Goal: Task Accomplishment & Management: Complete application form

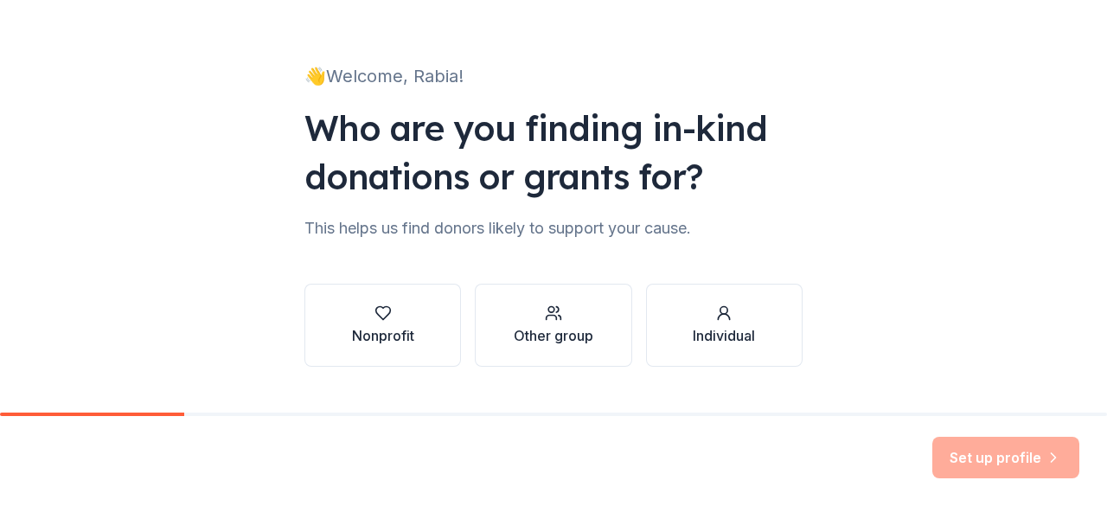
scroll to position [112, 0]
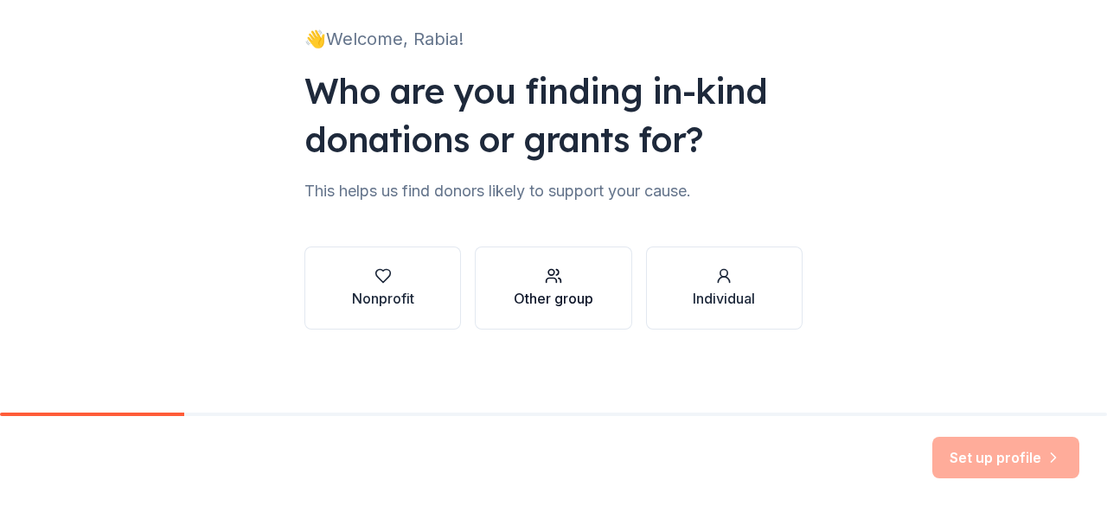
click at [532, 287] on div "Other group" at bounding box center [554, 287] width 80 height 41
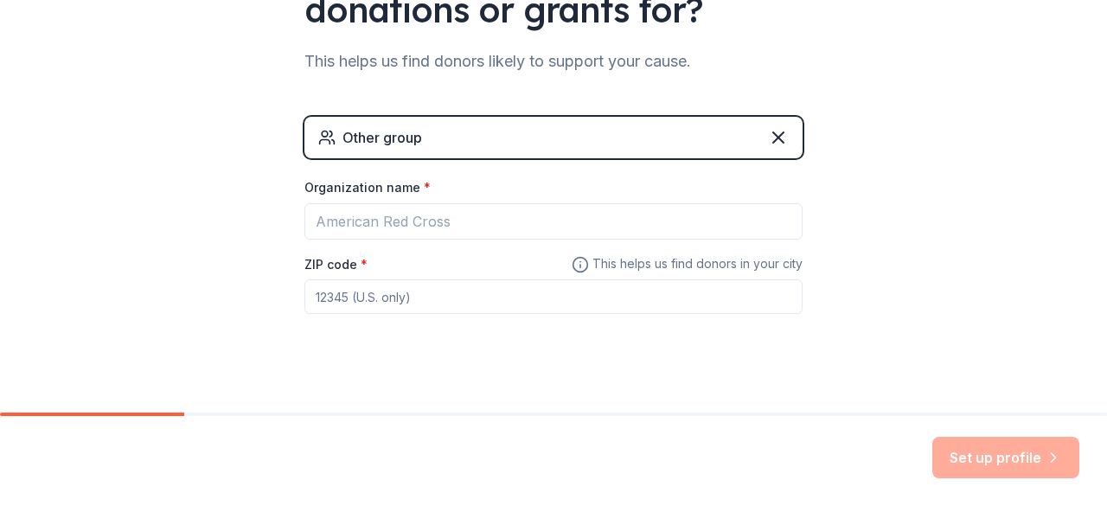
scroll to position [259, 0]
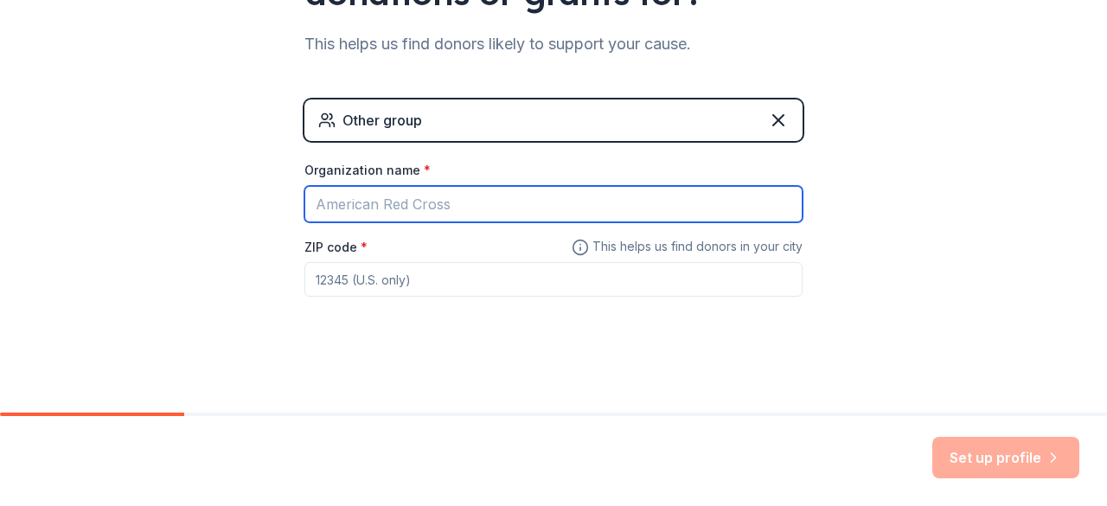
click at [488, 206] on input "Organization name *" at bounding box center [553, 204] width 498 height 36
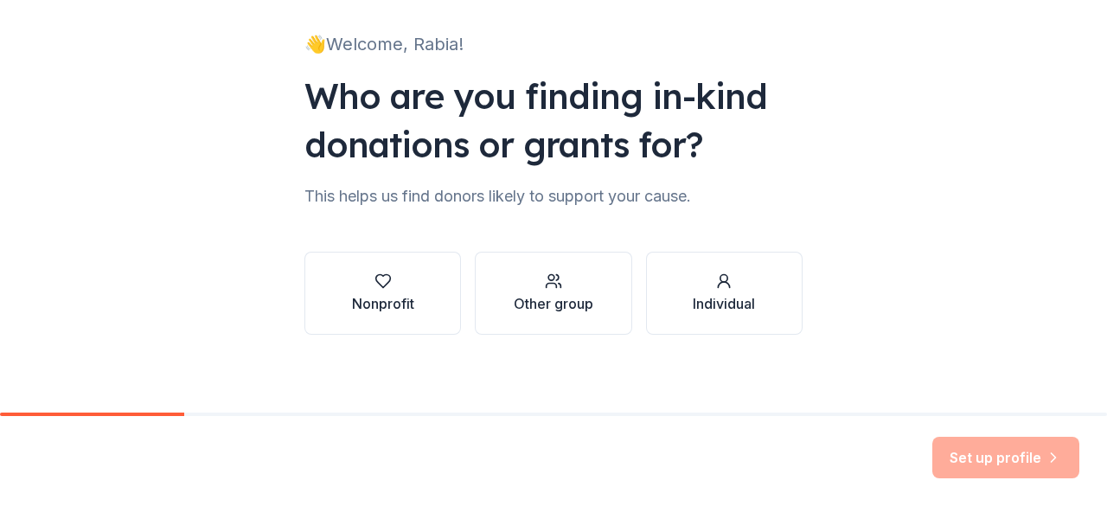
scroll to position [112, 0]
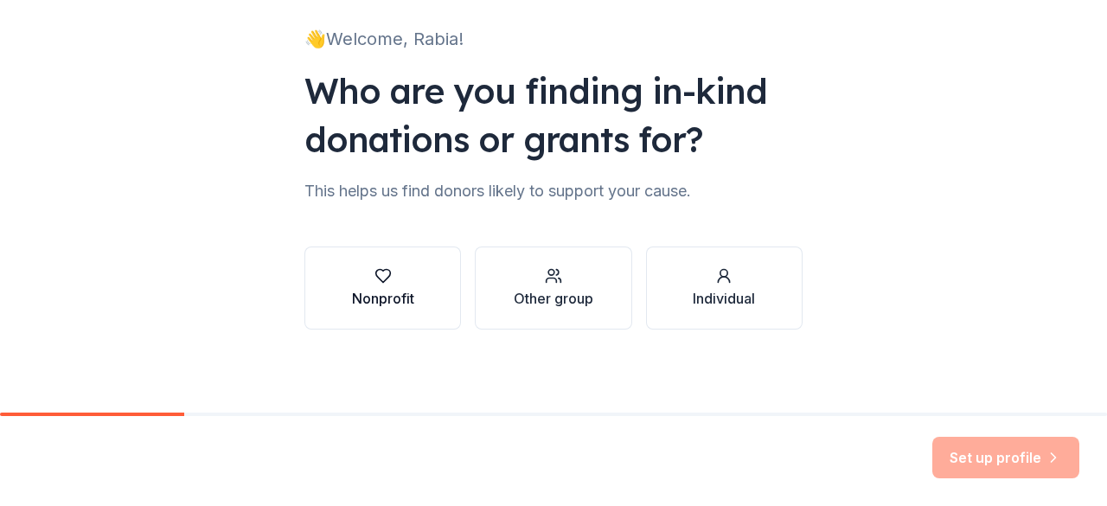
click at [410, 303] on button "Nonprofit" at bounding box center [382, 287] width 156 height 83
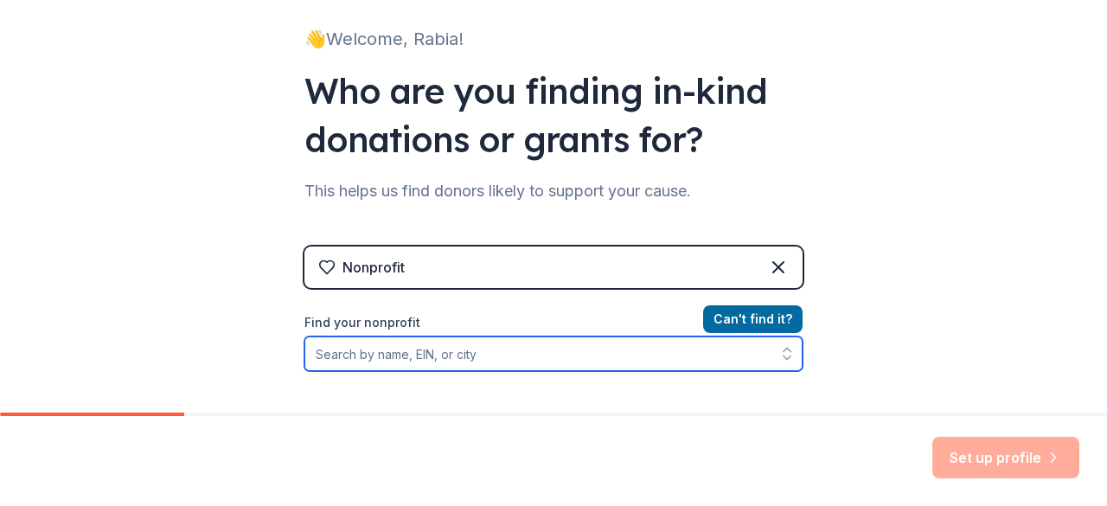
click at [465, 346] on input "Find your nonprofit" at bounding box center [553, 353] width 498 height 35
paste input "[US_EMPLOYER_IDENTIFICATION_NUMBER]"
type input "[US_EMPLOYER_IDENTIFICATION_NUMBER]"
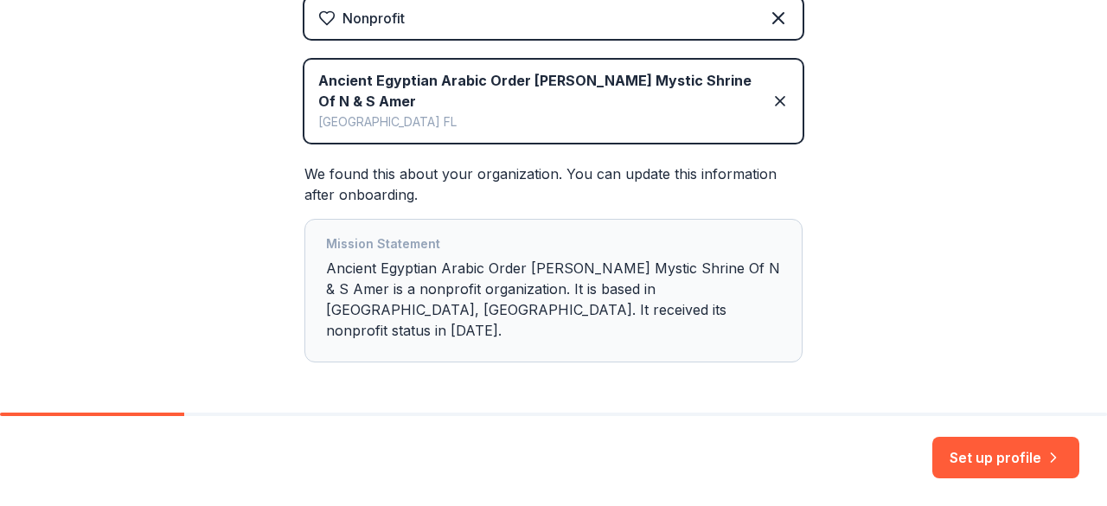
scroll to position [407, 0]
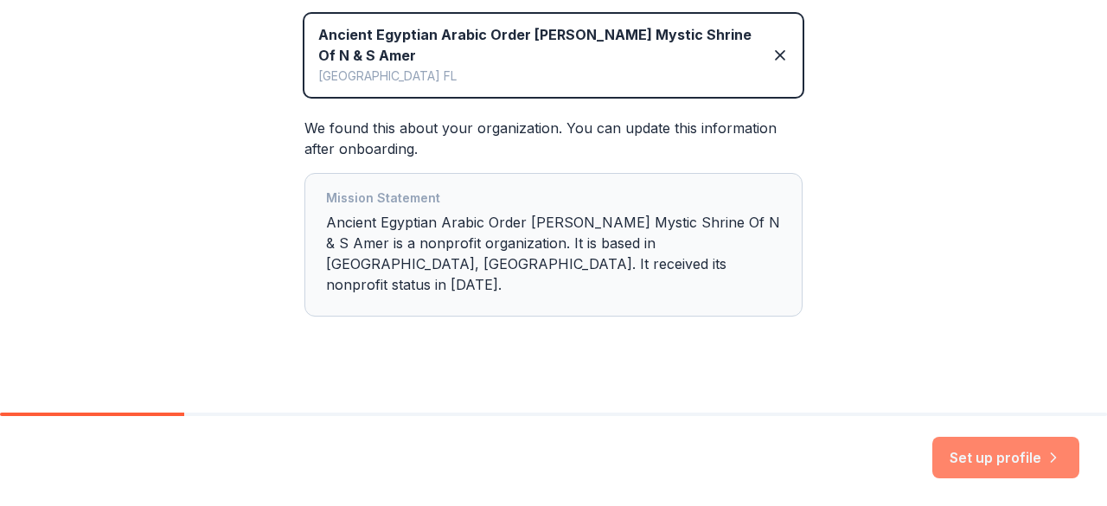
click at [996, 451] on button "Set up profile" at bounding box center [1005, 457] width 147 height 41
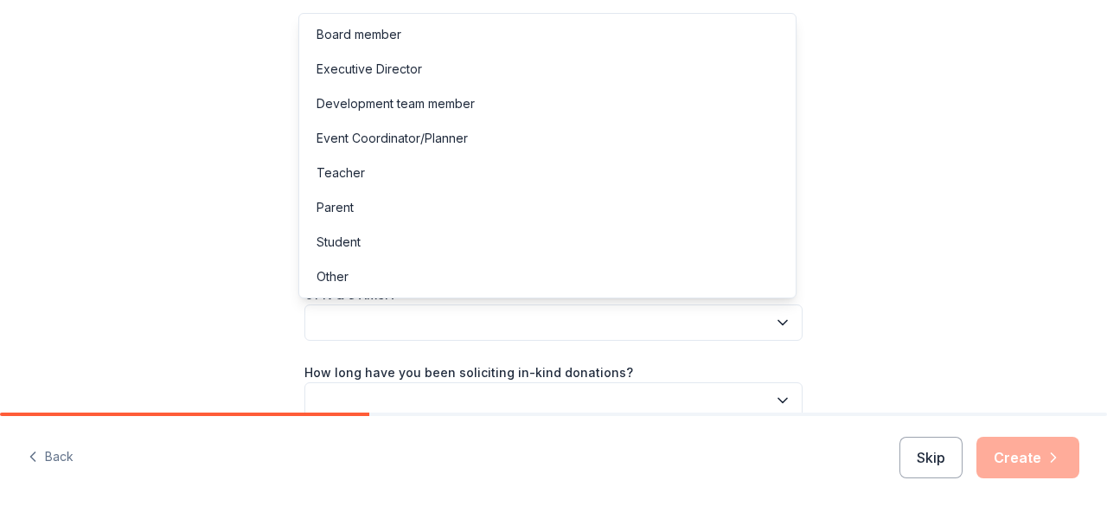
click at [759, 324] on button "button" at bounding box center [553, 322] width 498 height 36
click at [648, 141] on div "Event Coordinator/Planner" at bounding box center [547, 138] width 489 height 35
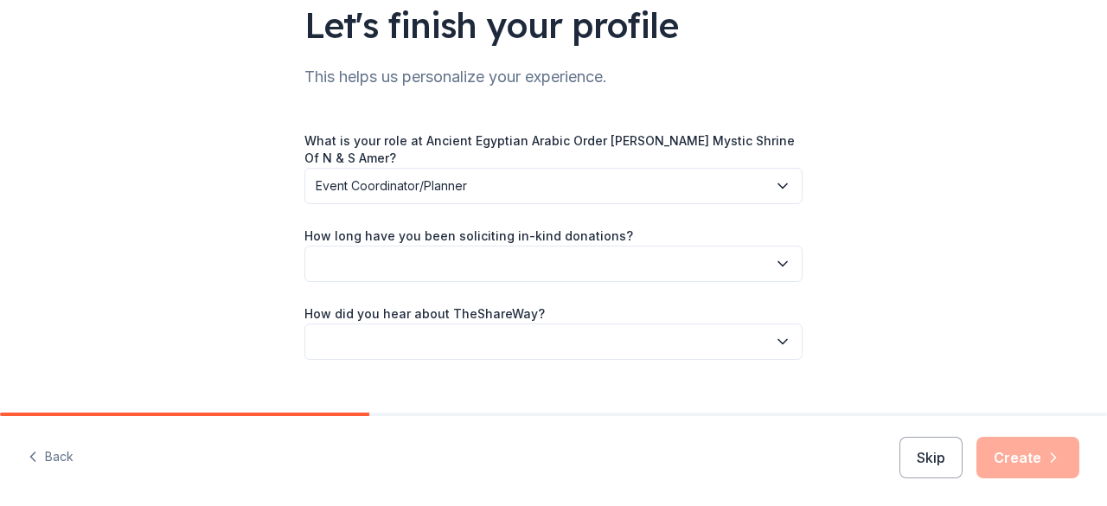
scroll to position [166, 0]
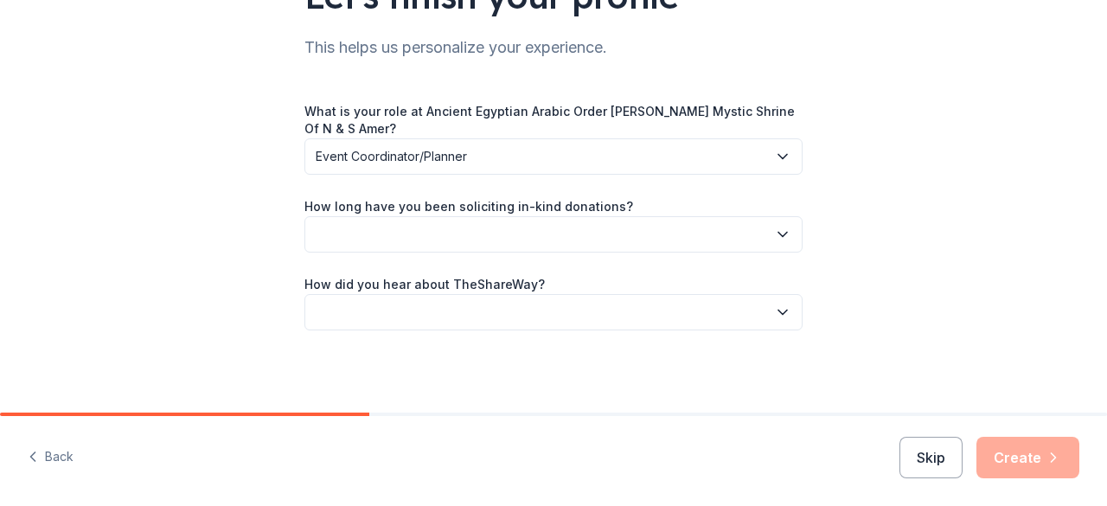
click at [767, 231] on button "button" at bounding box center [553, 234] width 498 height 36
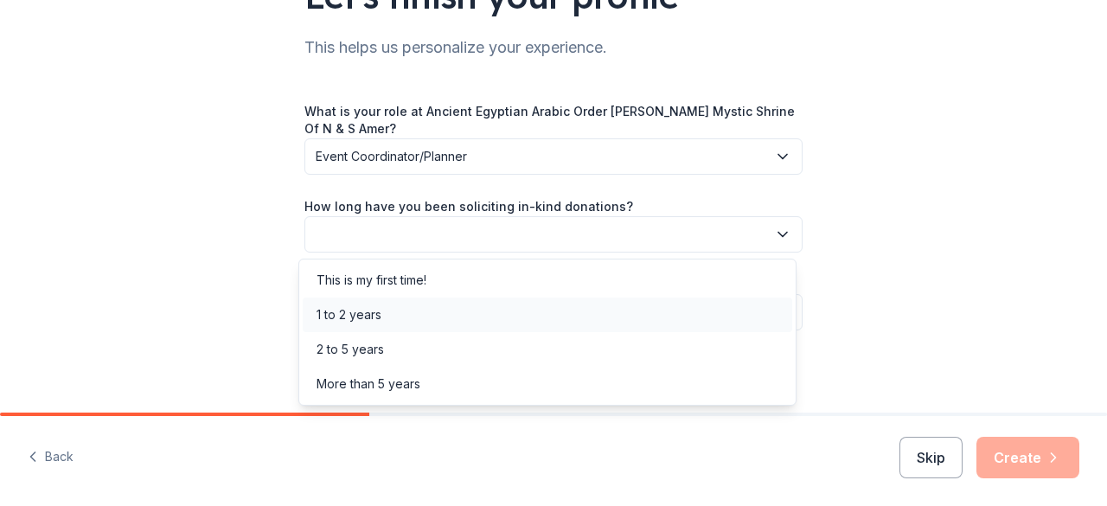
click at [735, 313] on div "1 to 2 years" at bounding box center [547, 314] width 489 height 35
click at [774, 239] on icon "button" at bounding box center [782, 234] width 17 height 17
click at [739, 316] on div "1 to 2 years" at bounding box center [547, 314] width 489 height 35
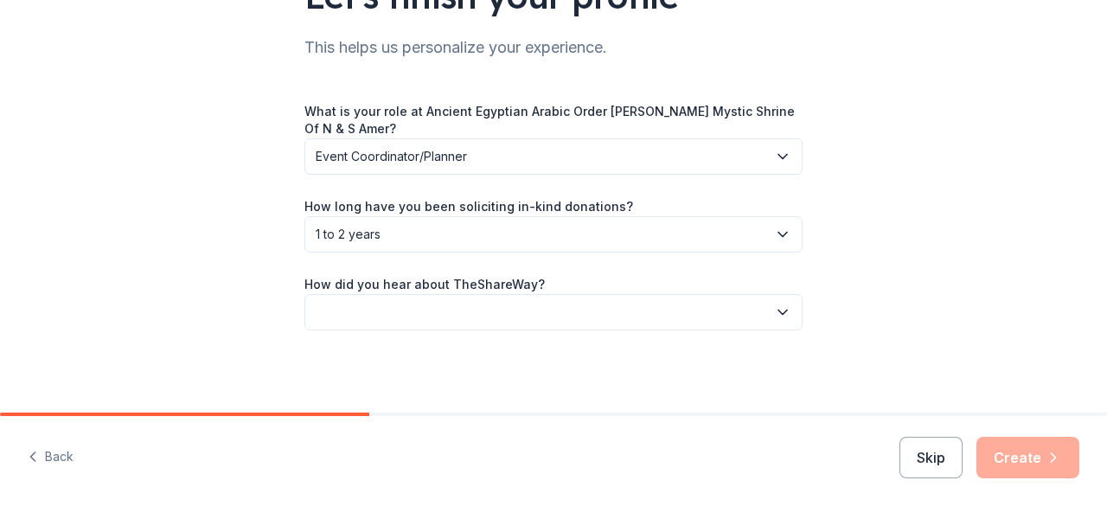
click at [754, 317] on button "button" at bounding box center [553, 312] width 498 height 36
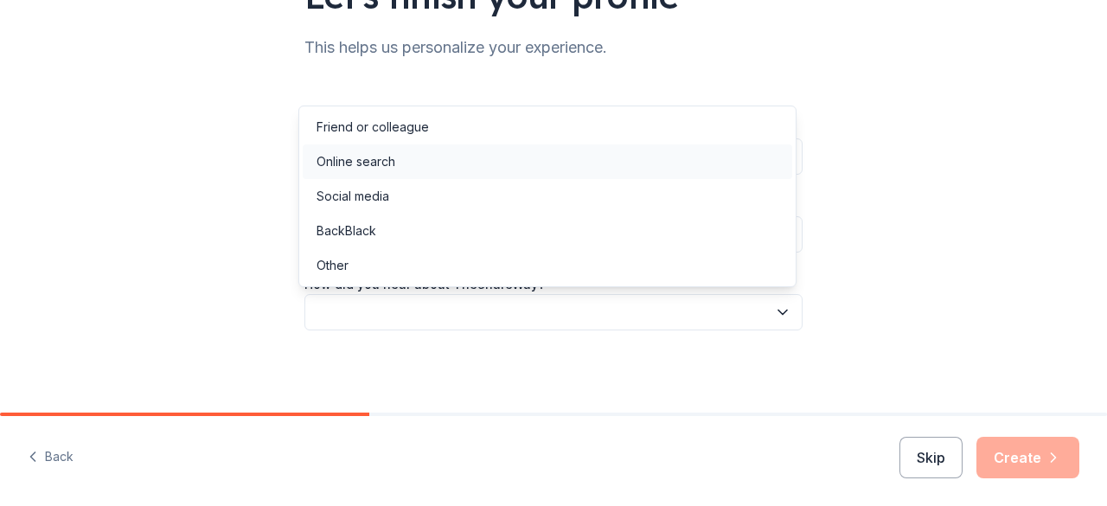
click at [686, 168] on div "Online search" at bounding box center [547, 161] width 489 height 35
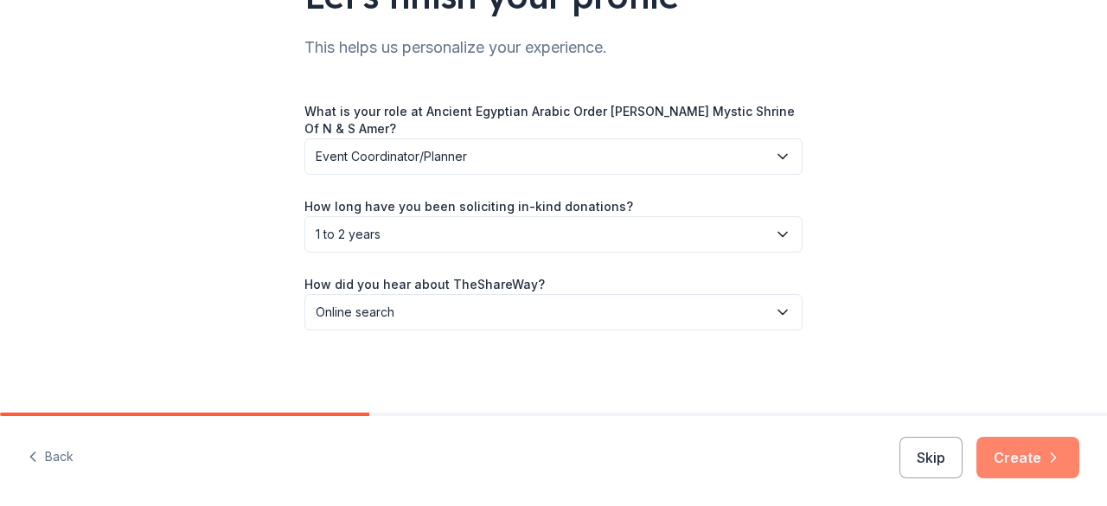
click at [1011, 459] on button "Create" at bounding box center [1027, 457] width 103 height 41
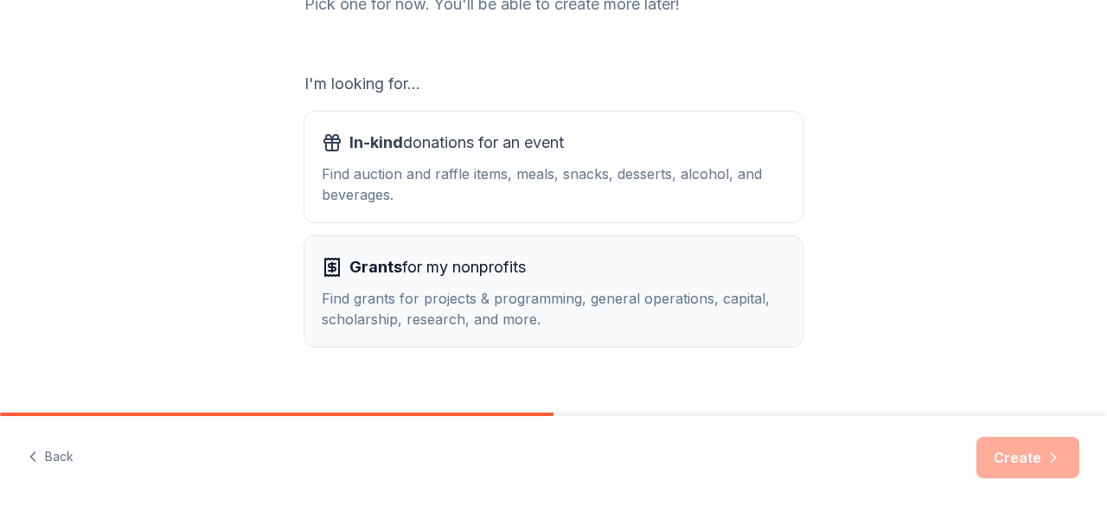
scroll to position [285, 0]
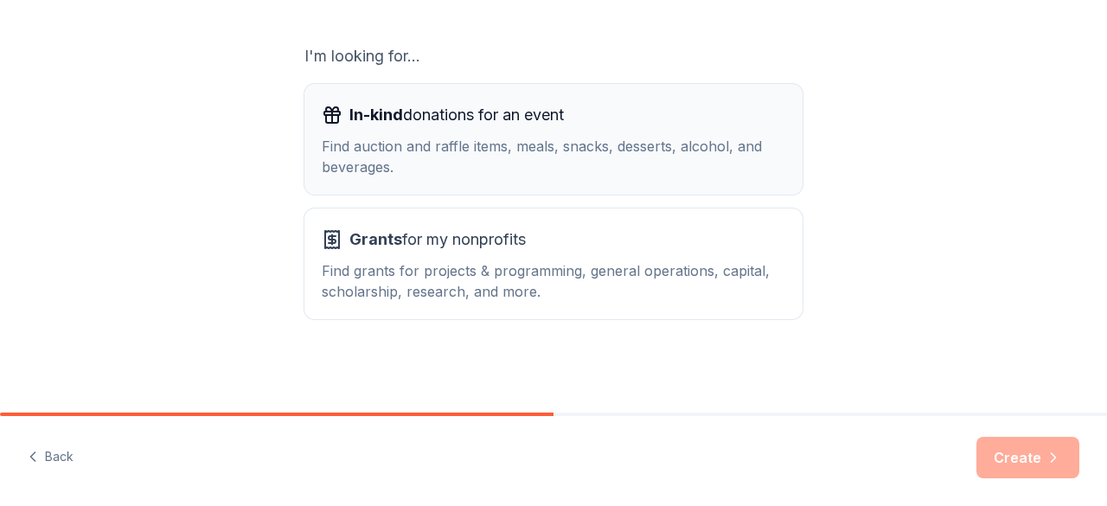
click at [687, 135] on div "In-kind donations for an event Find auction and raffle items, meals, snacks, de…" at bounding box center [553, 139] width 463 height 76
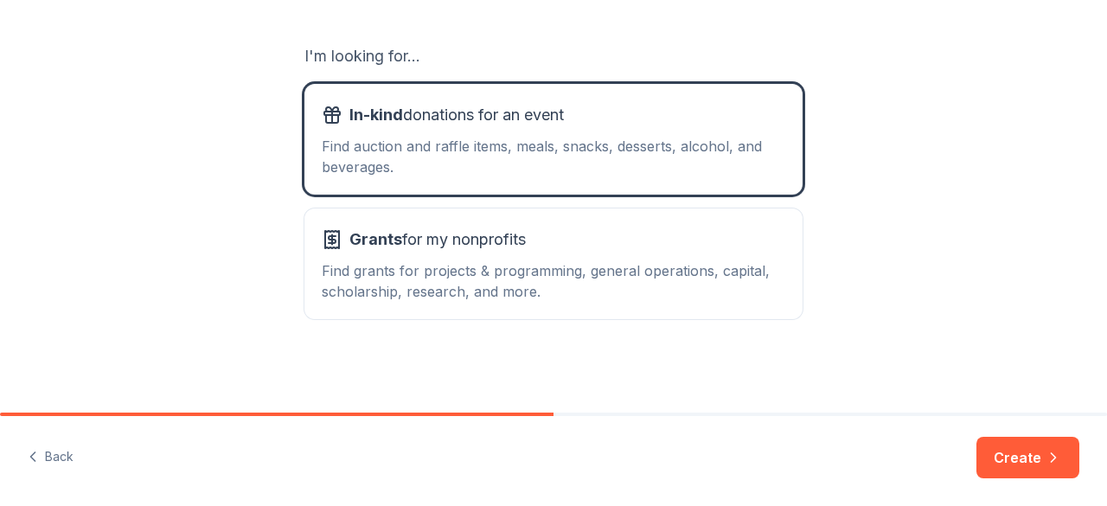
click at [1030, 455] on button "Create" at bounding box center [1027, 457] width 103 height 41
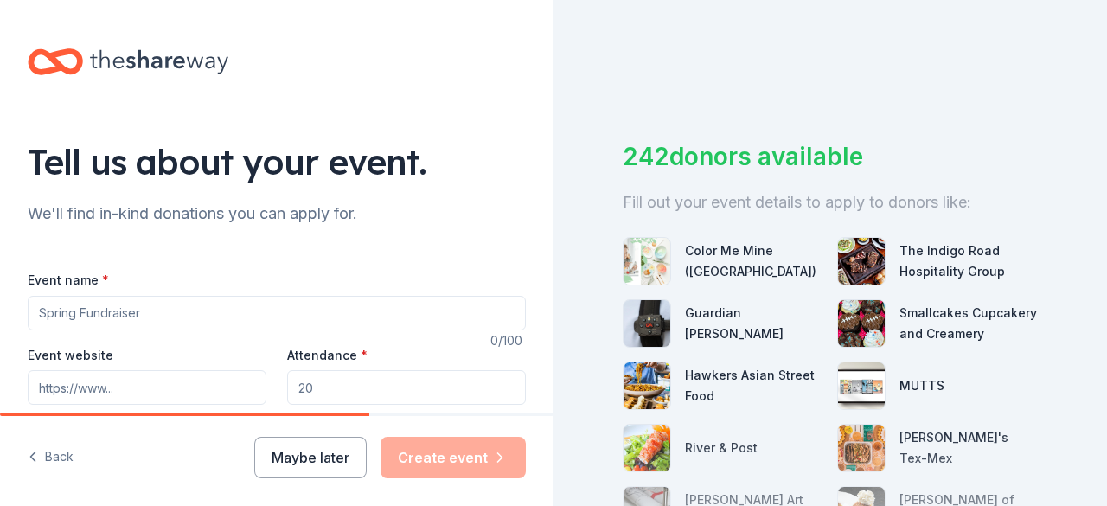
click at [222, 303] on input "Event name *" at bounding box center [277, 313] width 498 height 35
paste input "Rabia Joint Charity Ball Weekend 2025"
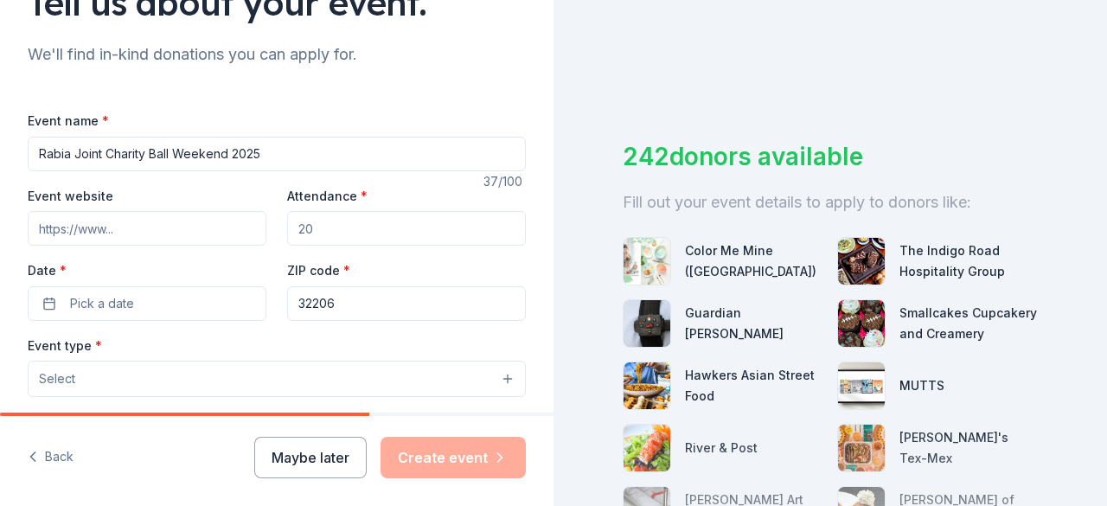
scroll to position [173, 0]
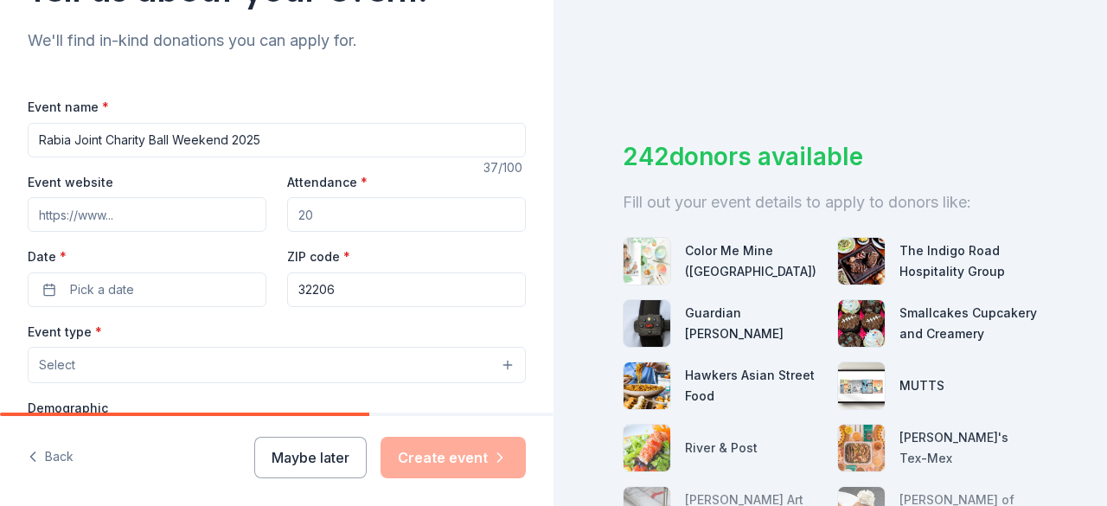
type input "Rabia Joint Charity Ball Weekend 2025"
click at [174, 215] on input "Event website" at bounding box center [147, 214] width 239 height 35
paste input "https://www.eventeny.com/events/rabiajointcharityballweekend2025-21878/"
type input "https://www.eventeny.com/events/rabiajointcharityballweekend2025-21878/"
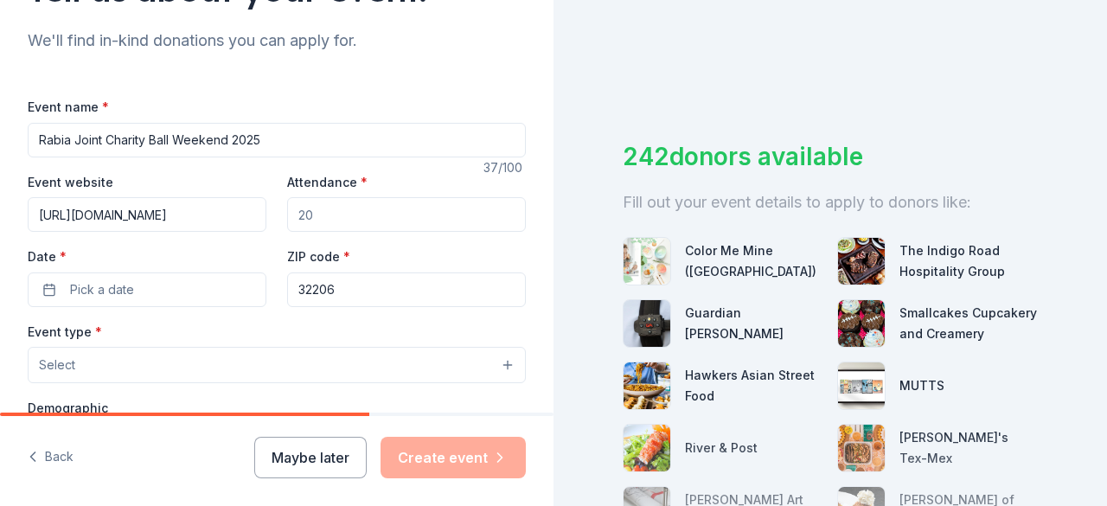
scroll to position [0, 0]
click at [391, 214] on input "Attendance *" at bounding box center [406, 214] width 239 height 35
type input "300"
click at [218, 295] on button "Pick a date" at bounding box center [147, 289] width 239 height 35
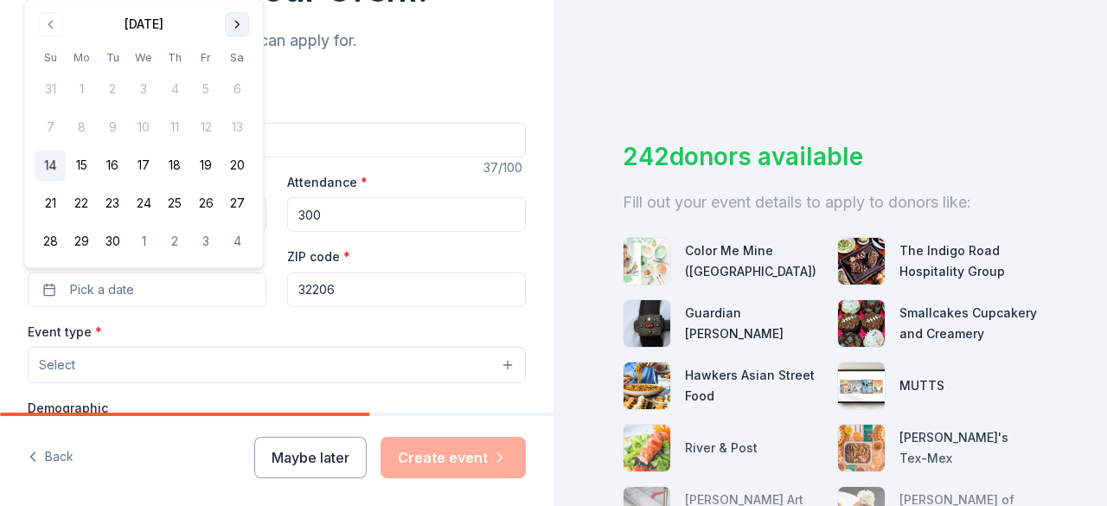
click at [228, 27] on button "Go to next month" at bounding box center [237, 24] width 24 height 24
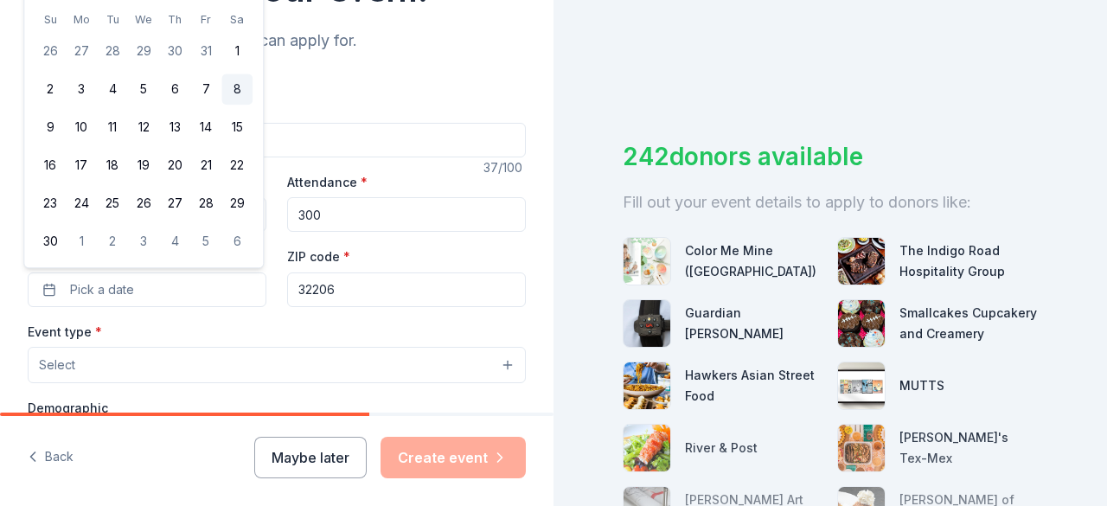
click at [239, 89] on button "8" at bounding box center [236, 89] width 31 height 31
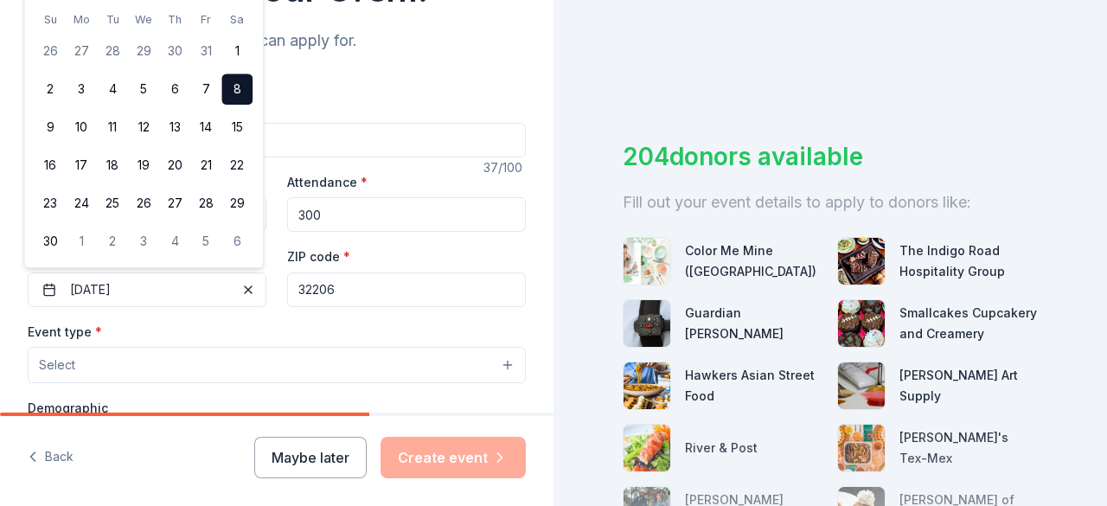
click at [258, 369] on button "Select" at bounding box center [277, 365] width 498 height 36
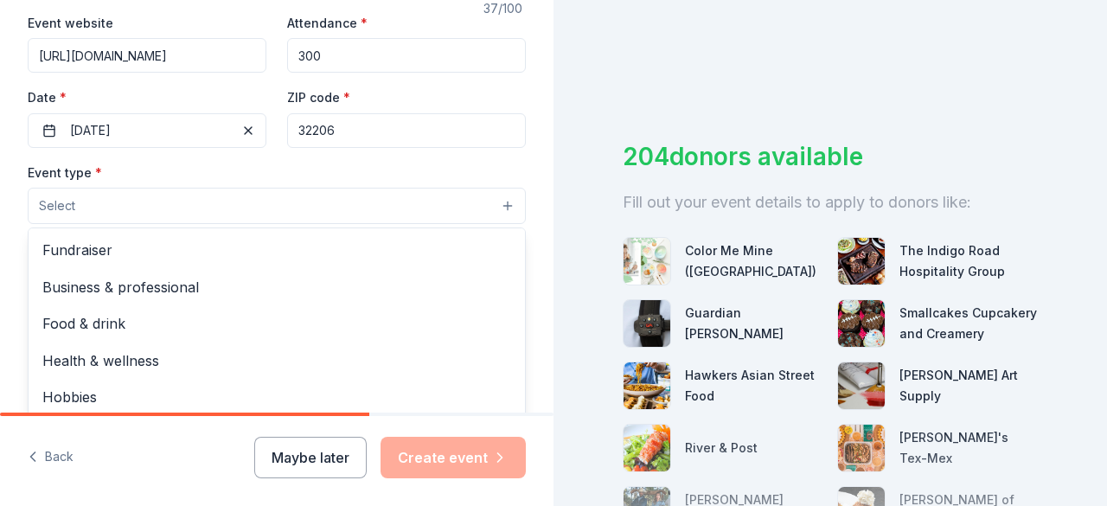
scroll to position [346, 0]
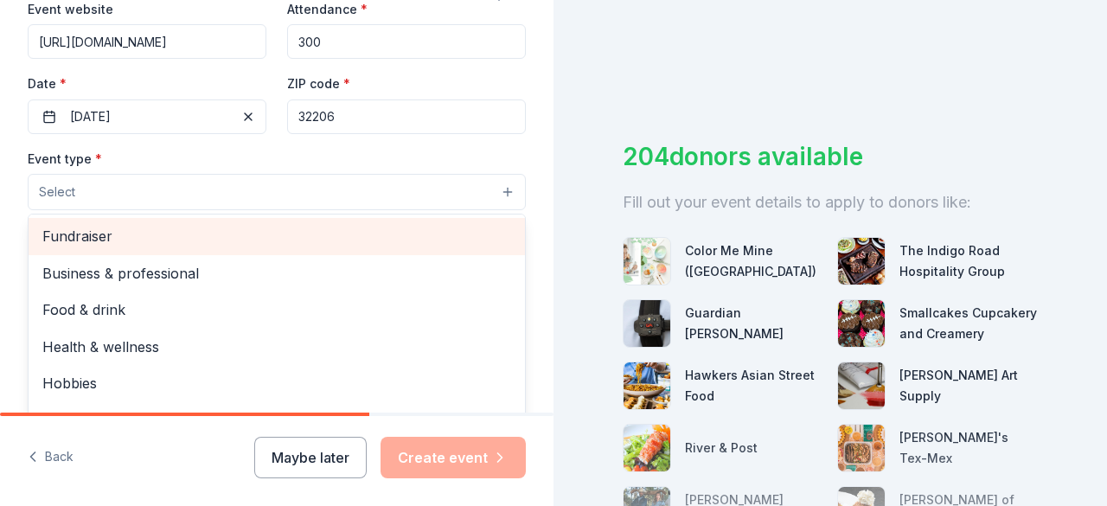
click at [267, 236] on span "Fundraiser" at bounding box center [276, 236] width 469 height 22
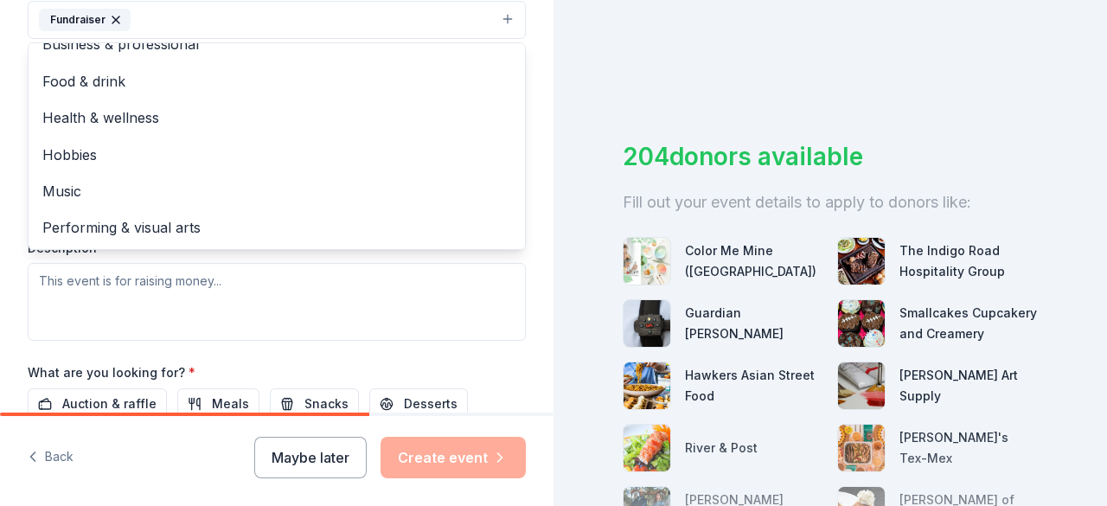
scroll to position [0, 0]
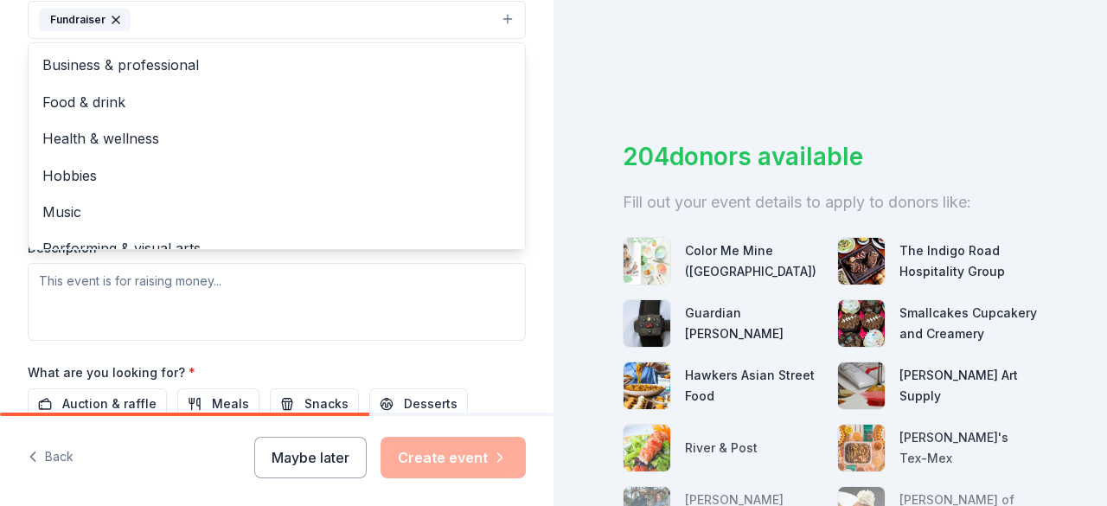
click at [528, 80] on div "Tell us about your event. We'll find in-kind donations you can apply for. Event…" at bounding box center [276, 57] width 553 height 1152
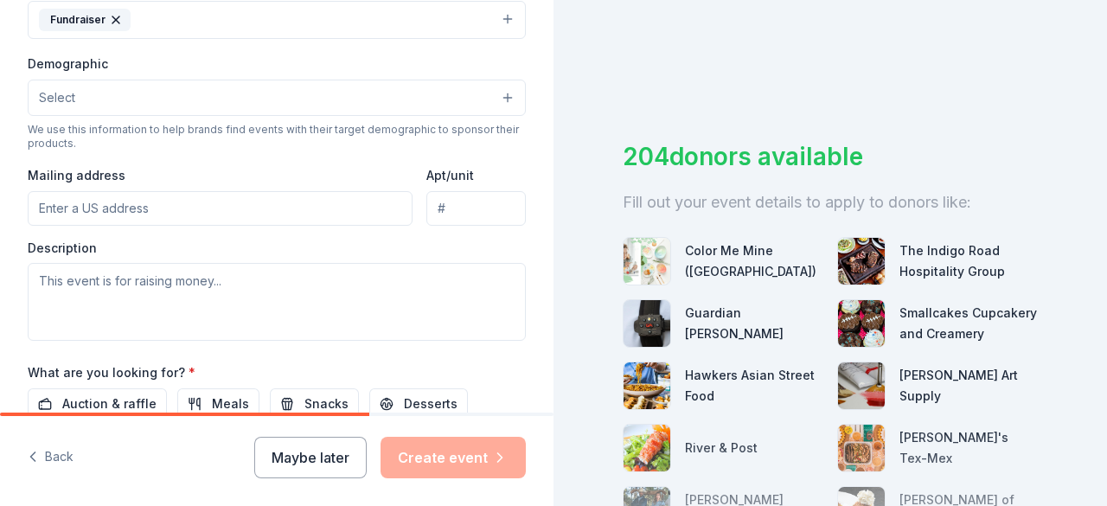
click at [316, 104] on button "Select" at bounding box center [277, 98] width 498 height 36
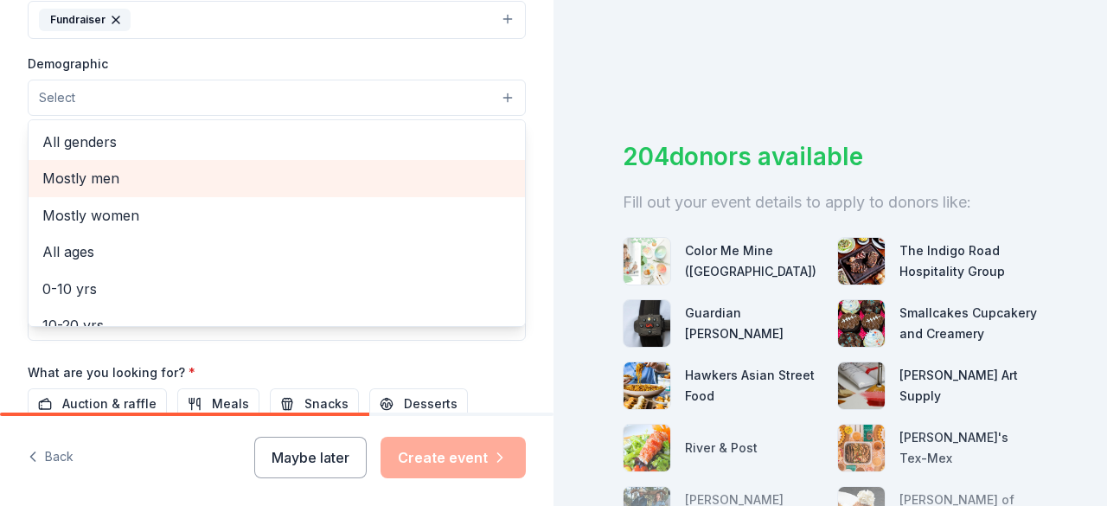
click at [310, 176] on span "Mostly men" at bounding box center [276, 178] width 469 height 22
click at [232, 182] on span "Mostly women" at bounding box center [276, 180] width 469 height 22
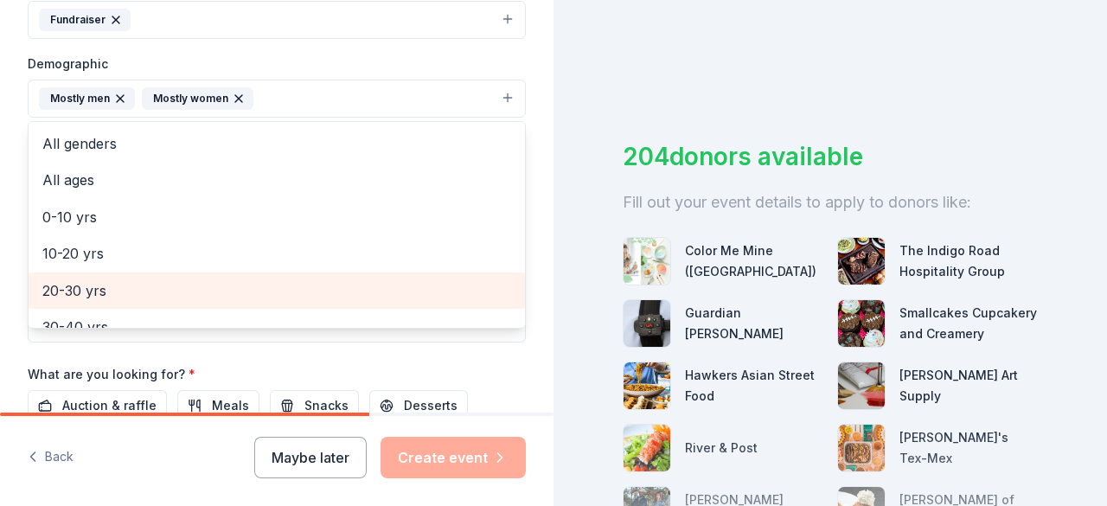
click at [467, 281] on span "20-30 yrs" at bounding box center [276, 290] width 469 height 22
click at [467, 281] on span "30-40 yrs" at bounding box center [276, 290] width 469 height 22
click at [467, 281] on span "40-50 yrs" at bounding box center [276, 290] width 469 height 22
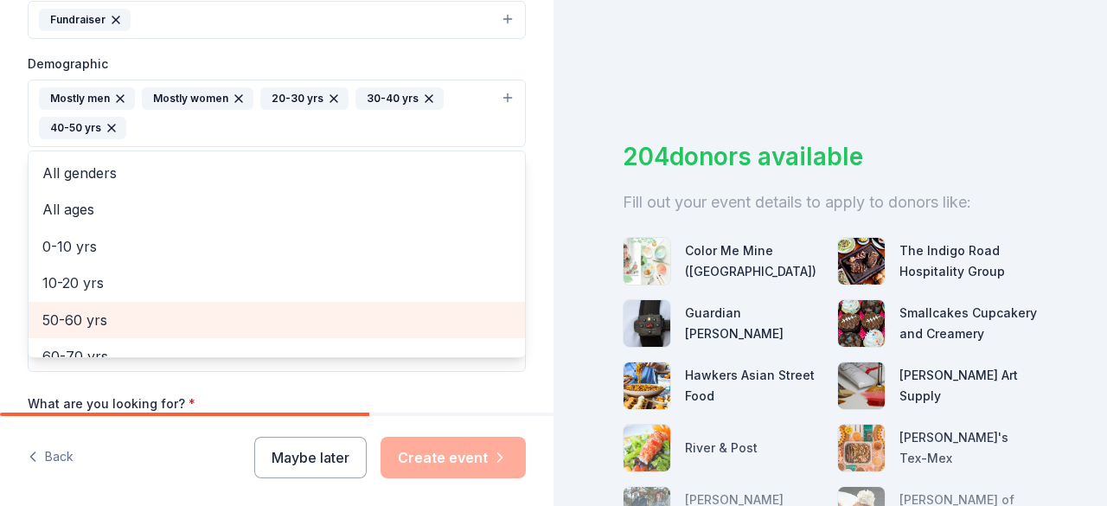
click at [460, 329] on div "50-60 yrs" at bounding box center [277, 320] width 496 height 36
click at [458, 322] on span "60-70 yrs" at bounding box center [276, 320] width 469 height 22
click at [457, 326] on span "70-80 yrs" at bounding box center [276, 320] width 469 height 22
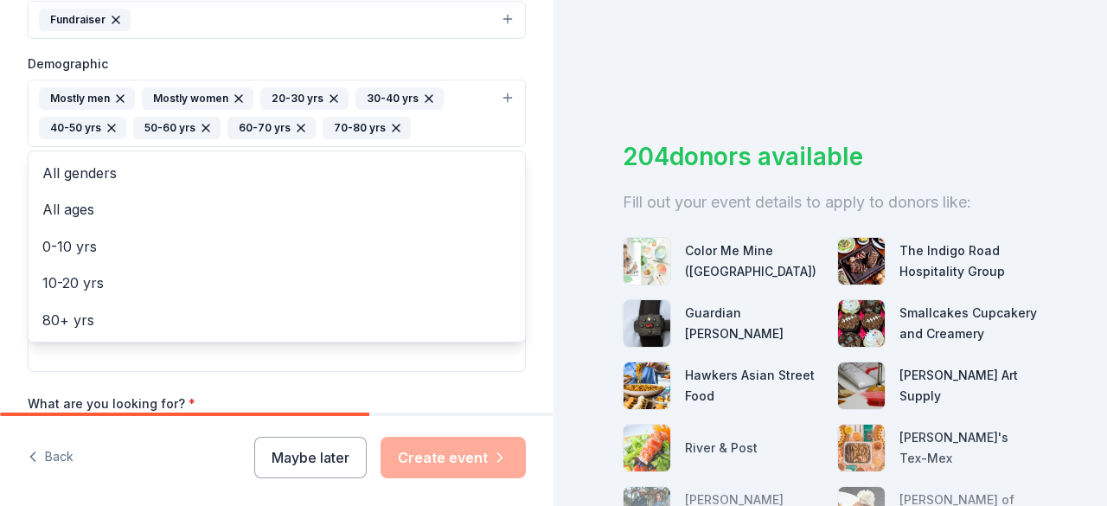
click at [527, 144] on div "Tell us about your event. We'll find in-kind donations you can apply for. Event…" at bounding box center [276, 72] width 553 height 1183
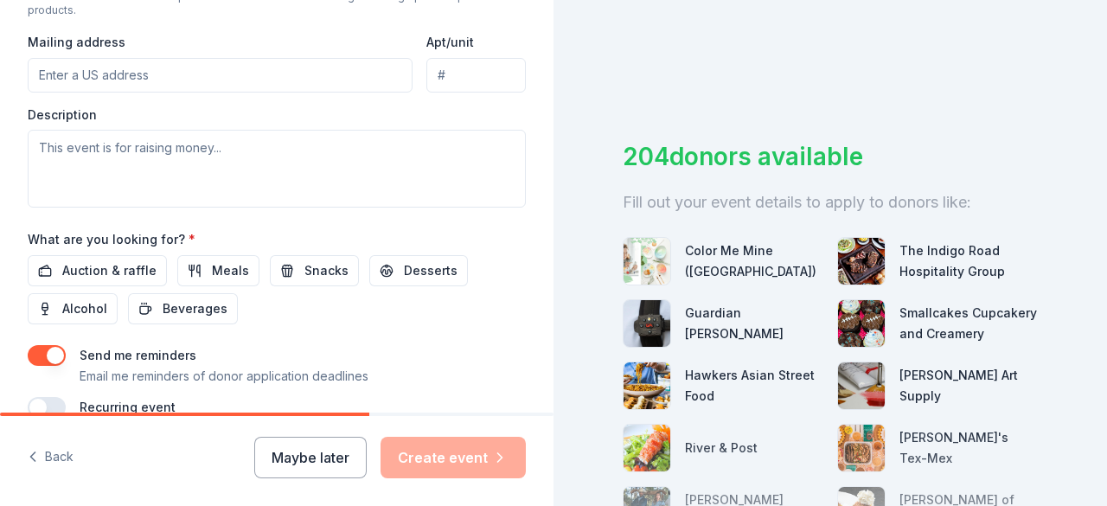
scroll to position [692, 0]
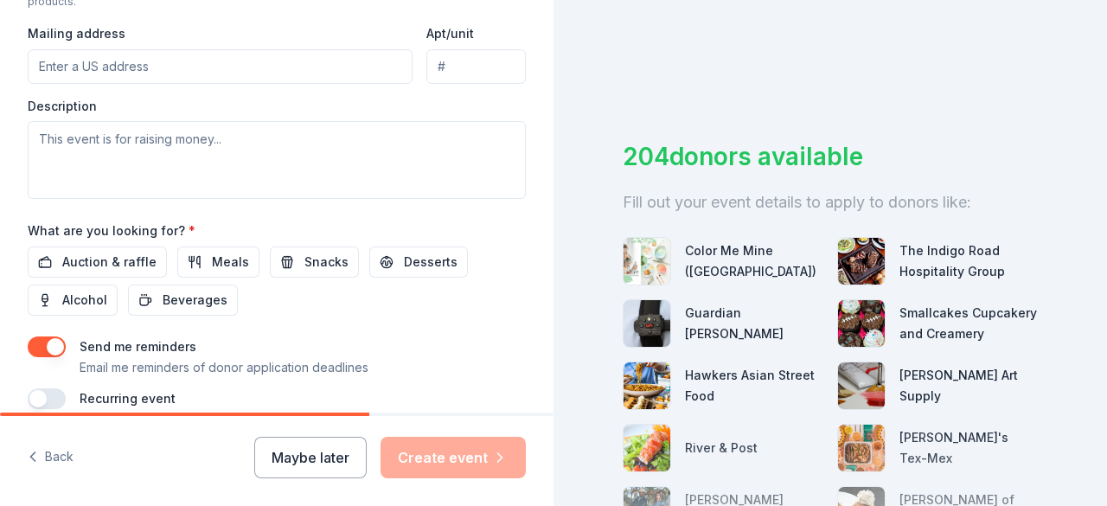
click at [238, 73] on input "Mailing address" at bounding box center [220, 66] width 385 height 35
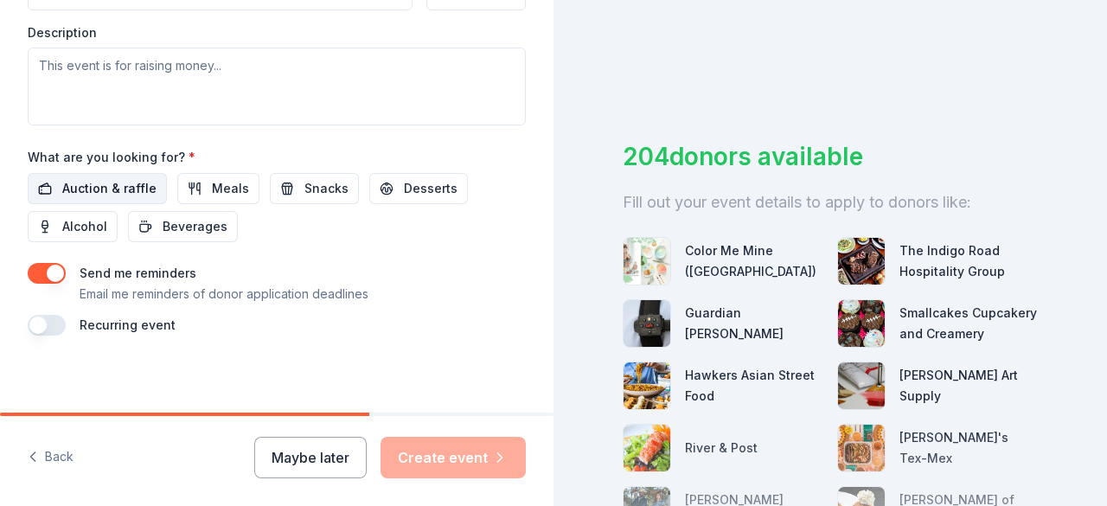
click at [116, 178] on span "Auction & raffle" at bounding box center [109, 188] width 94 height 21
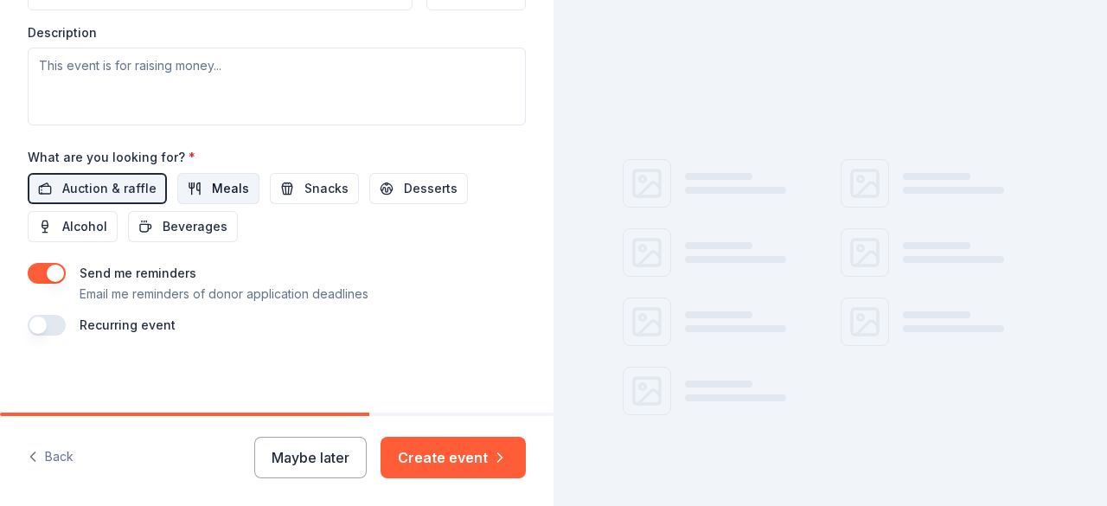
click at [224, 182] on span "Meals" at bounding box center [230, 188] width 37 height 21
click at [304, 178] on span "Snacks" at bounding box center [326, 188] width 44 height 21
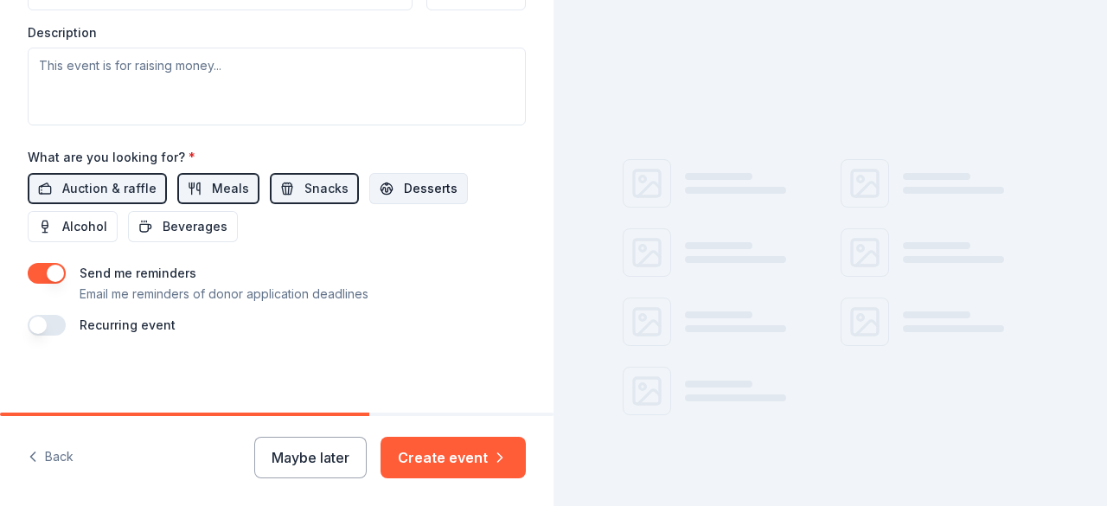
click at [404, 185] on span "Desserts" at bounding box center [431, 188] width 54 height 21
click at [82, 233] on button "Alcohol" at bounding box center [73, 226] width 90 height 31
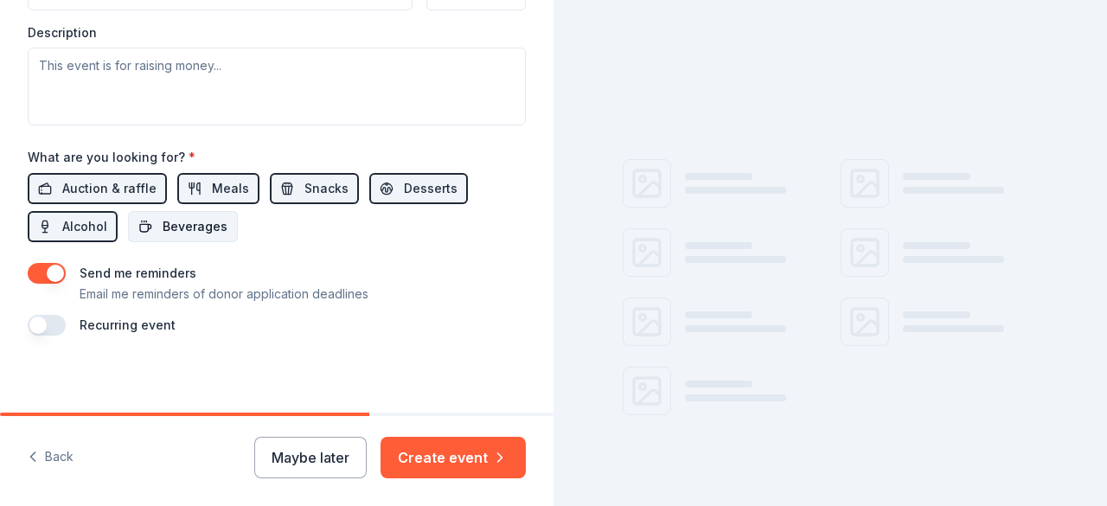
click at [216, 233] on button "Beverages" at bounding box center [183, 226] width 110 height 31
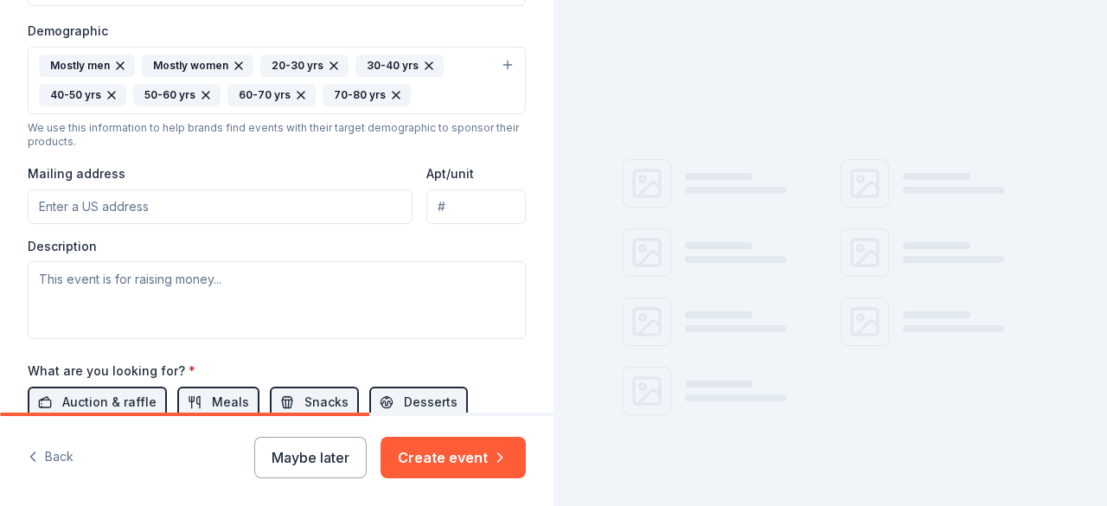
scroll to position [419, 0]
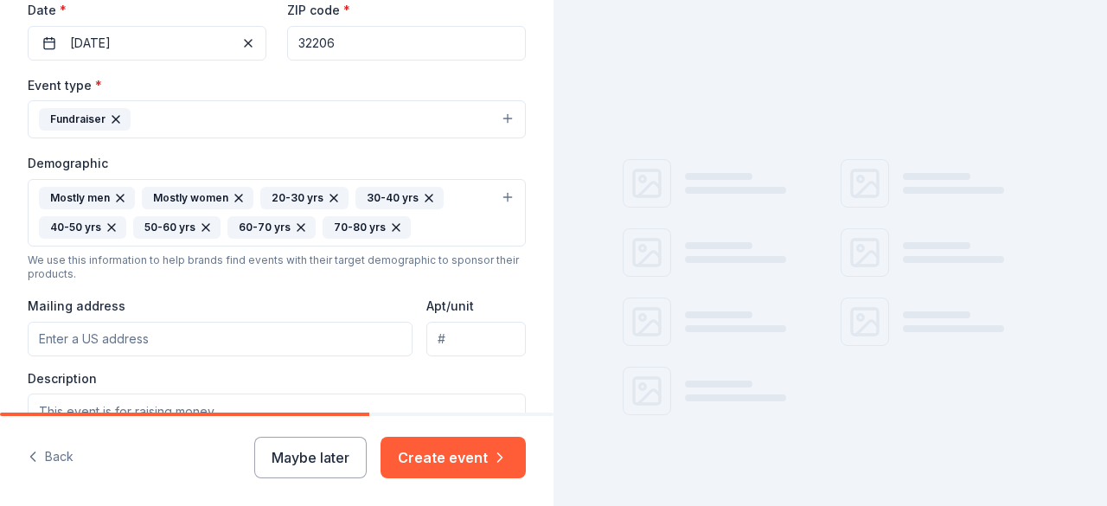
click at [281, 332] on input "Mailing address" at bounding box center [220, 339] width 385 height 35
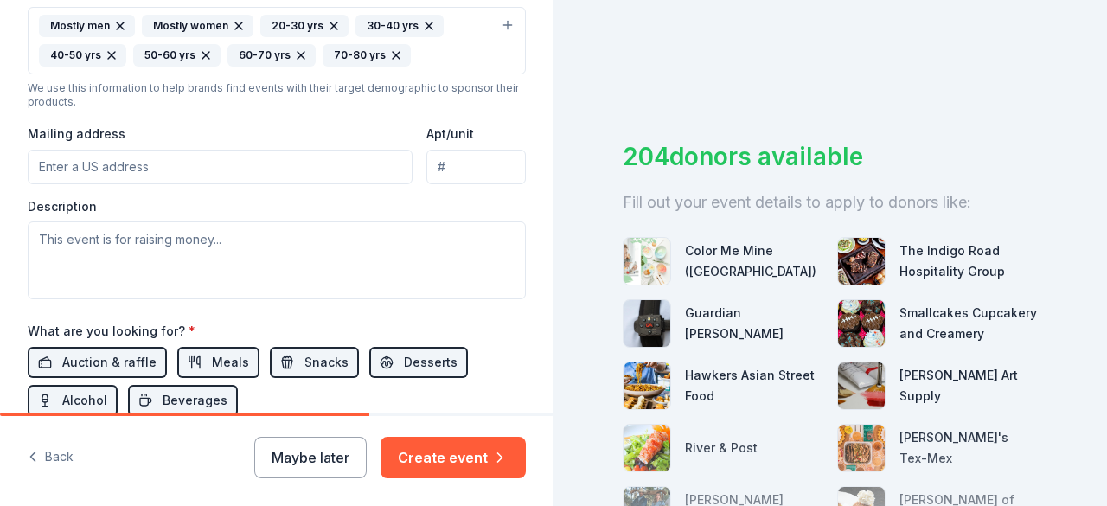
scroll to position [592, 0]
type input "11519 Stickleback Lane, Jacksonville, FL, 32226"
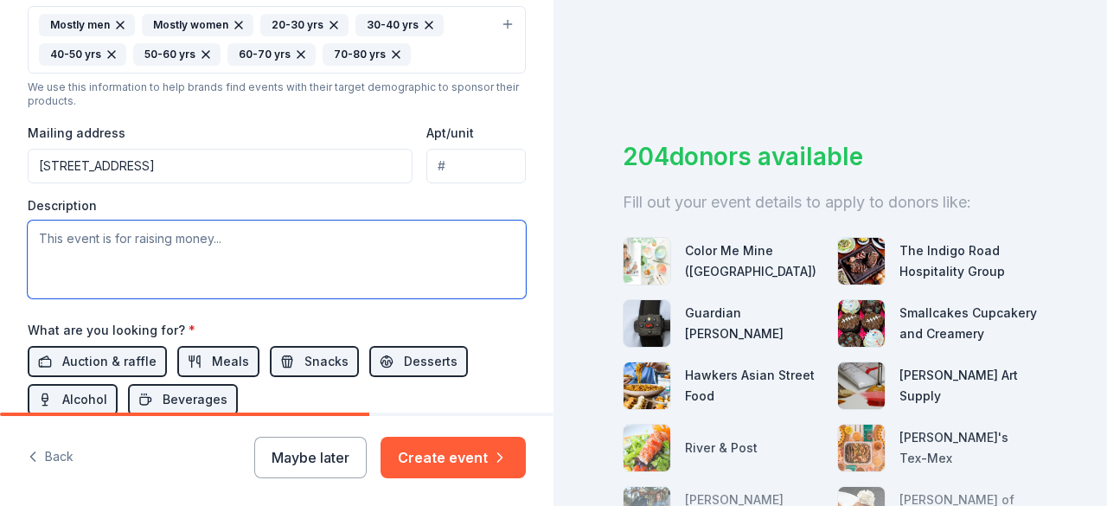
click at [275, 247] on textarea at bounding box center [277, 259] width 498 height 78
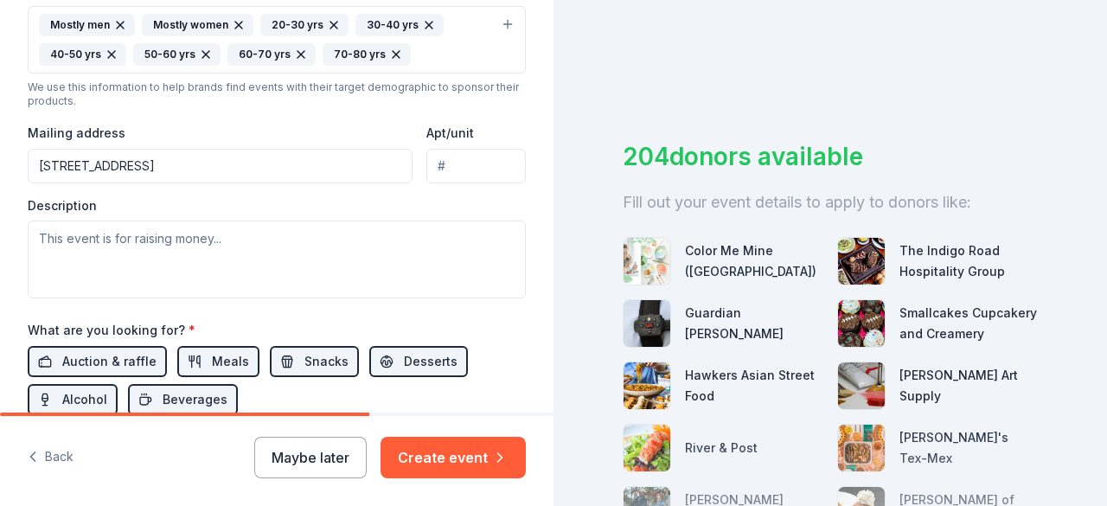
click at [239, 209] on div "Description" at bounding box center [277, 248] width 498 height 102
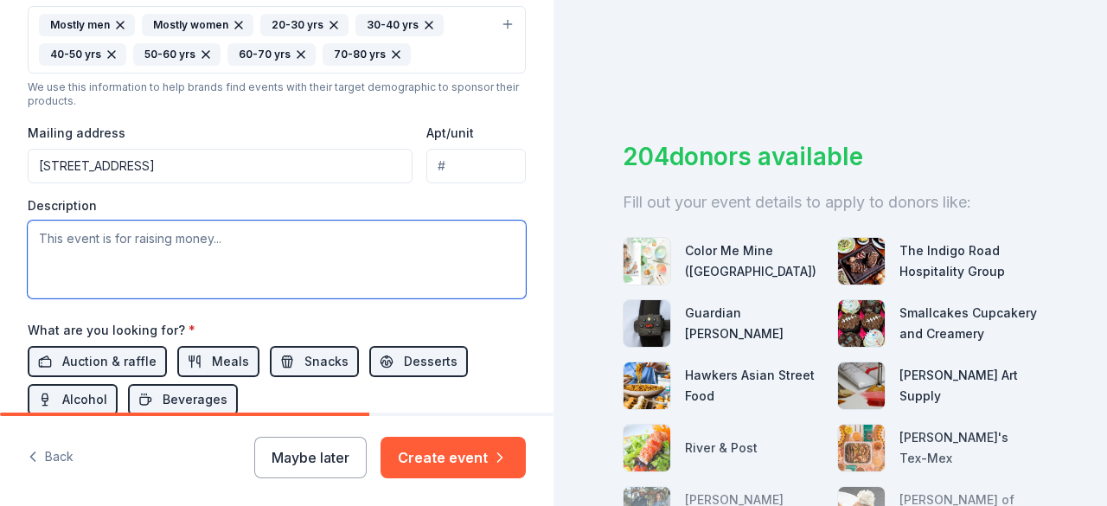
click at [240, 220] on textarea at bounding box center [277, 259] width 498 height 78
paste textarea "Join us for a regal weekend of elegance, unity, and purpose at the Rabia Joint …"
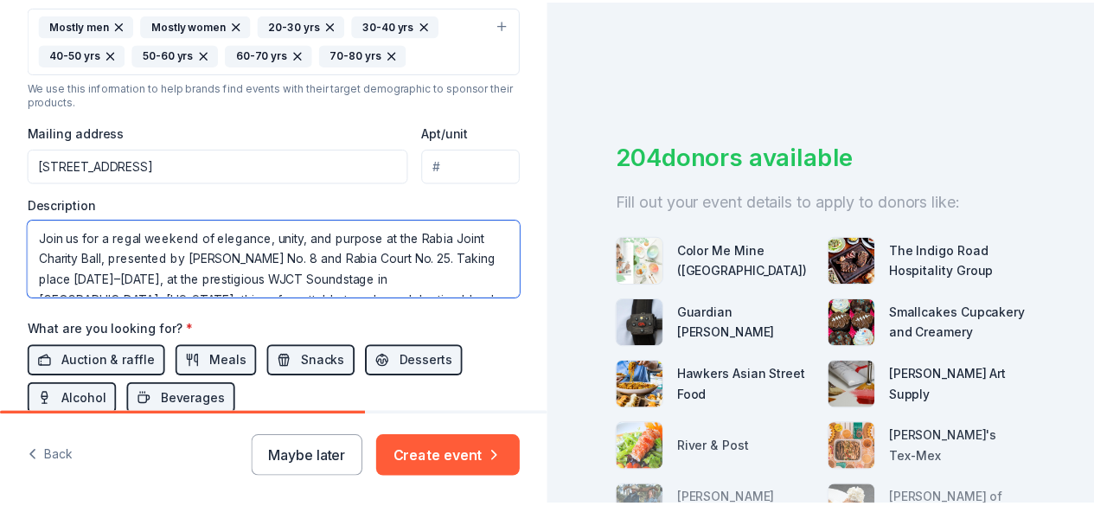
scroll to position [765, 0]
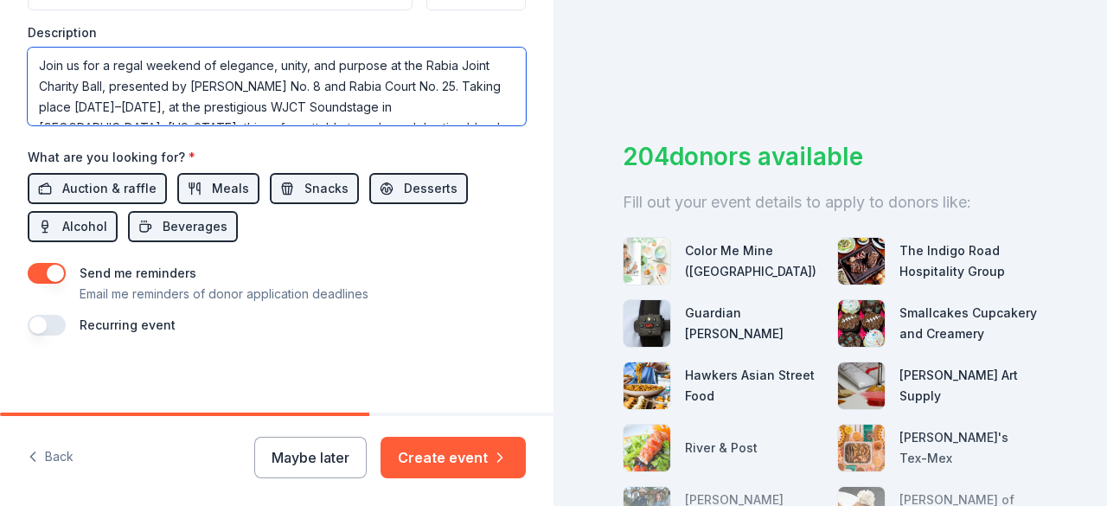
type textarea "Join us for a regal weekend of elegance, unity, and purpose at the Rabia Joint …"
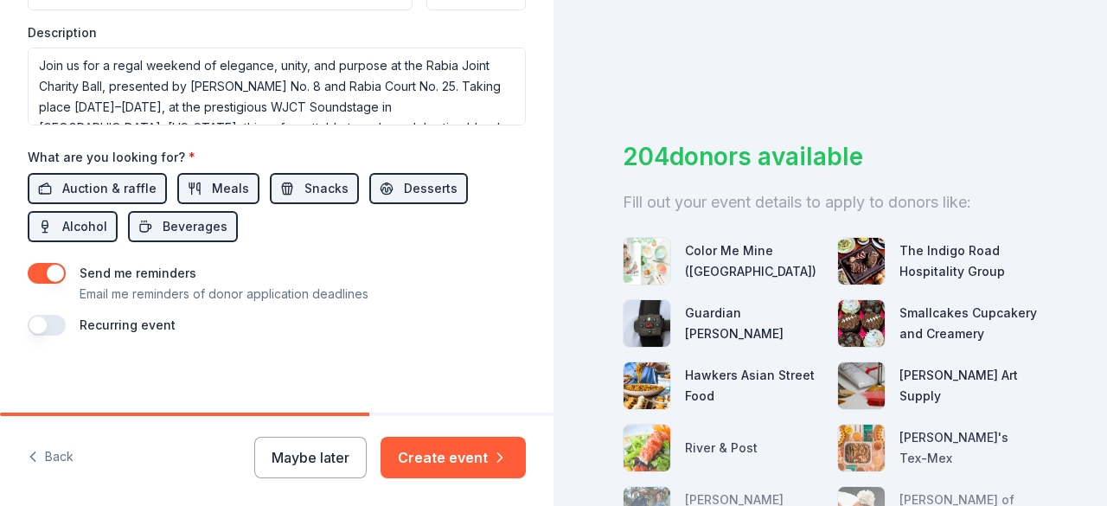
click at [55, 326] on button "button" at bounding box center [47, 325] width 38 height 21
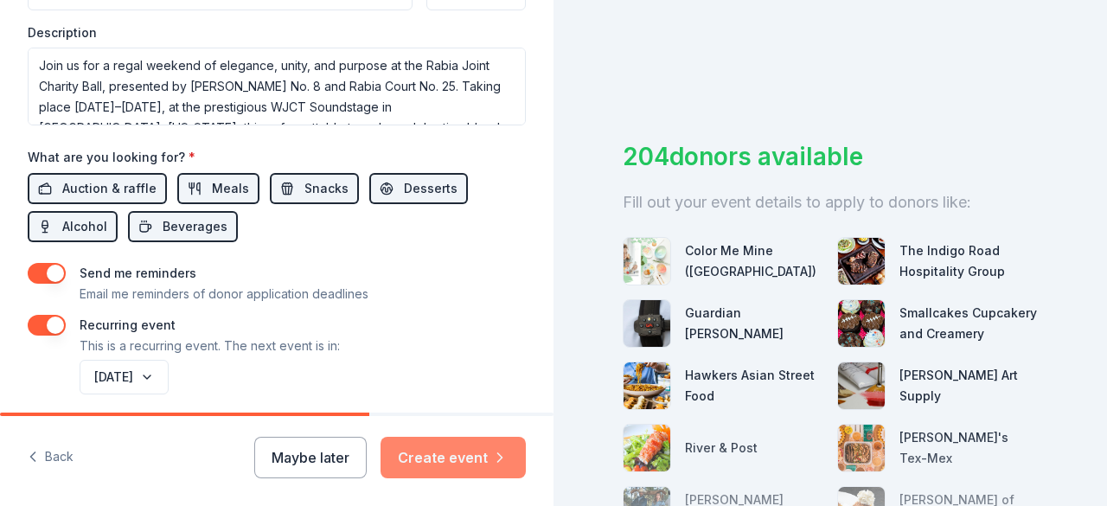
click at [436, 456] on button "Create event" at bounding box center [452, 457] width 145 height 41
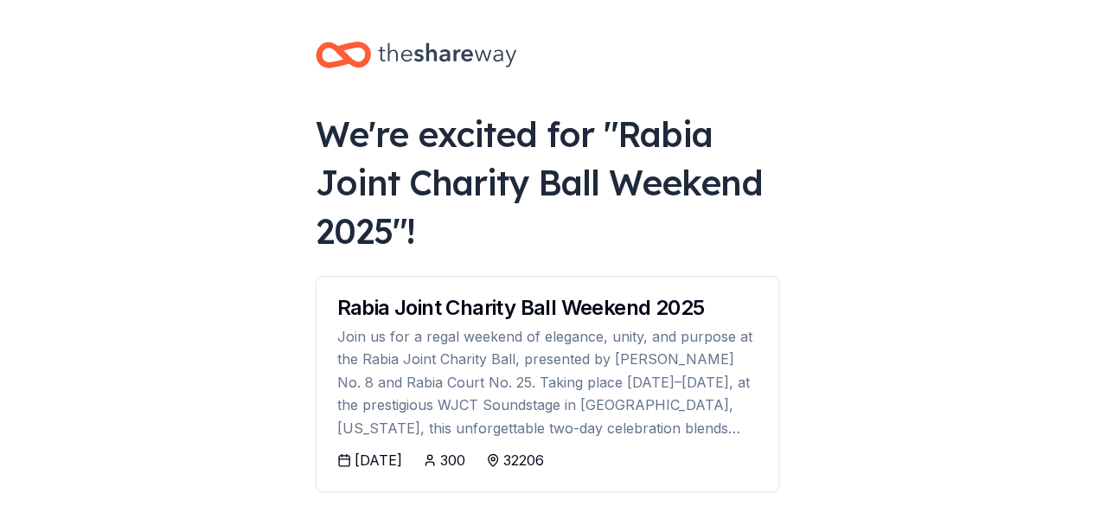
scroll to position [295, 0]
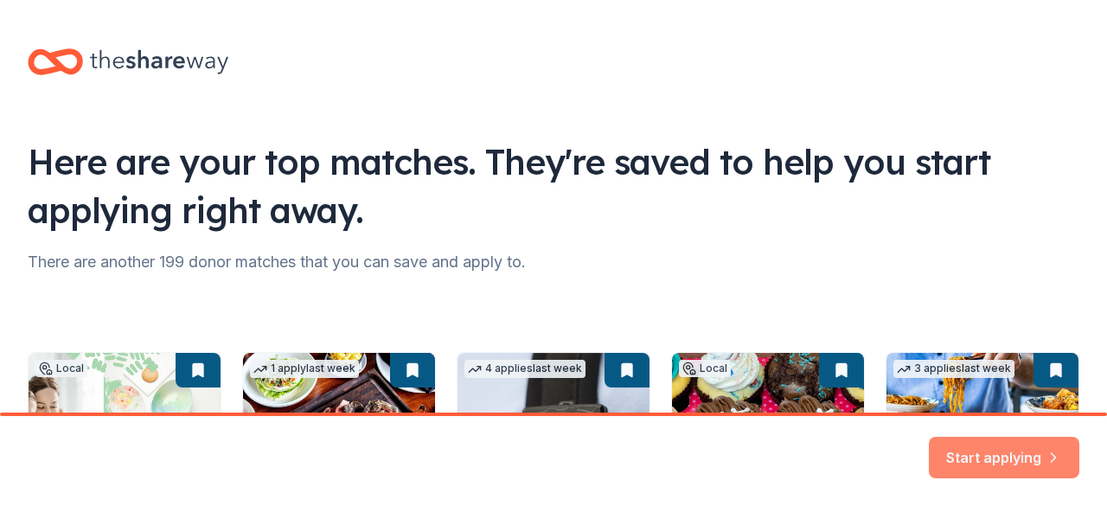
click at [1010, 466] on button "Start applying" at bounding box center [1003, 446] width 150 height 41
click at [975, 462] on div "Start applying" at bounding box center [1003, 457] width 150 height 41
click at [980, 449] on div "Start applying" at bounding box center [1003, 457] width 150 height 41
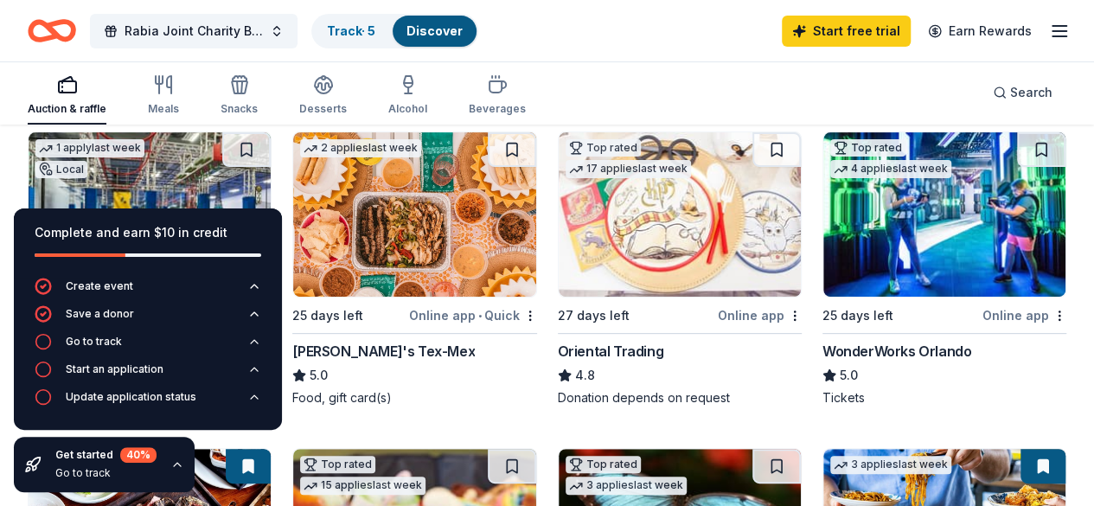
scroll to position [173, 0]
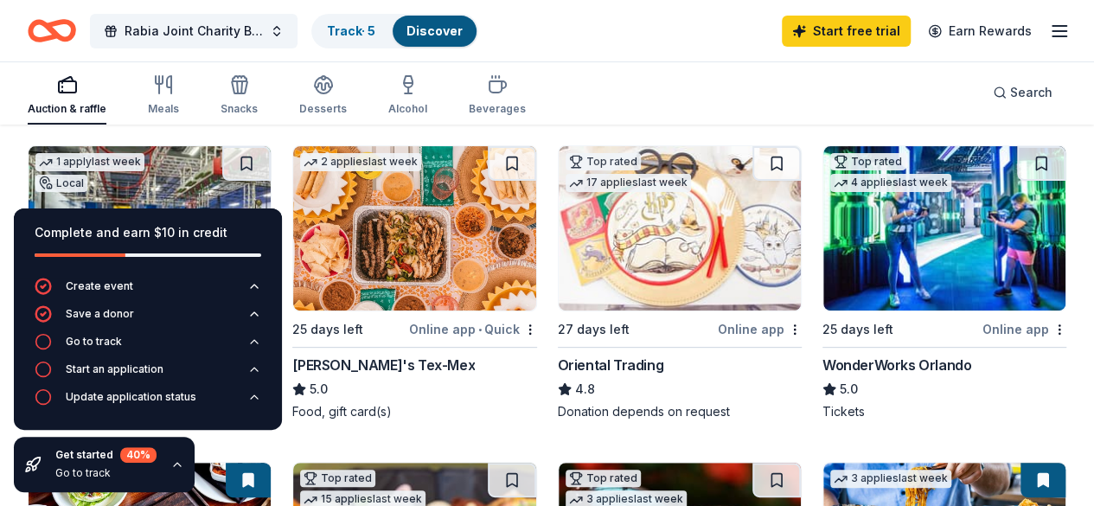
click at [626, 99] on div "Auction & raffle Meals Snacks Desserts Alcohol Beverages Search" at bounding box center [547, 93] width 1038 height 64
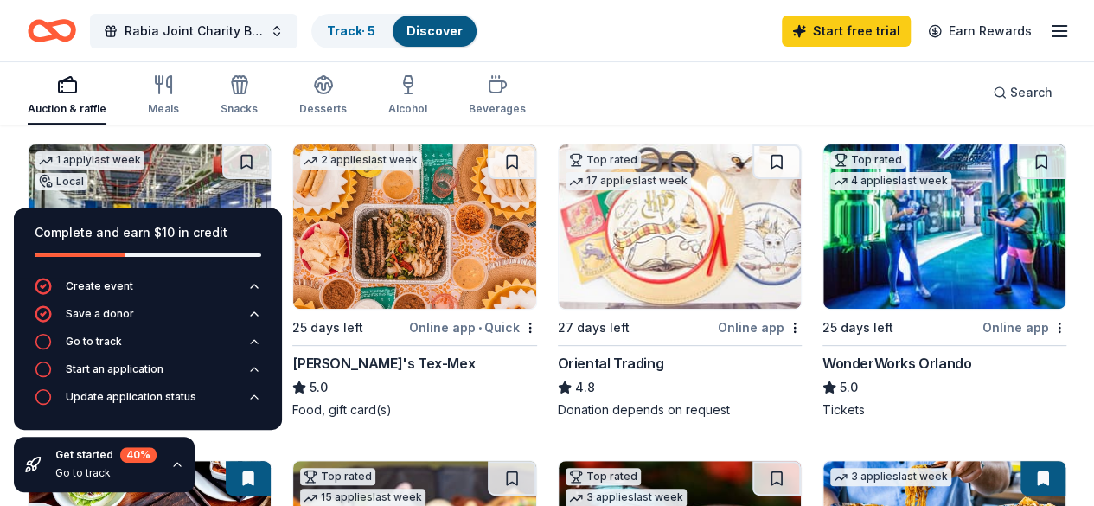
scroll to position [0, 0]
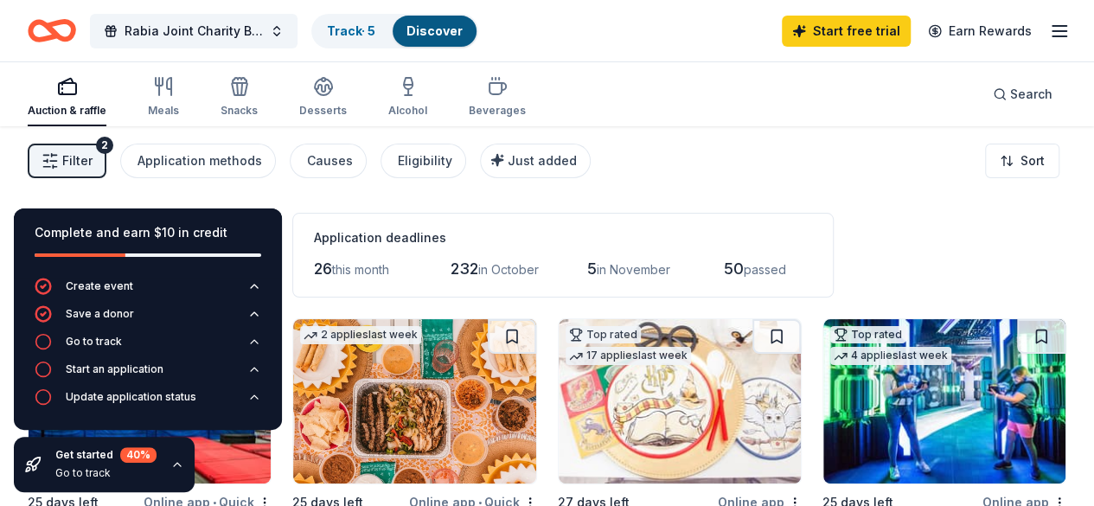
click at [640, 185] on div "Filter 2 Application methods Causes Eligibility Just added Sort" at bounding box center [547, 160] width 1094 height 69
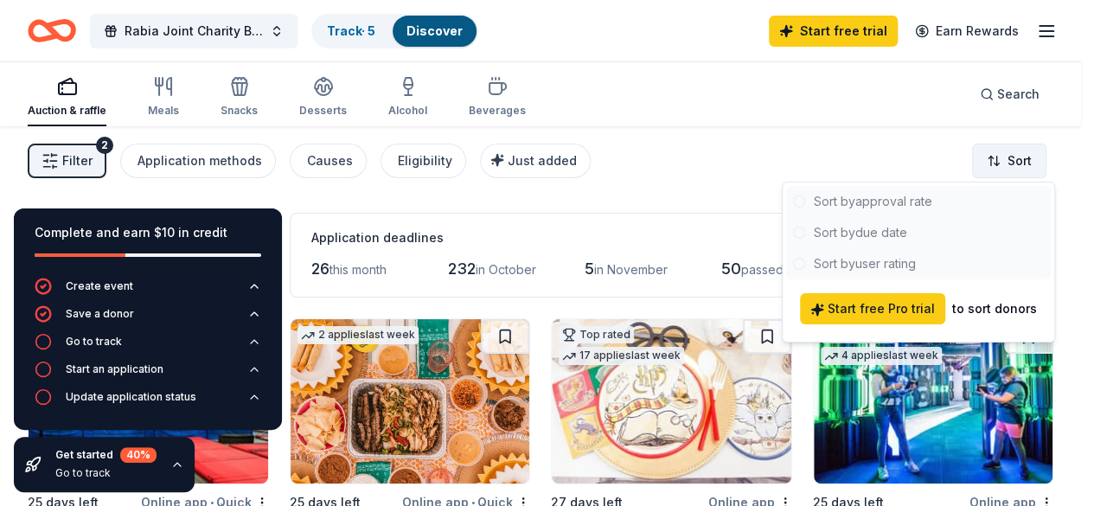
click at [1006, 160] on html "Rabia Joint Charity Ball Weekend 2025 Track · 5 Discover Start free trial Earn …" at bounding box center [547, 253] width 1094 height 506
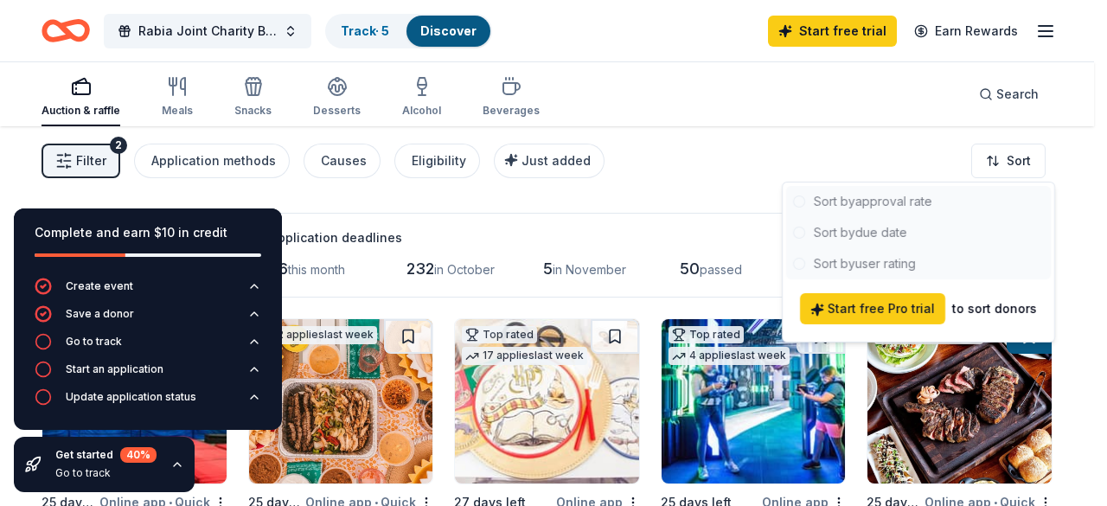
click at [856, 226] on div at bounding box center [918, 232] width 265 height 93
click at [841, 233] on div at bounding box center [918, 232] width 265 height 93
click at [209, 159] on html "Rabia Joint Charity Ball Weekend 2025 Track · 5 Discover Start free trial Earn …" at bounding box center [553, 253] width 1107 height 506
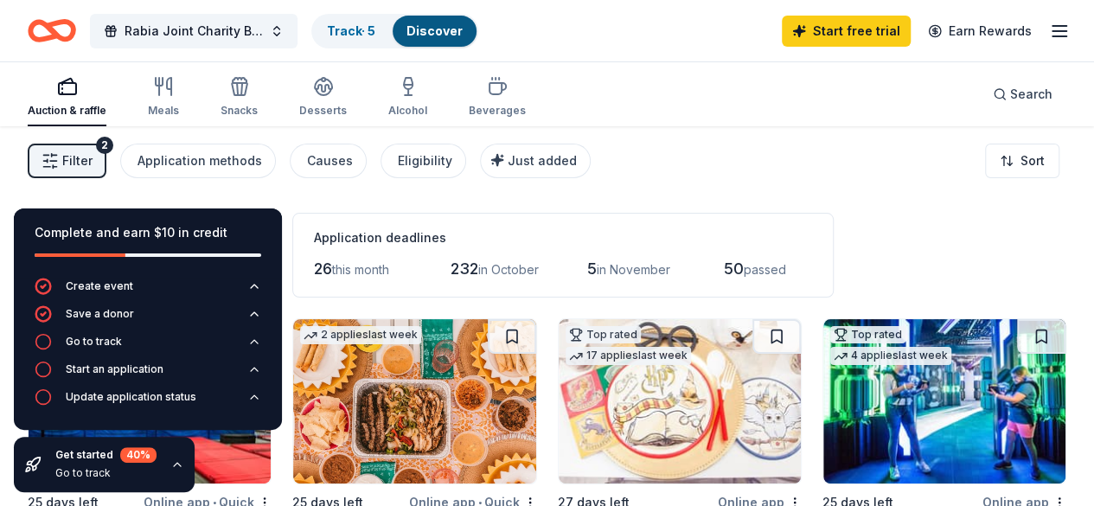
click at [230, 239] on div "Complete and earn $10 in credit" at bounding box center [148, 232] width 226 height 21
click at [109, 345] on div "Go to track" at bounding box center [94, 342] width 56 height 14
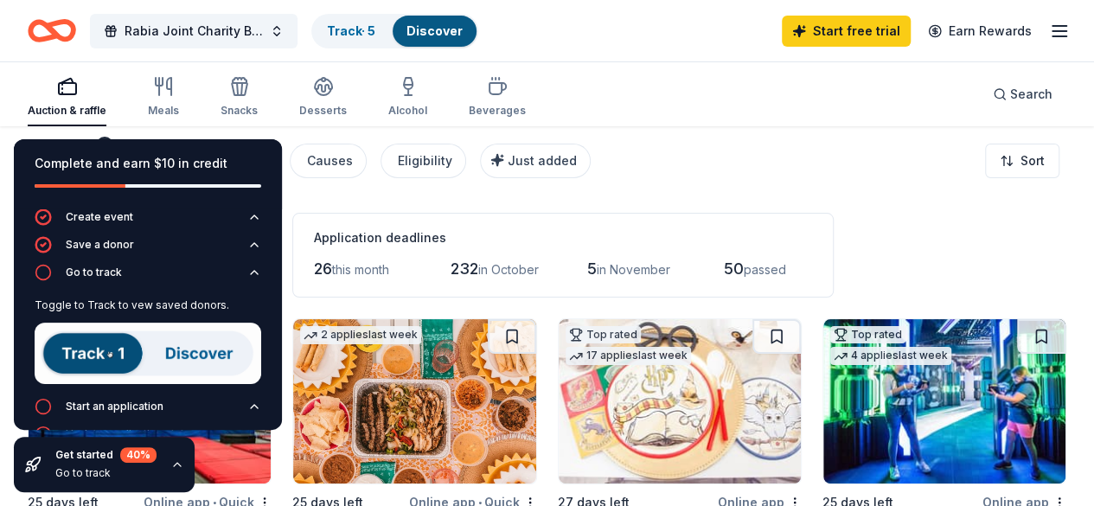
click at [92, 356] on img at bounding box center [148, 352] width 226 height 61
click at [187, 355] on img at bounding box center [148, 352] width 226 height 61
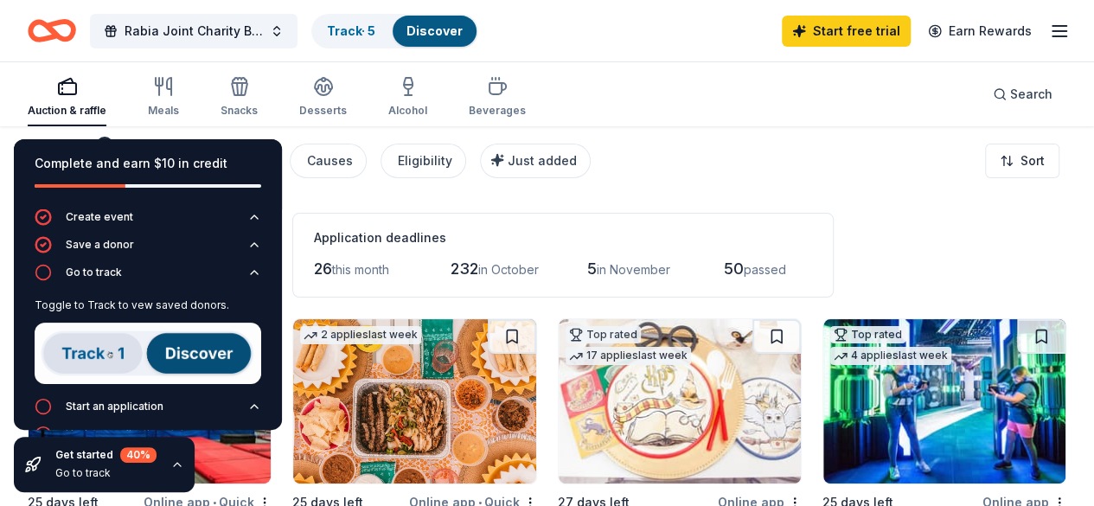
drag, startPoint x: 644, startPoint y: 205, endPoint x: 629, endPoint y: 210, distance: 15.6
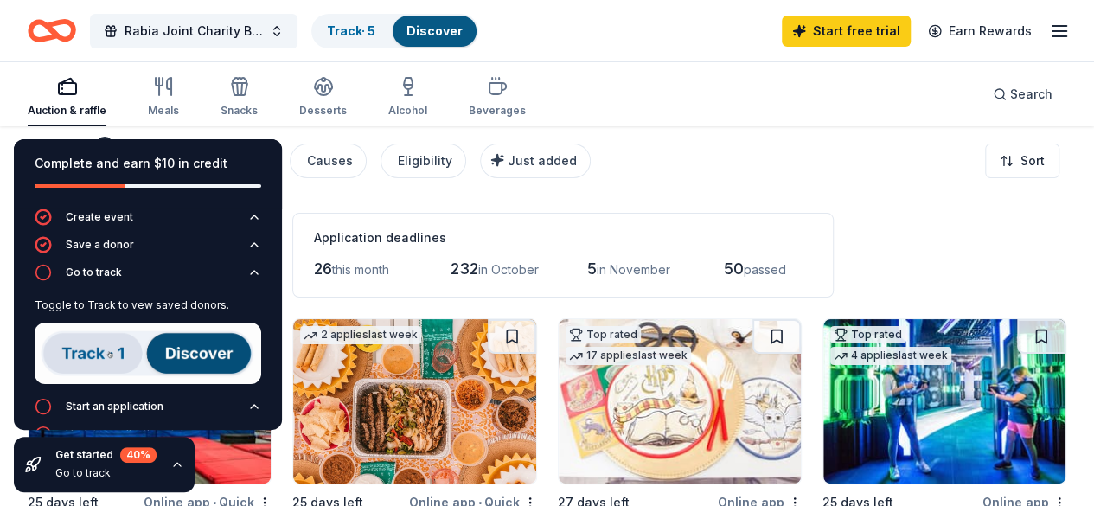
click at [648, 220] on div "Application deadlines 26 this month 232 in October 5 in November 50 passed" at bounding box center [562, 255] width 541 height 85
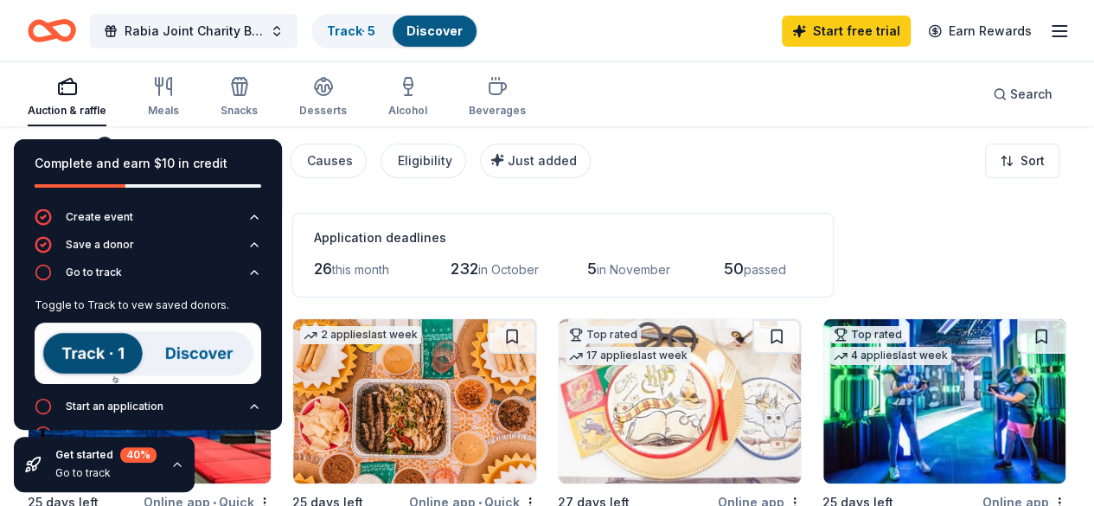
drag, startPoint x: 267, startPoint y: 177, endPoint x: 271, endPoint y: 142, distance: 35.6
click at [271, 142] on div "Complete and earn $10 in credit Create event Save a donor Go to track Toggle to…" at bounding box center [148, 284] width 268 height 290
click at [247, 272] on icon "button" at bounding box center [254, 272] width 14 height 14
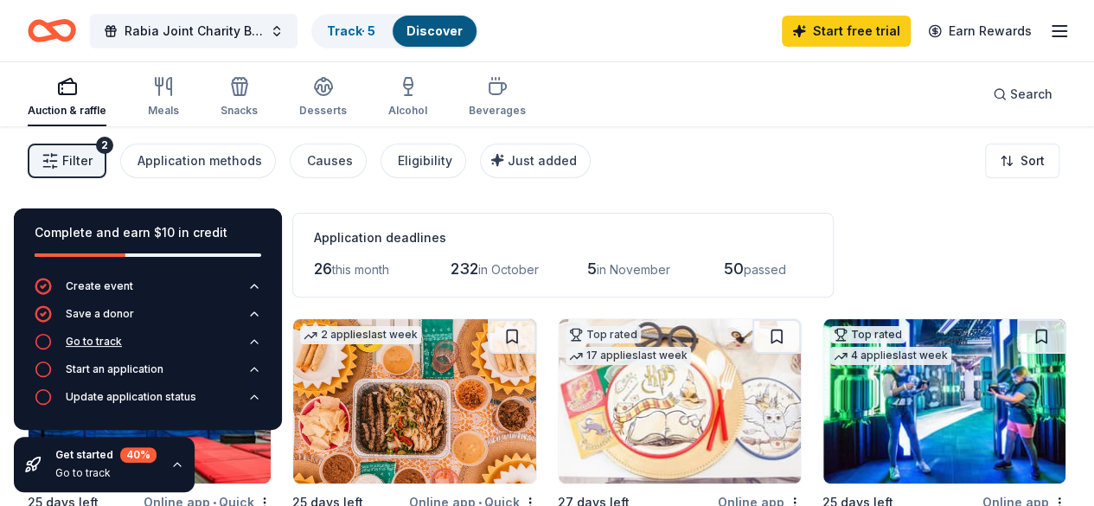
click at [69, 347] on div "Go to track" at bounding box center [94, 342] width 56 height 14
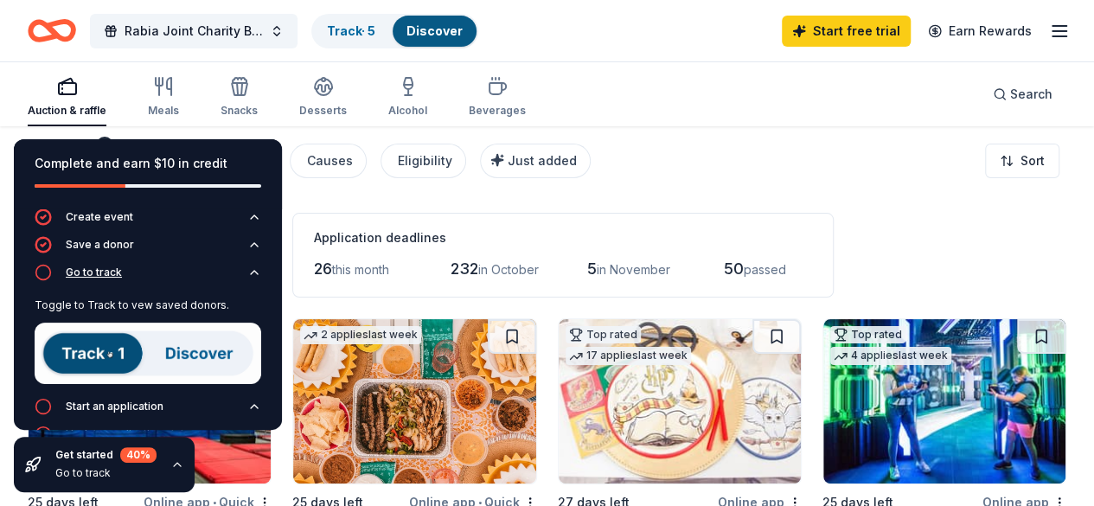
click at [247, 276] on icon "button" at bounding box center [254, 272] width 14 height 14
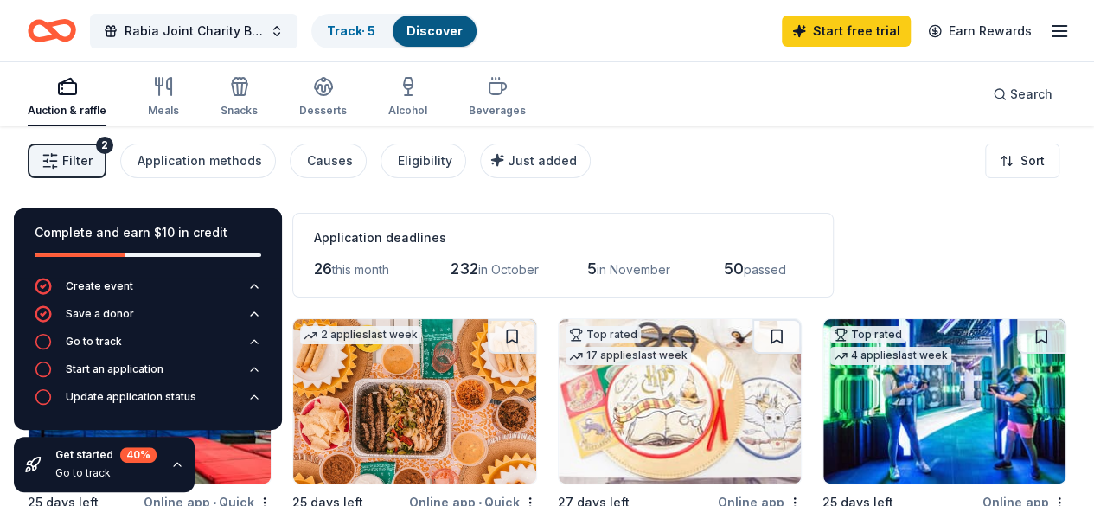
click at [499, 222] on div "Application deadlines 26 this month 232 in October 5 in November 50 passed" at bounding box center [562, 255] width 541 height 85
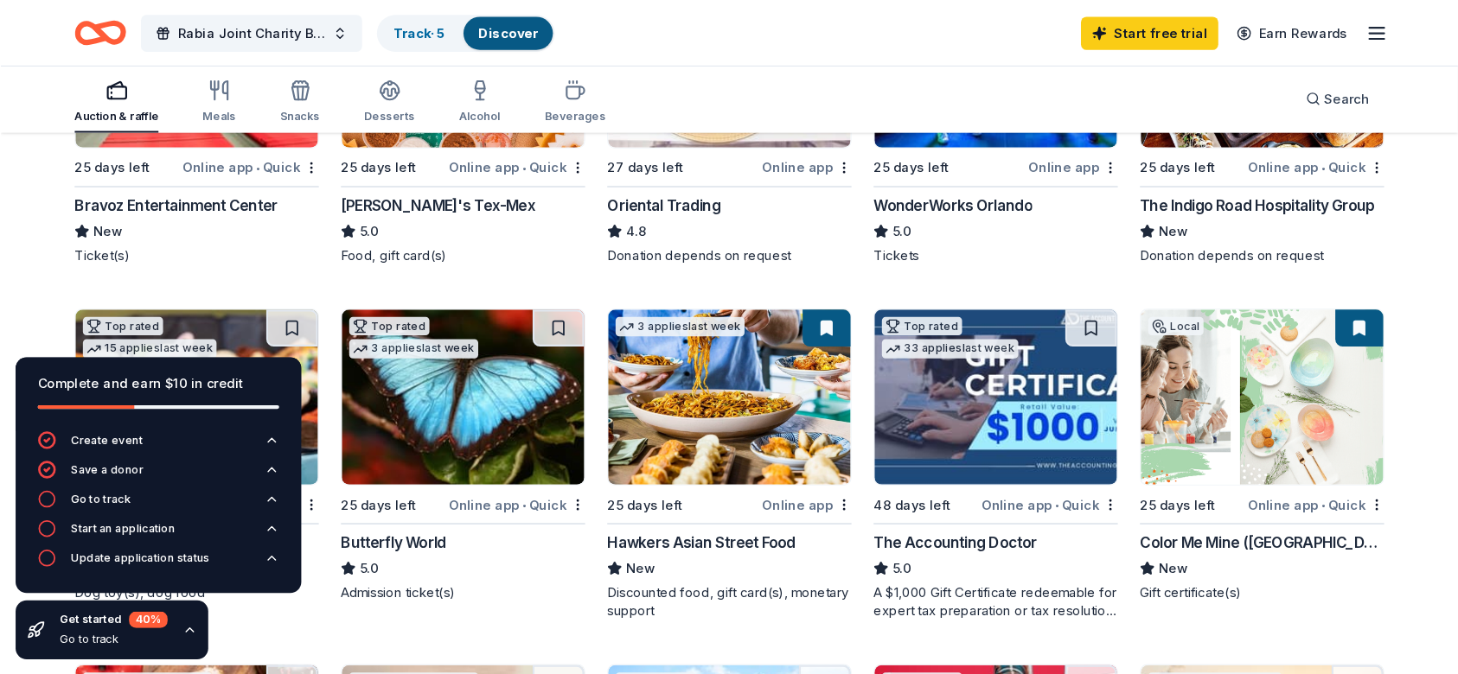
scroll to position [346, 0]
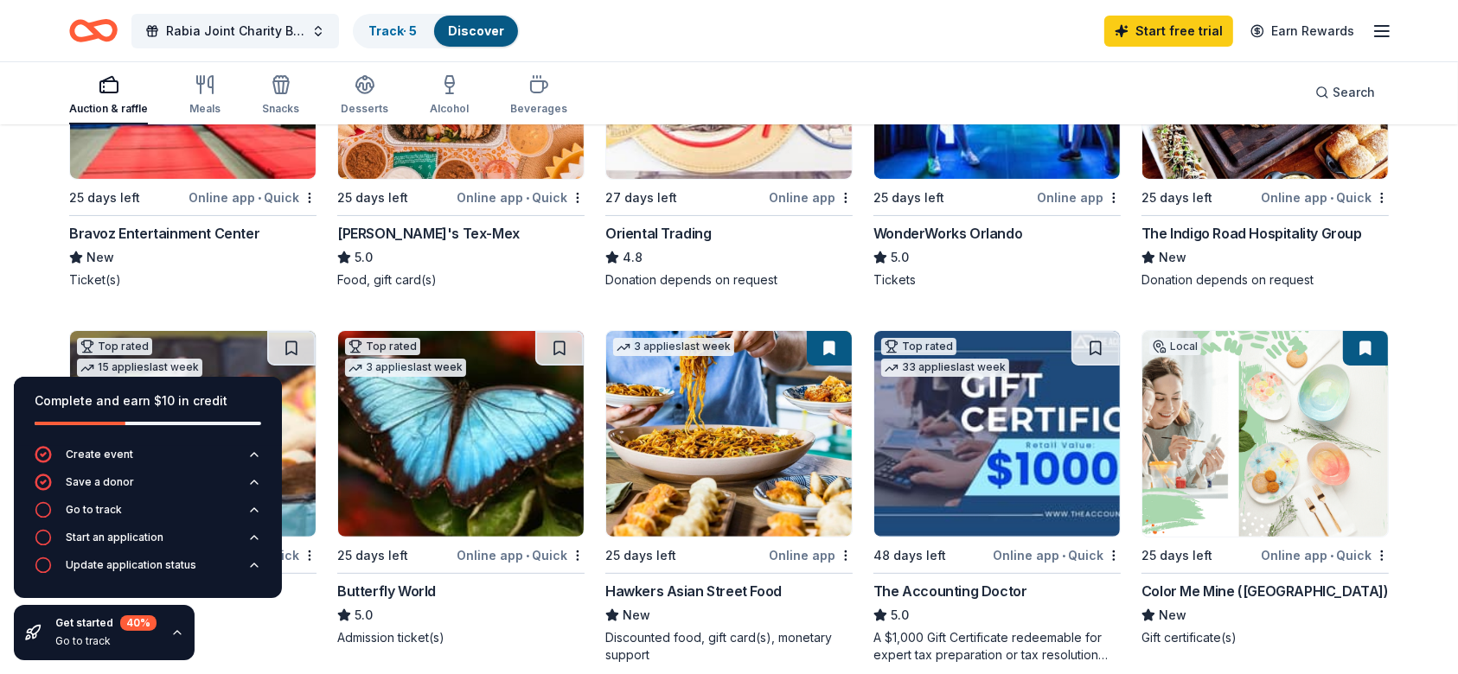
drag, startPoint x: 1088, startPoint y: 2, endPoint x: 909, endPoint y: 52, distance: 185.8
click at [916, 49] on div "Rabia Joint Charity Ball Weekend 2025 Track · 5 Discover Start free trial Earn …" at bounding box center [728, 30] width 1319 height 41
click at [209, 157] on img at bounding box center [193, 76] width 246 height 206
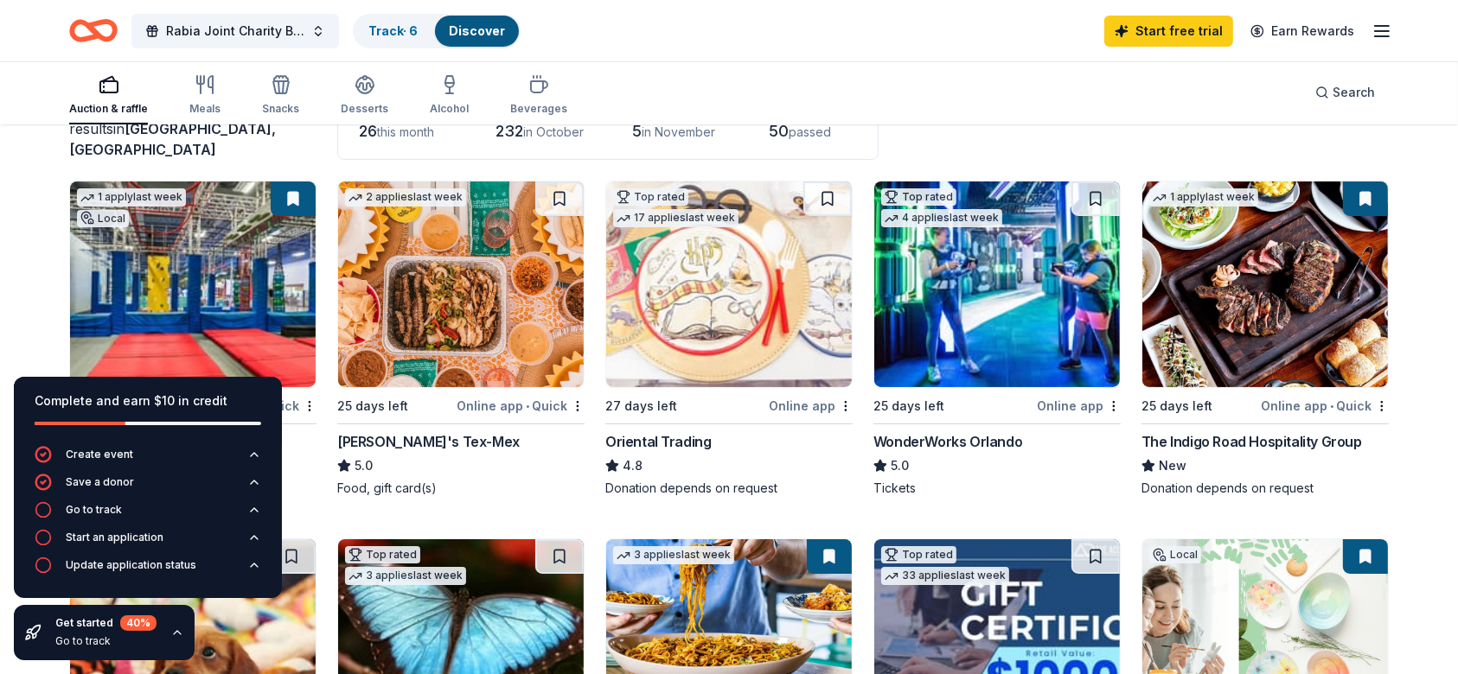
scroll to position [115, 0]
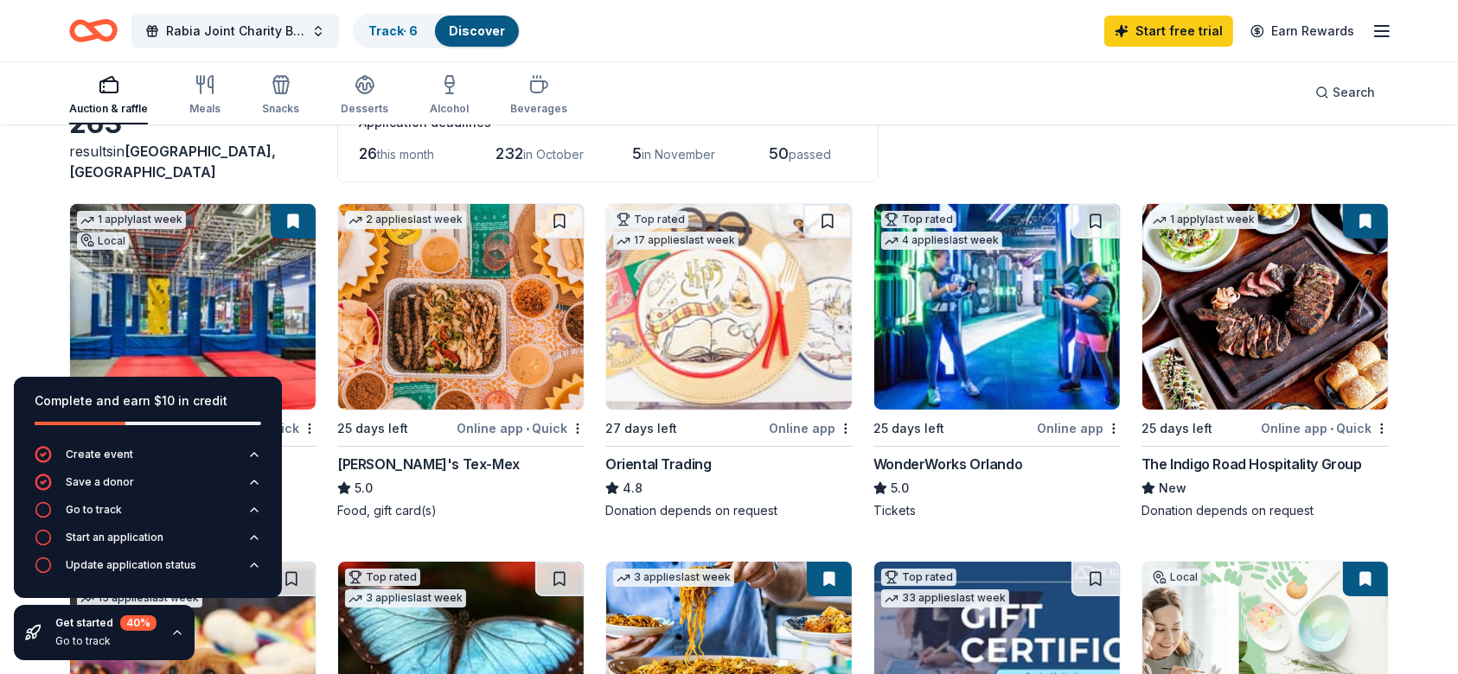
click at [462, 347] on img at bounding box center [461, 307] width 246 height 206
click at [1037, 349] on img at bounding box center [997, 307] width 246 height 206
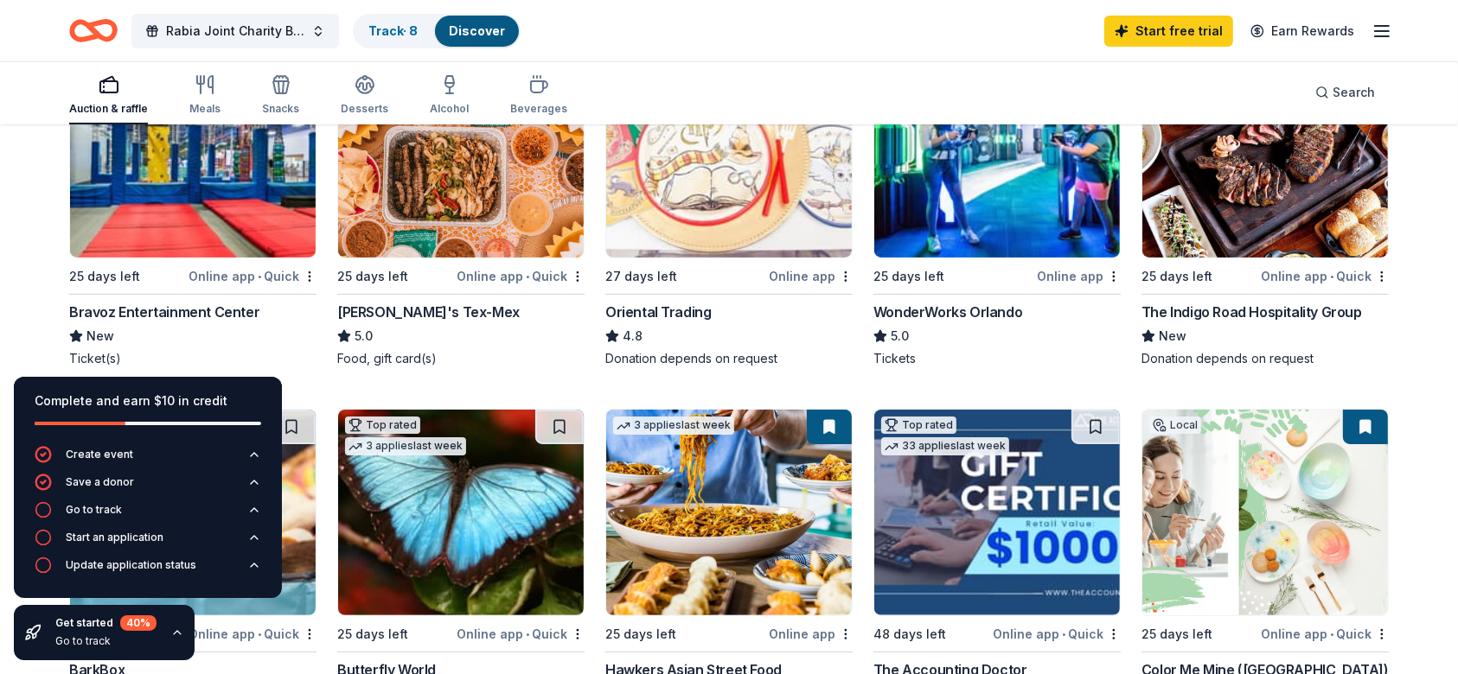
scroll to position [346, 0]
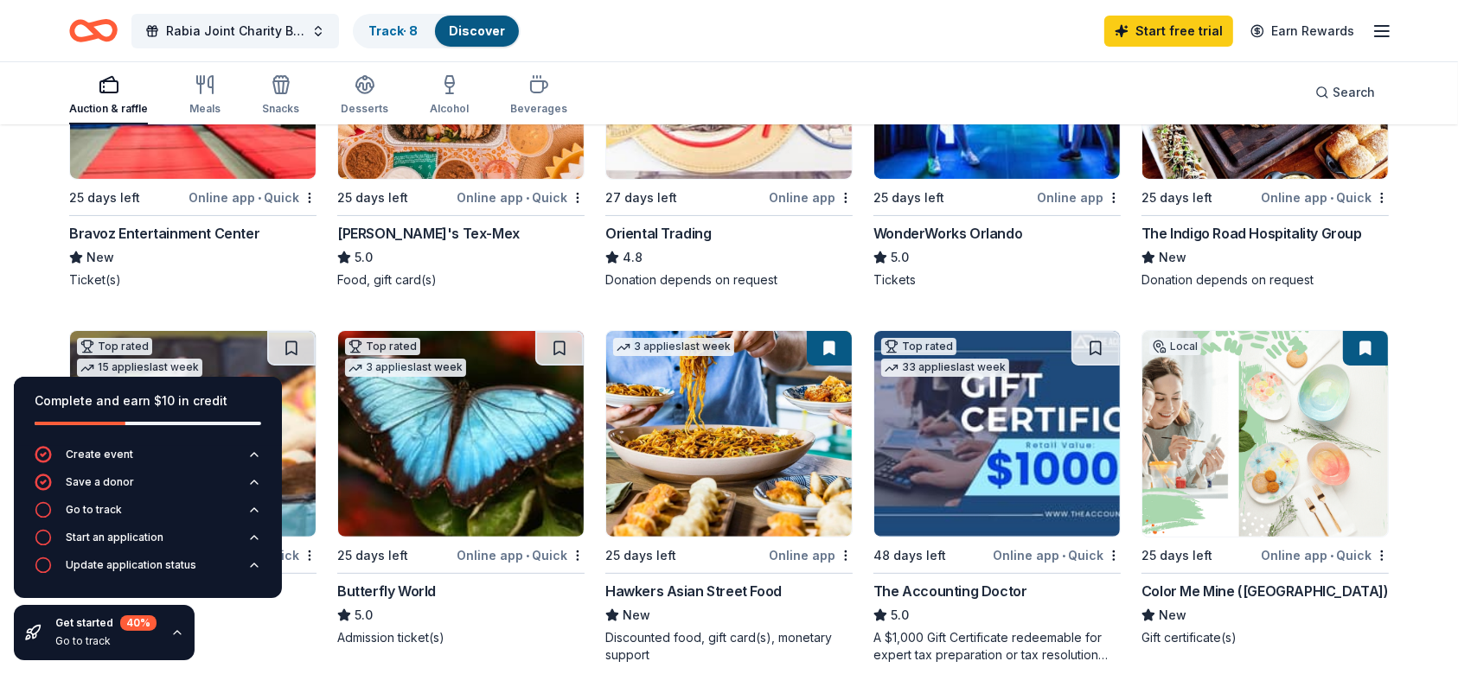
click at [1106, 156] on img at bounding box center [1265, 76] width 246 height 206
click at [775, 418] on img at bounding box center [729, 434] width 246 height 206
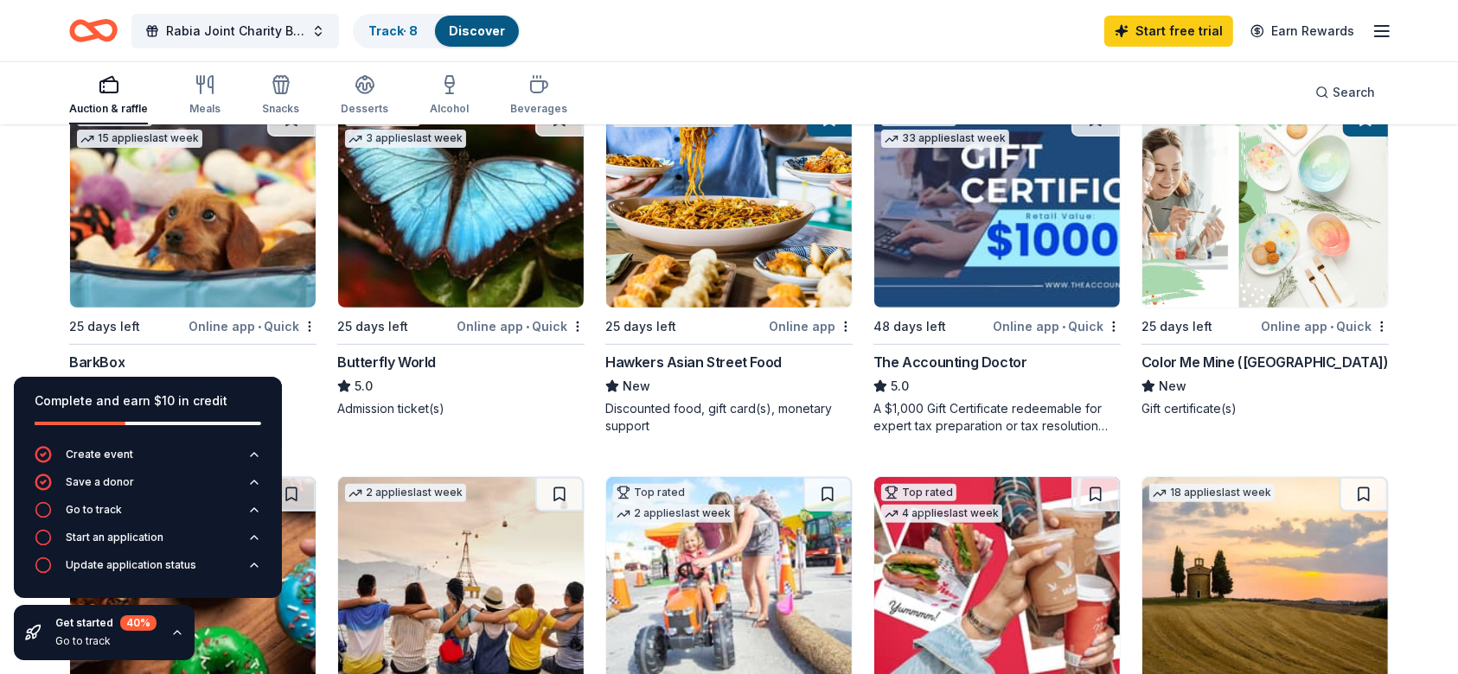
scroll to position [576, 0]
click at [1029, 230] on img at bounding box center [997, 204] width 246 height 206
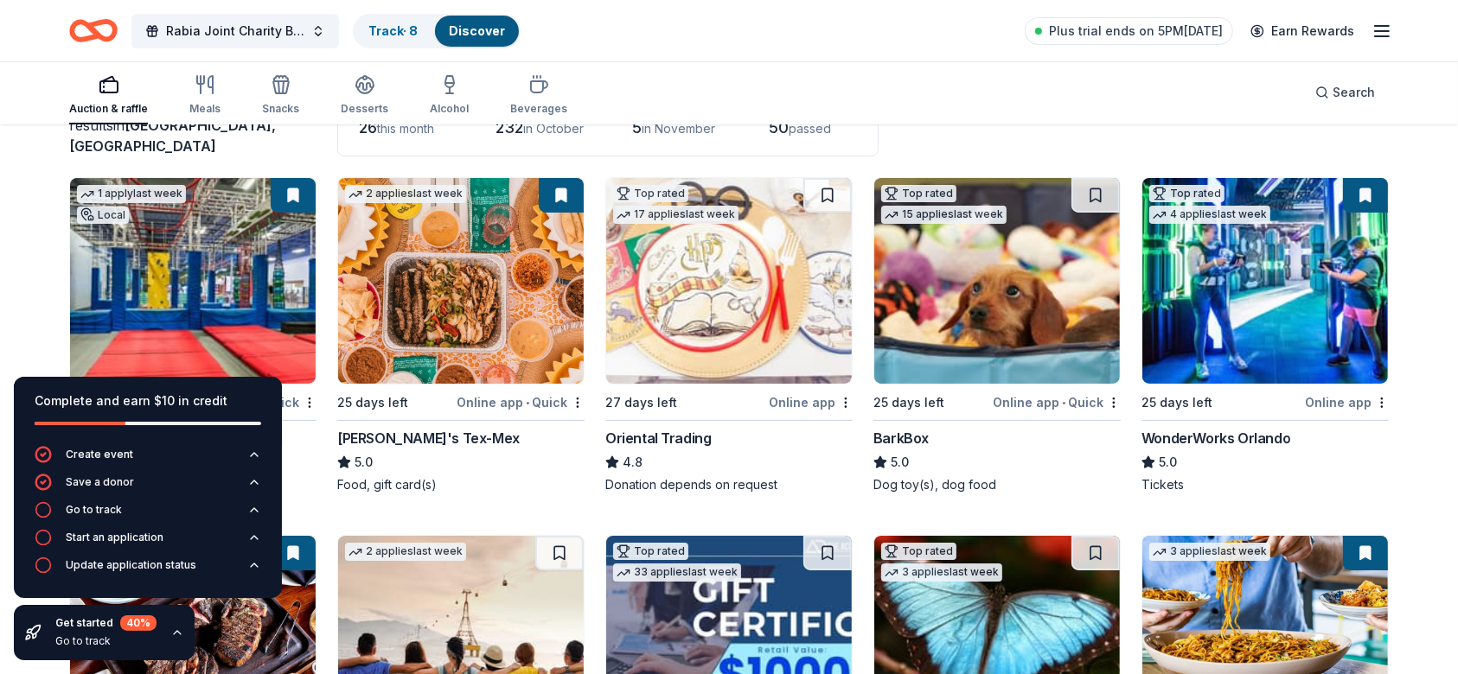
scroll to position [0, 0]
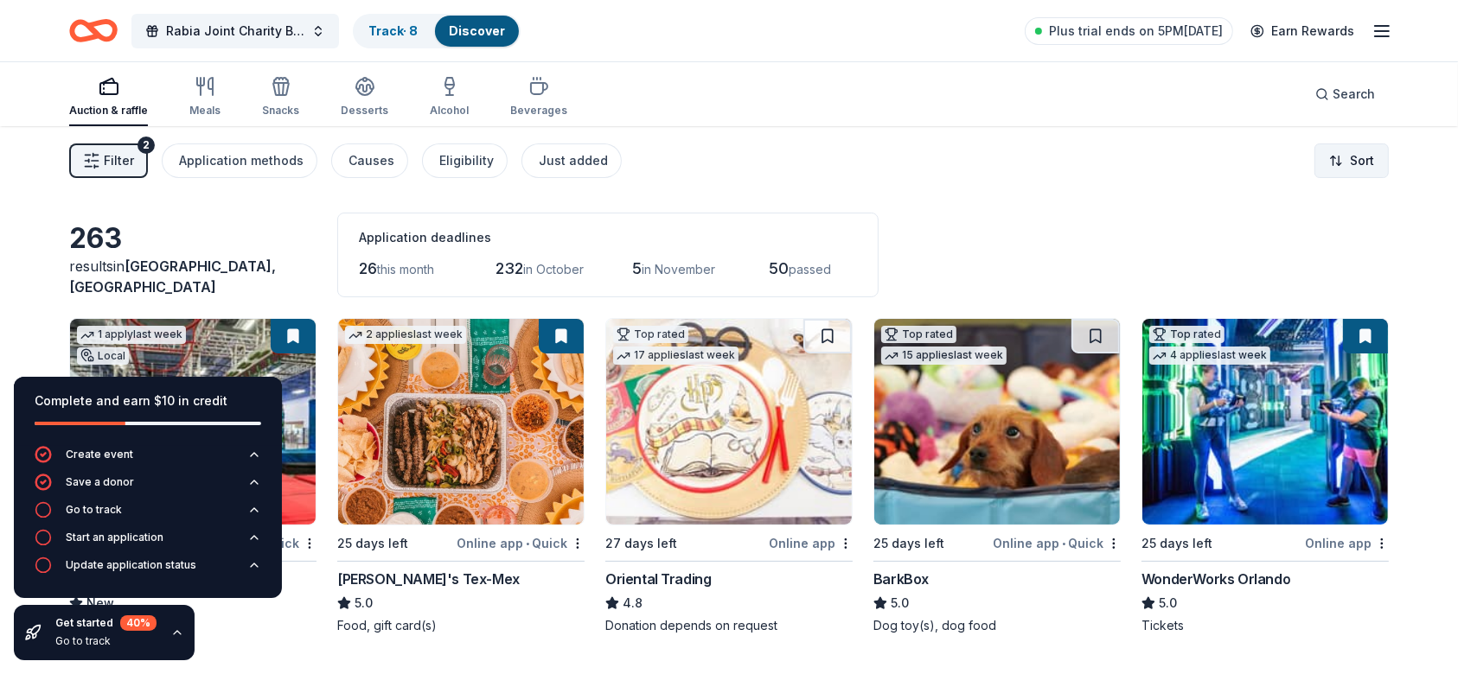
click at [1106, 163] on html "Rabia Joint Charity Ball Weekend 2025 Track · 8 Discover Plus trial ends on 5PM…" at bounding box center [729, 337] width 1458 height 674
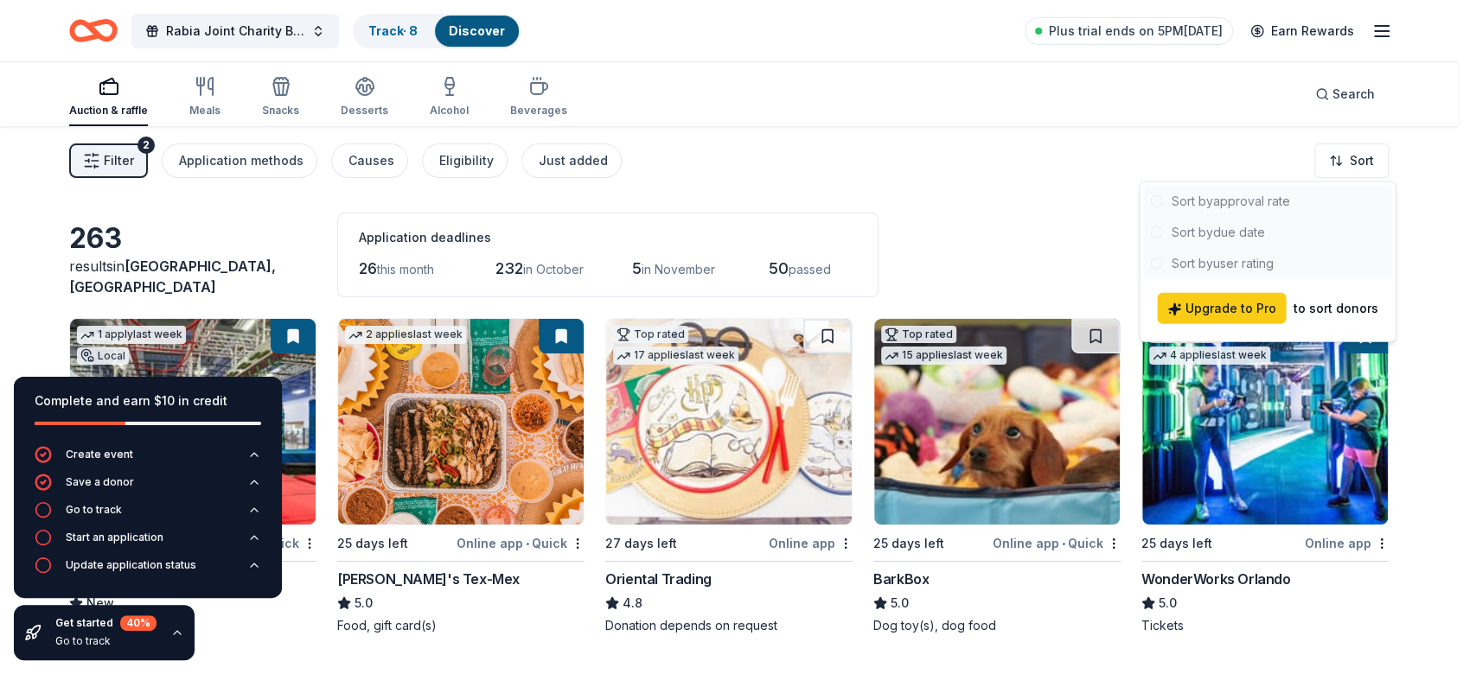
click at [1106, 226] on div at bounding box center [1267, 232] width 248 height 93
click at [1106, 234] on div at bounding box center [1267, 232] width 248 height 93
click at [722, 172] on html "Rabia Joint Charity Ball Weekend 2025 Track · 8 Discover Plus trial ends on 5PM…" at bounding box center [738, 337] width 1476 height 674
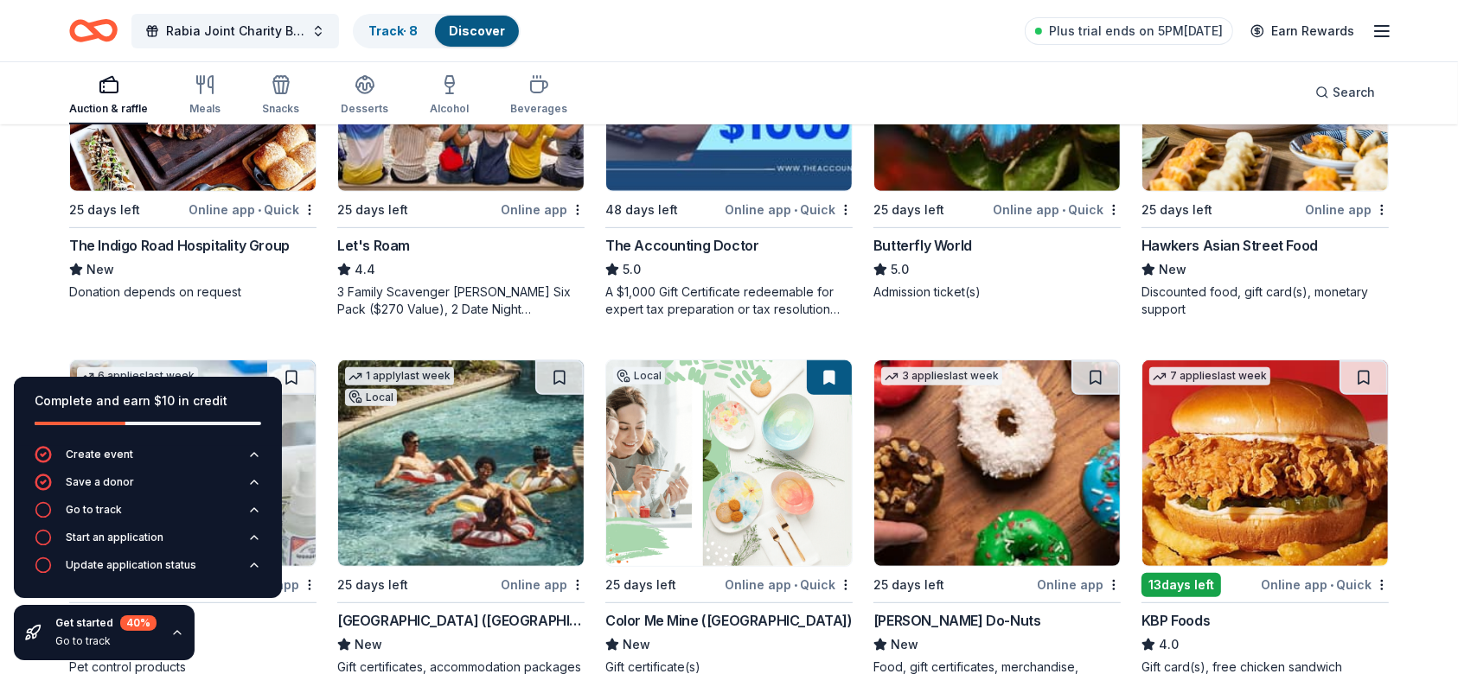
scroll to position [461, 0]
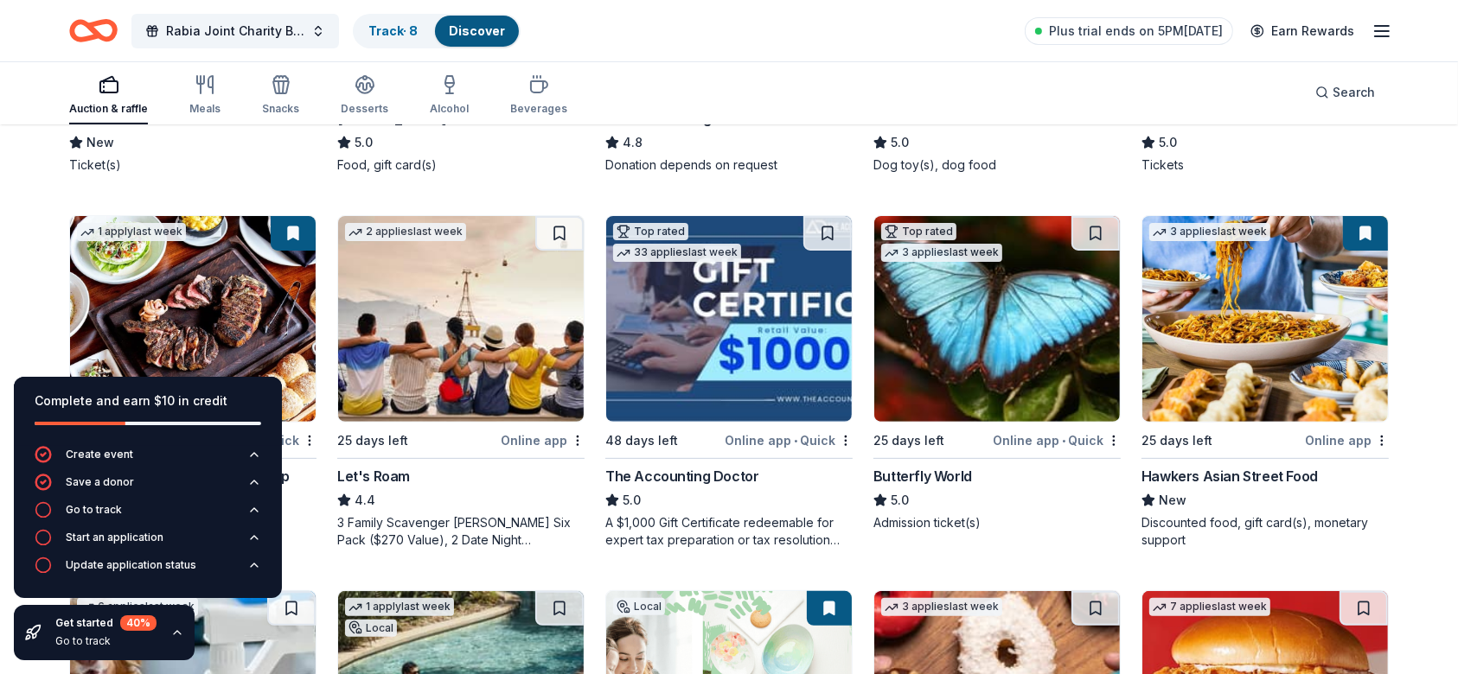
click at [830, 227] on button at bounding box center [827, 233] width 48 height 35
click at [793, 301] on img at bounding box center [729, 319] width 246 height 206
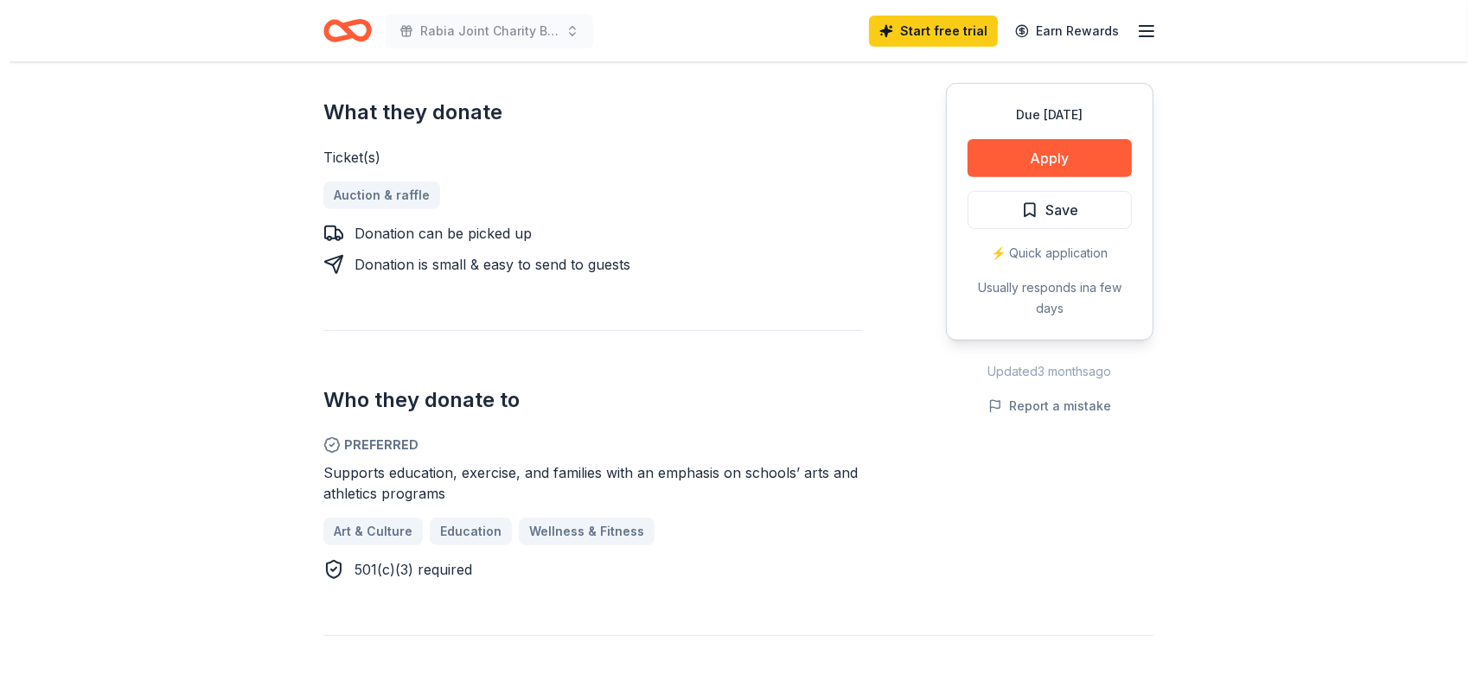
scroll to position [692, 0]
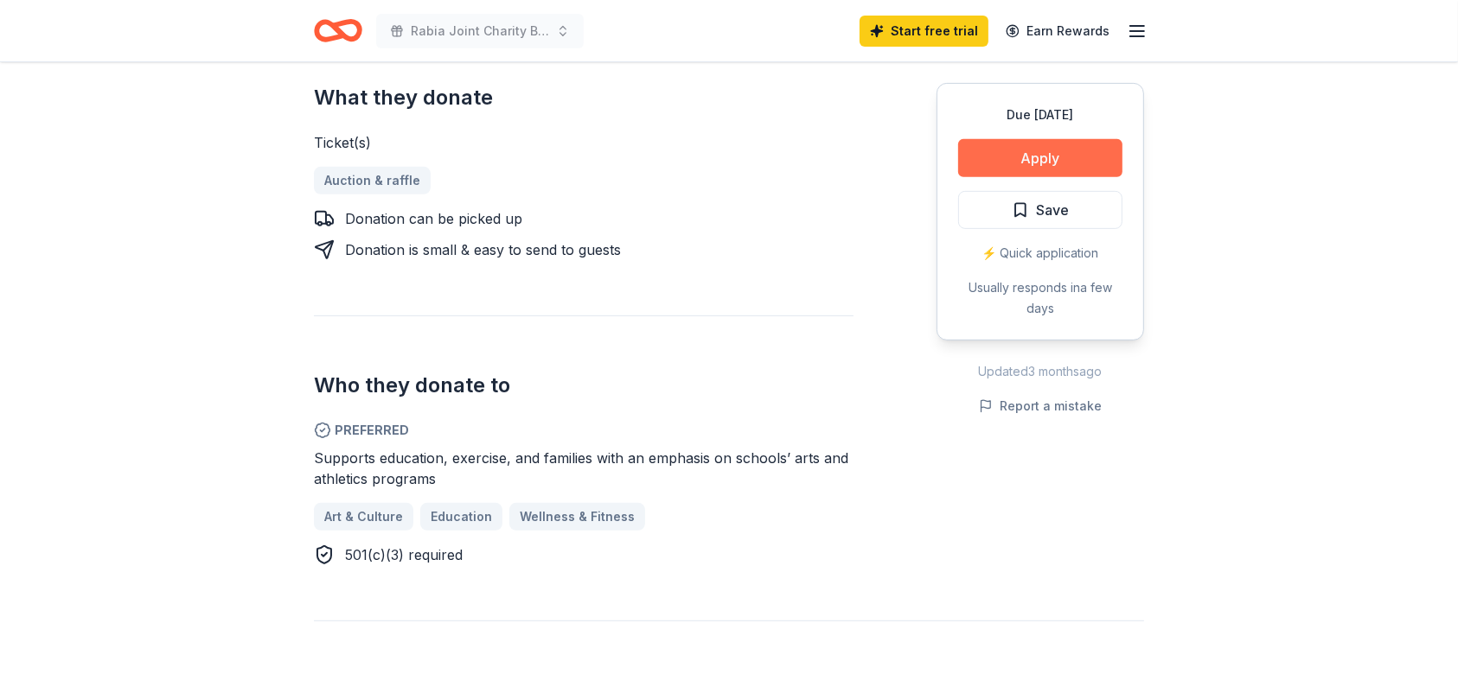
click at [1095, 163] on button "Apply" at bounding box center [1040, 158] width 164 height 38
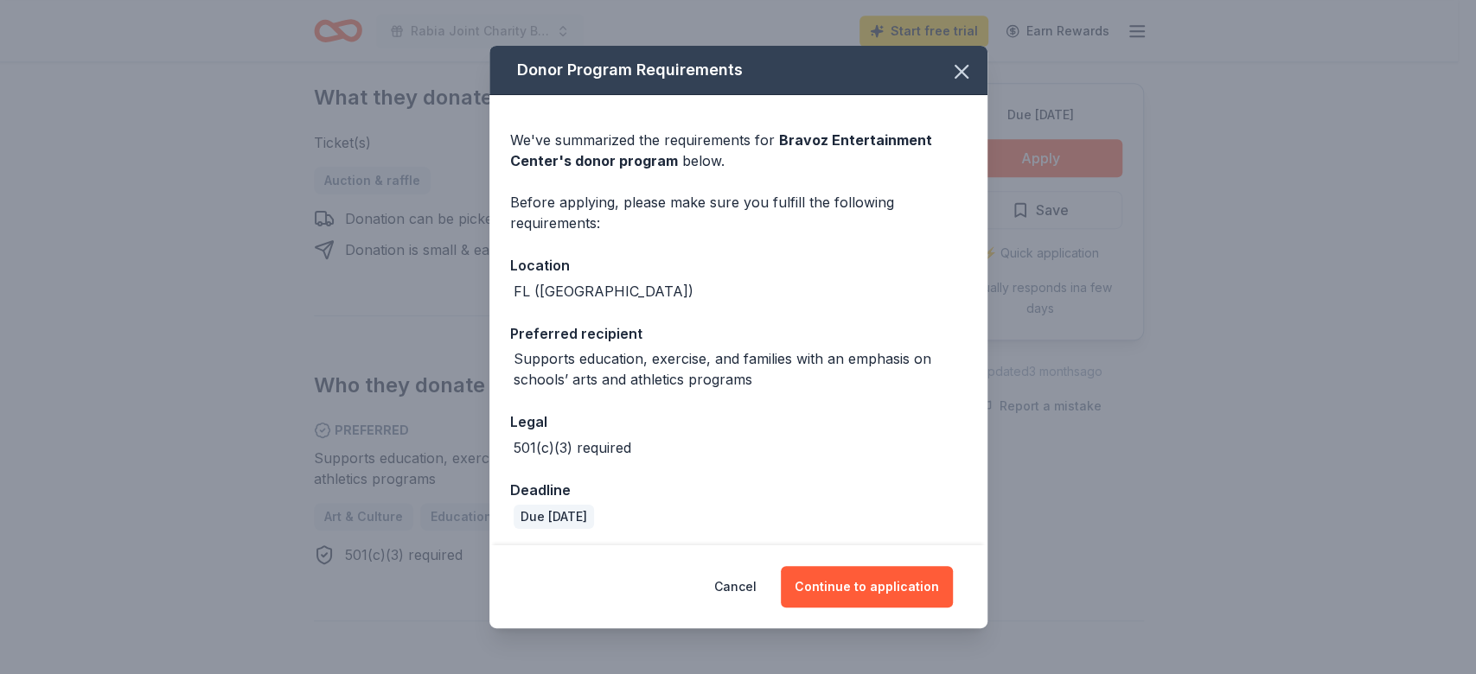
scroll to position [3, 0]
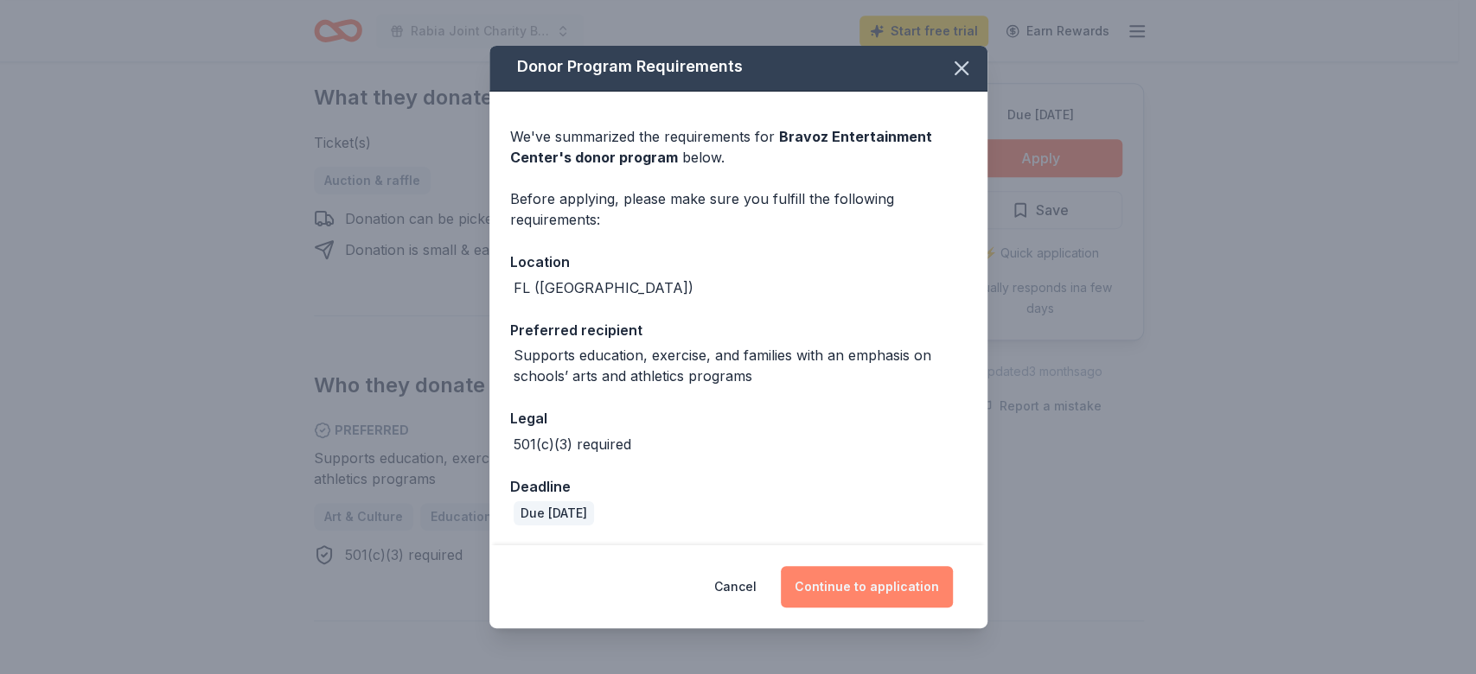
click at [848, 592] on button "Continue to application" at bounding box center [867, 586] width 172 height 41
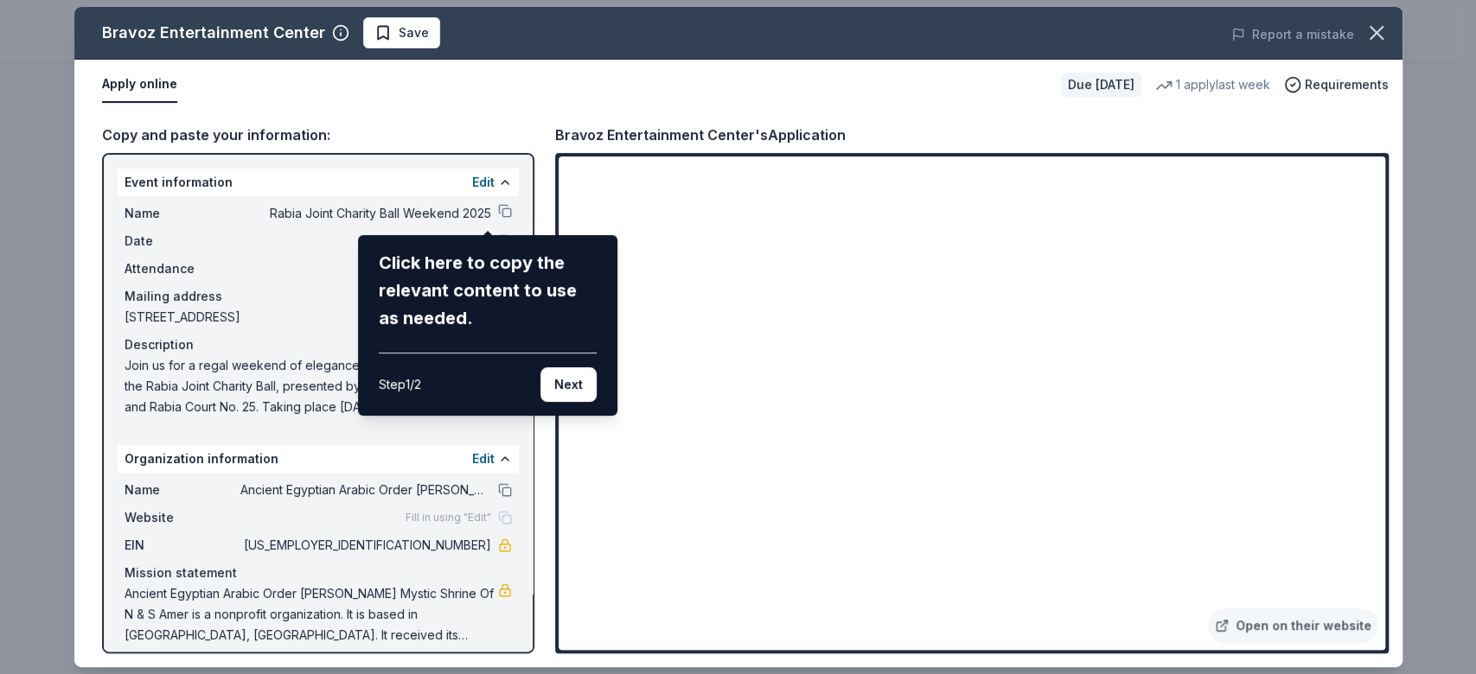
drag, startPoint x: 1372, startPoint y: 265, endPoint x: 1383, endPoint y: 345, distance: 81.2
click at [1383, 345] on div "Bravoz Entertainment Center Save Report a mistake Apply online Due in 25 days 1…" at bounding box center [738, 337] width 1328 height 660
drag, startPoint x: 1368, startPoint y: 267, endPoint x: 1373, endPoint y: 294, distance: 27.1
click at [1373, 294] on div "Bravoz Entertainment Center Save Report a mistake Apply online Due in 25 days 1…" at bounding box center [738, 337] width 1328 height 660
drag, startPoint x: 526, startPoint y: 455, endPoint x: 538, endPoint y: 556, distance: 101.8
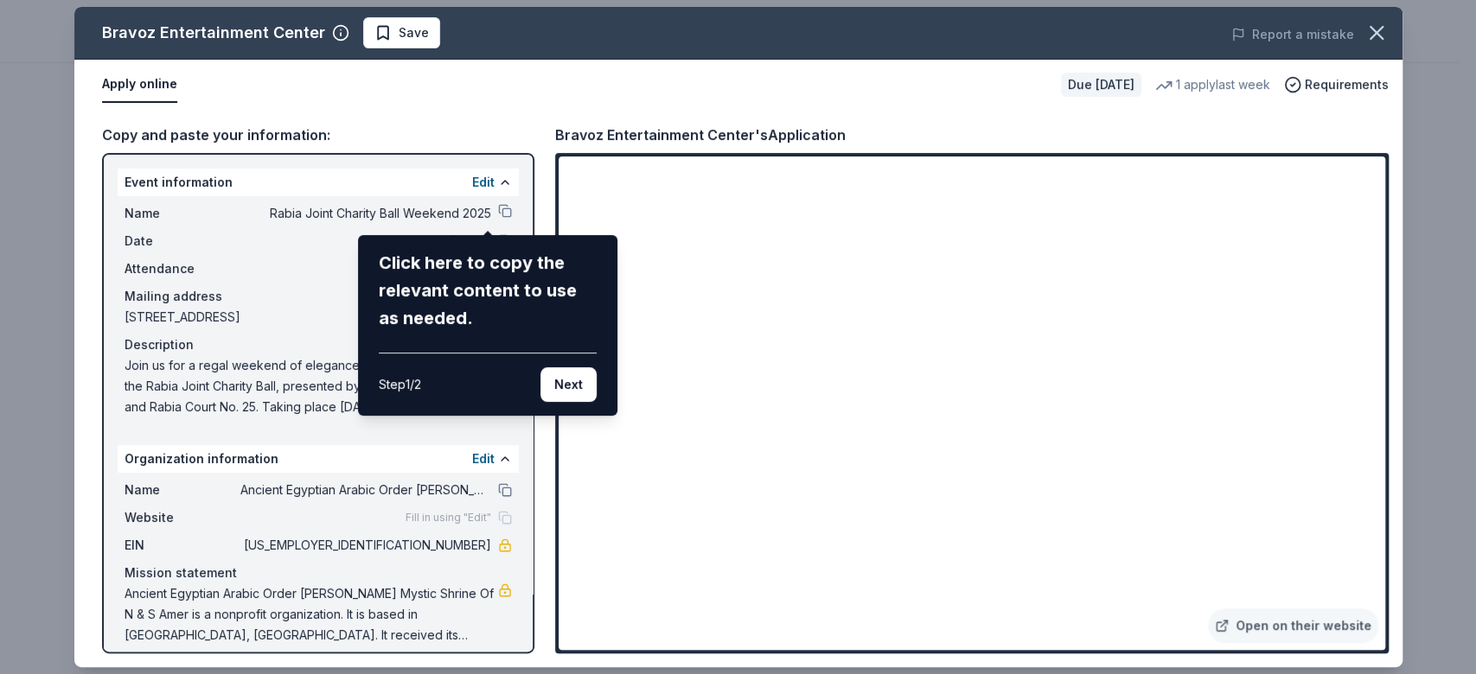
click at [538, 556] on div "Bravoz Entertainment Center Save Report a mistake Apply online Due in 25 days 1…" at bounding box center [738, 337] width 1328 height 660
click at [564, 380] on button "Next" at bounding box center [568, 384] width 56 height 35
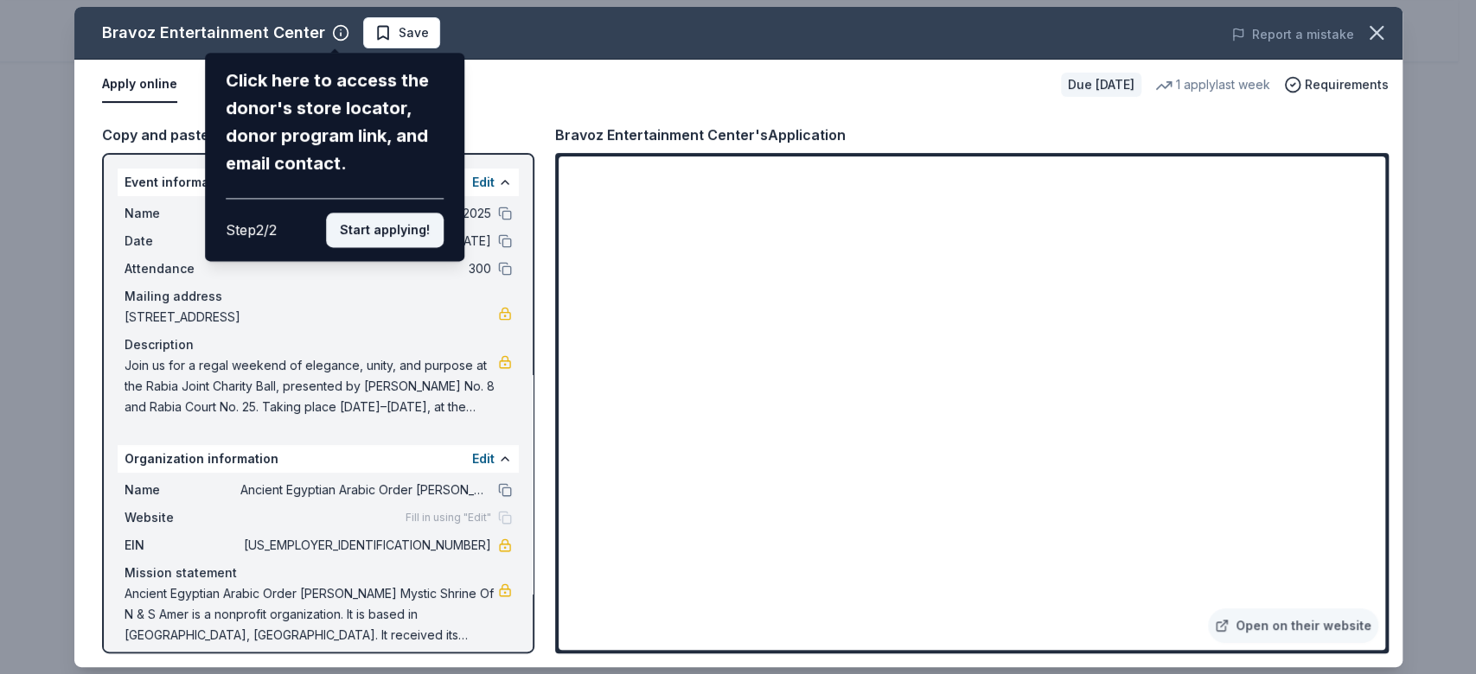
click at [387, 239] on button "Start applying!" at bounding box center [385, 230] width 118 height 35
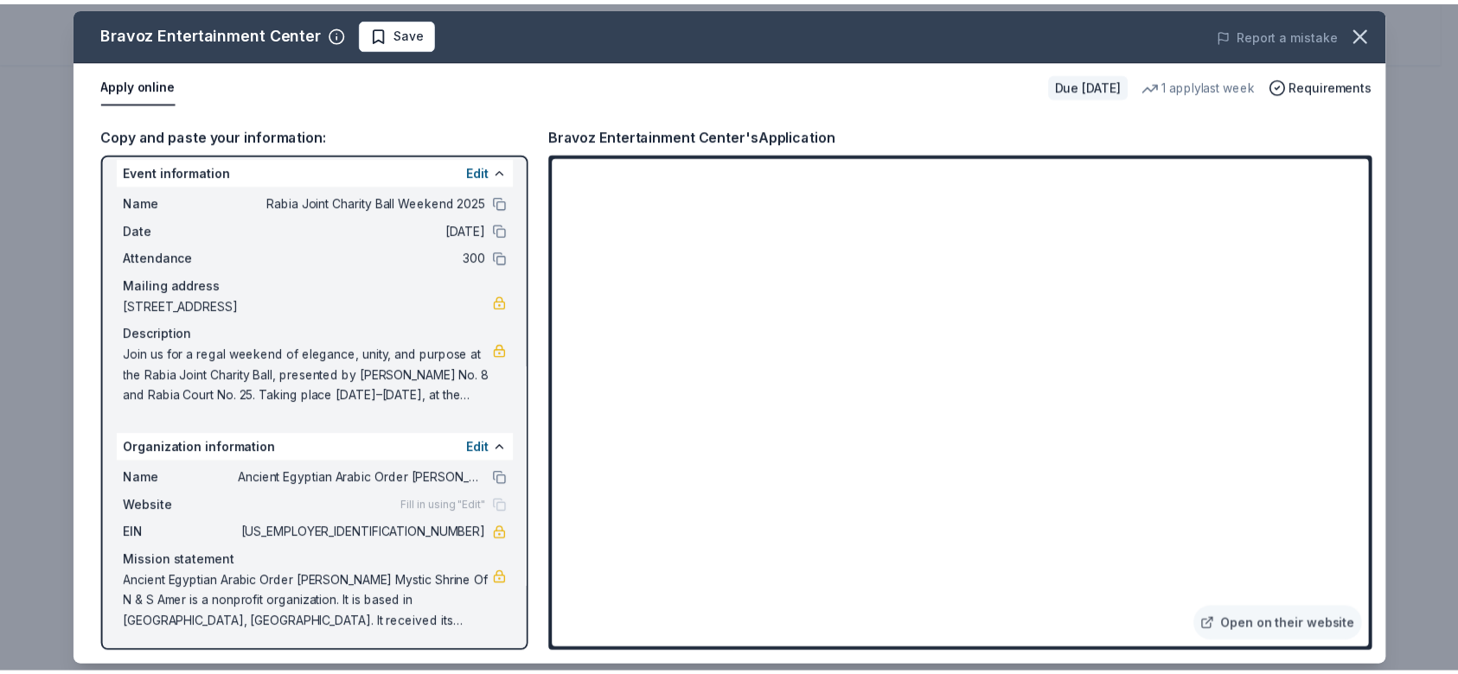
scroll to position [14, 0]
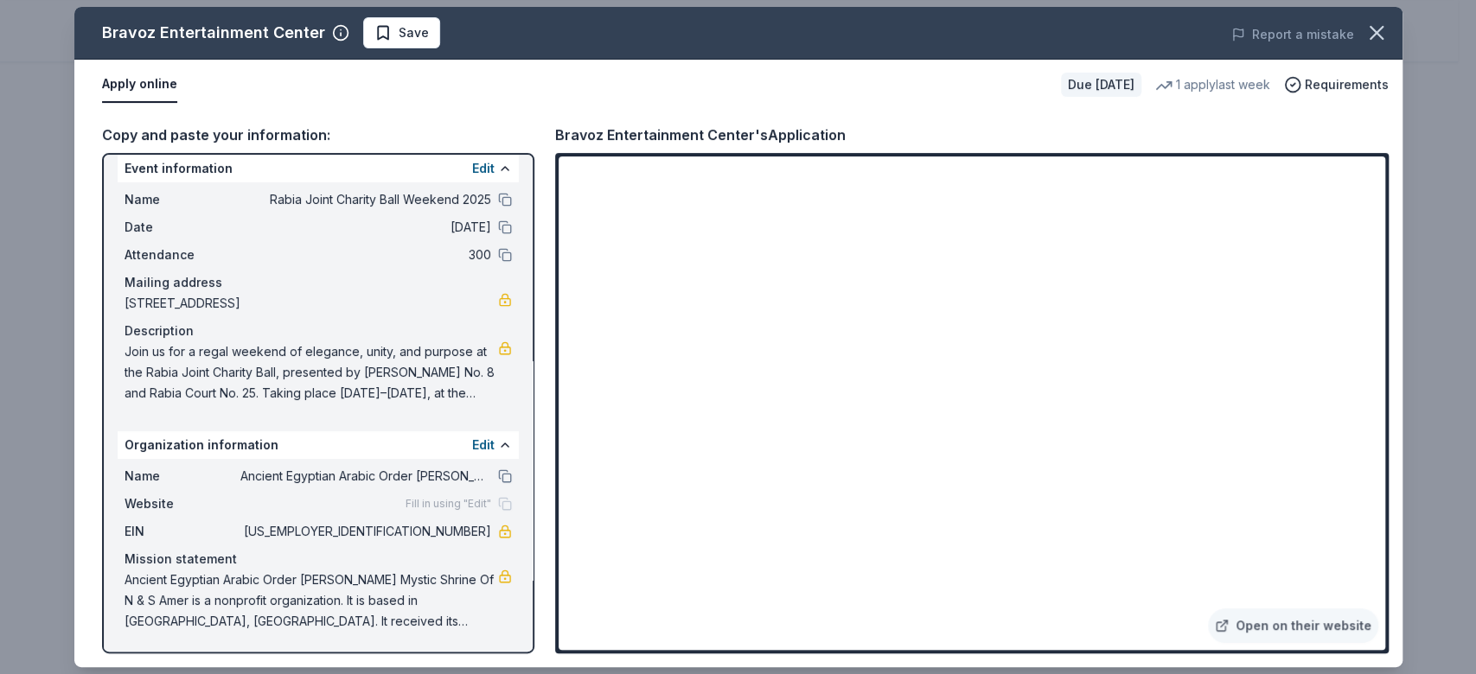
click at [409, 32] on span "Save" at bounding box center [414, 32] width 30 height 21
click at [1372, 44] on icon "button" at bounding box center [1376, 33] width 24 height 24
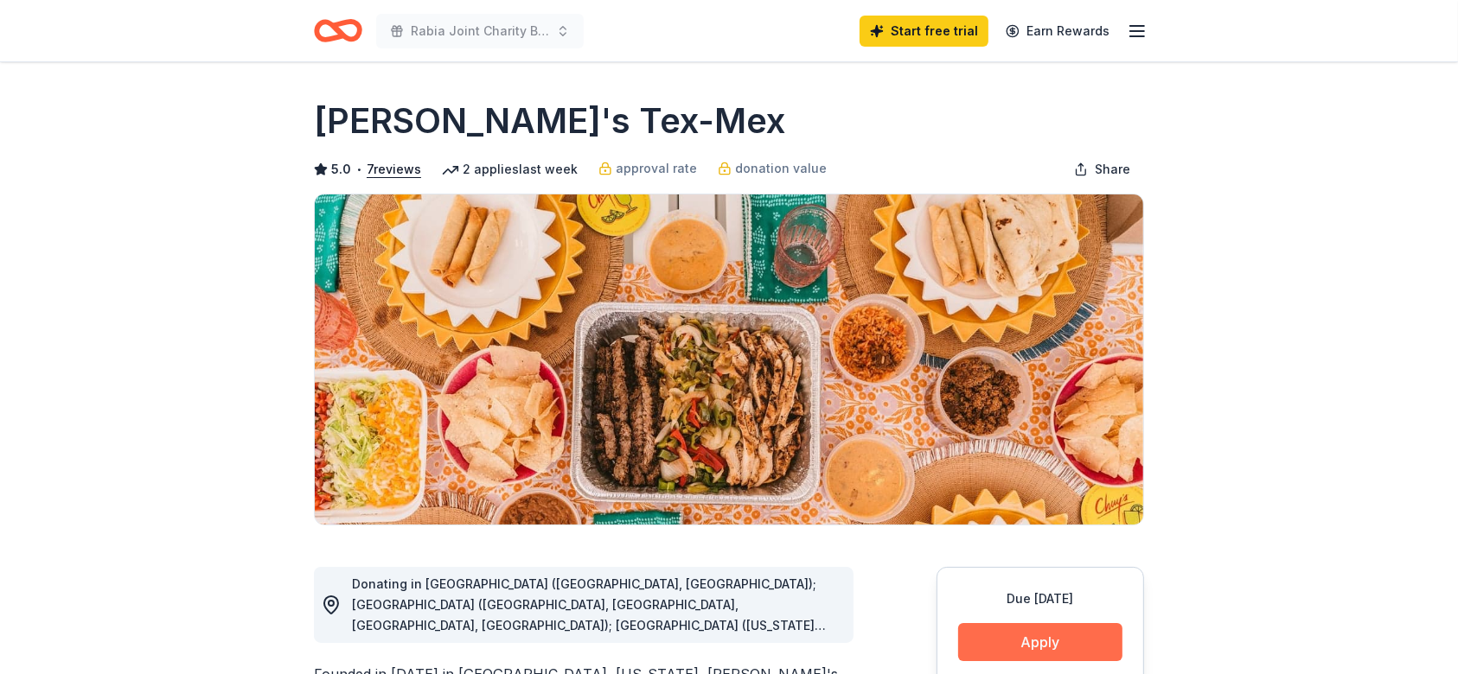
click at [1055, 642] on button "Apply" at bounding box center [1040, 642] width 164 height 38
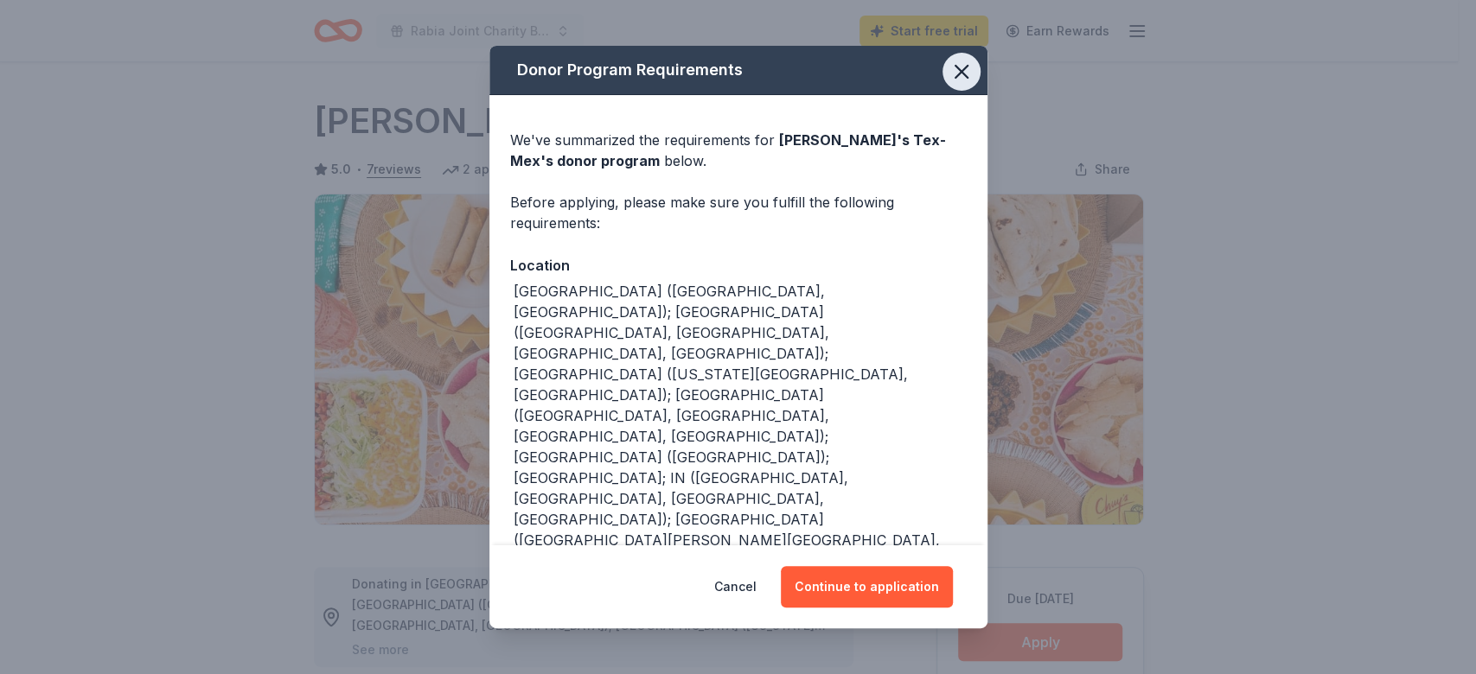
click at [949, 67] on icon "button" at bounding box center [961, 72] width 24 height 24
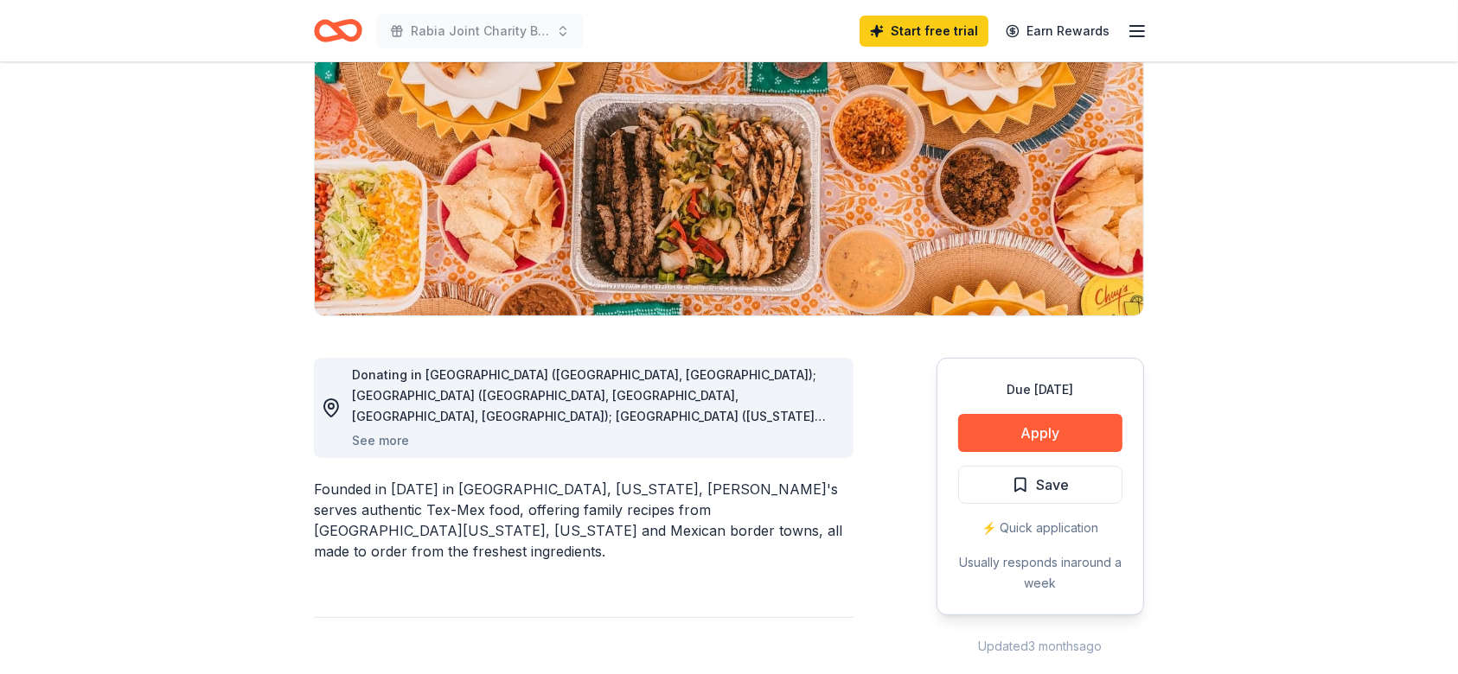
scroll to position [230, 0]
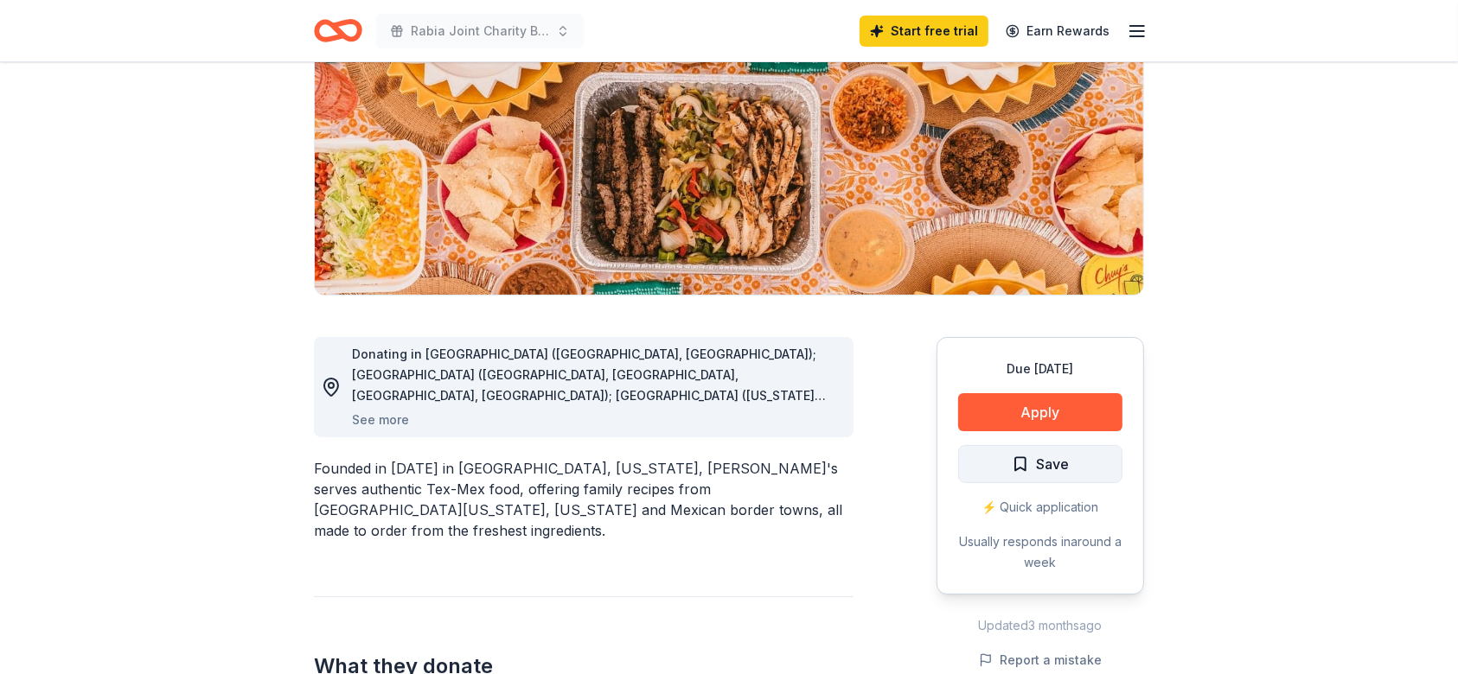
click at [1049, 459] on span "Save" at bounding box center [1052, 464] width 33 height 22
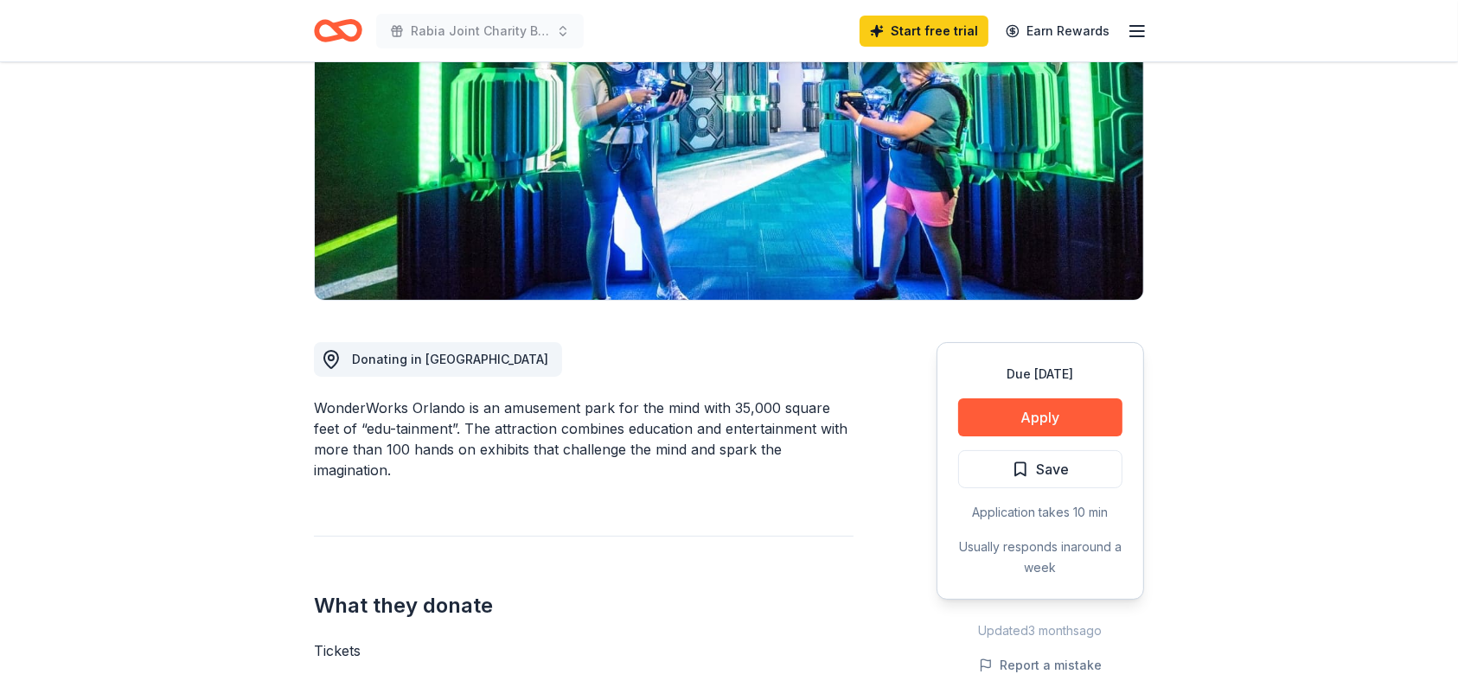
scroll to position [230, 0]
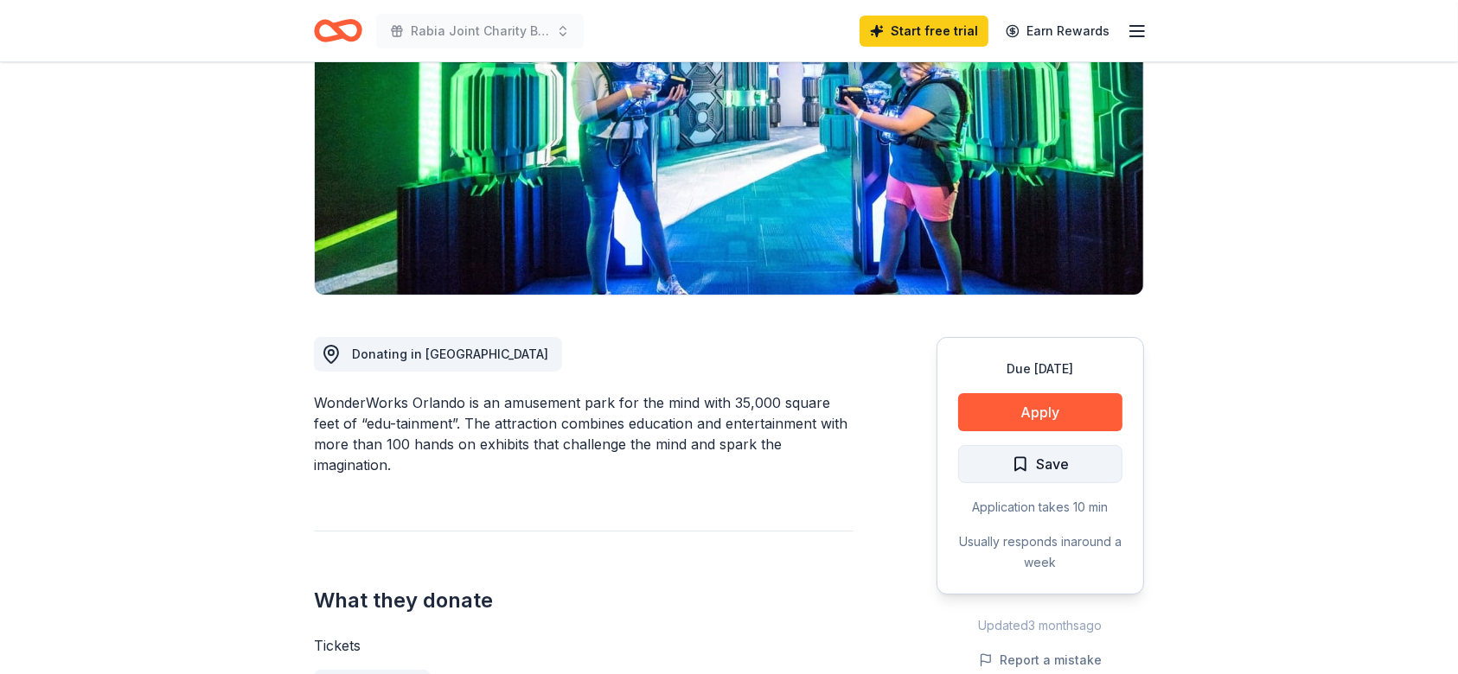
click at [1037, 467] on span "Save" at bounding box center [1052, 464] width 33 height 22
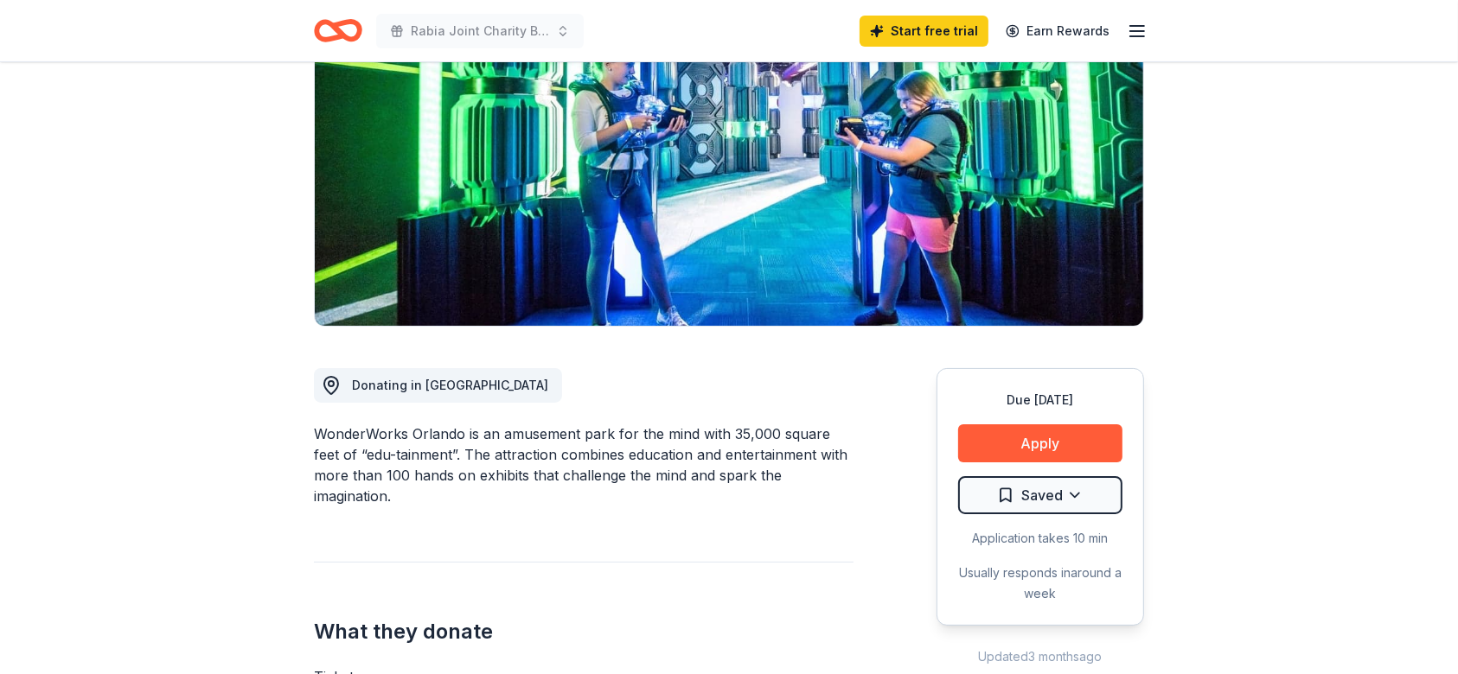
scroll to position [0, 0]
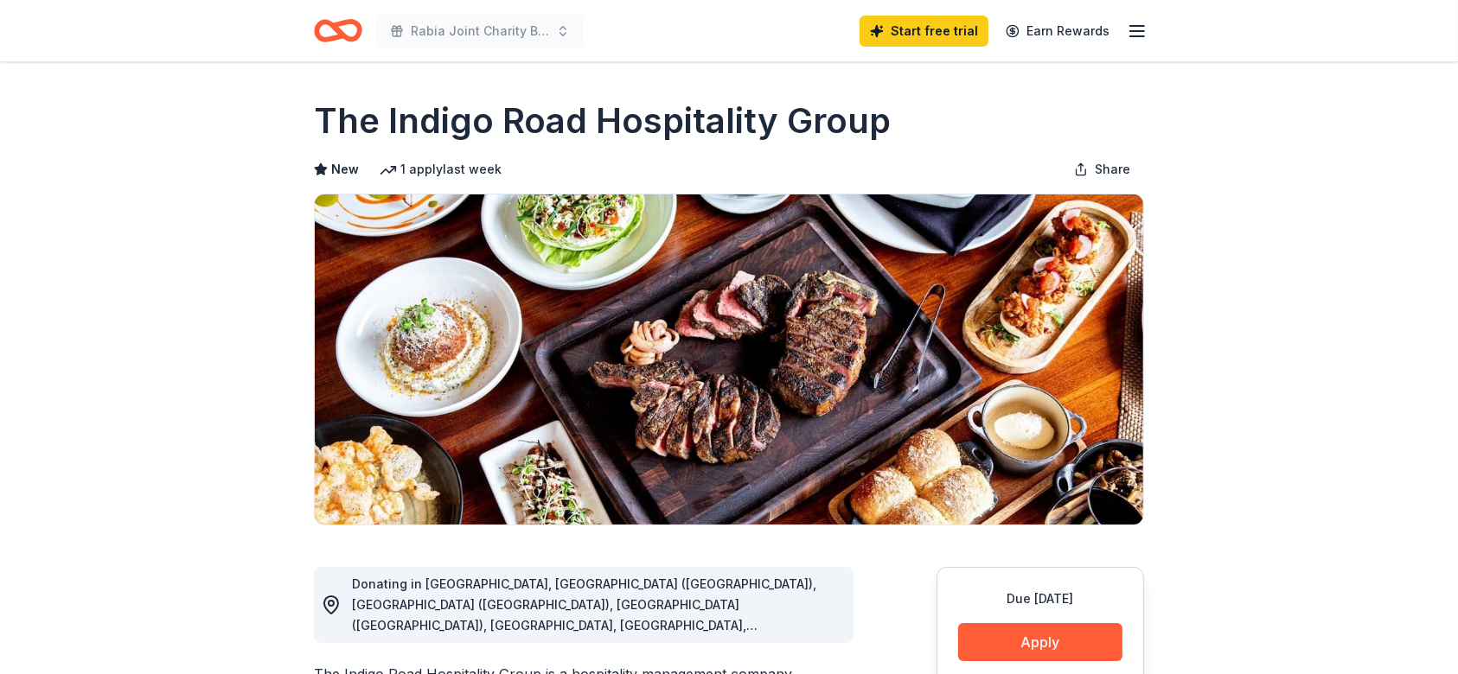
scroll to position [230, 0]
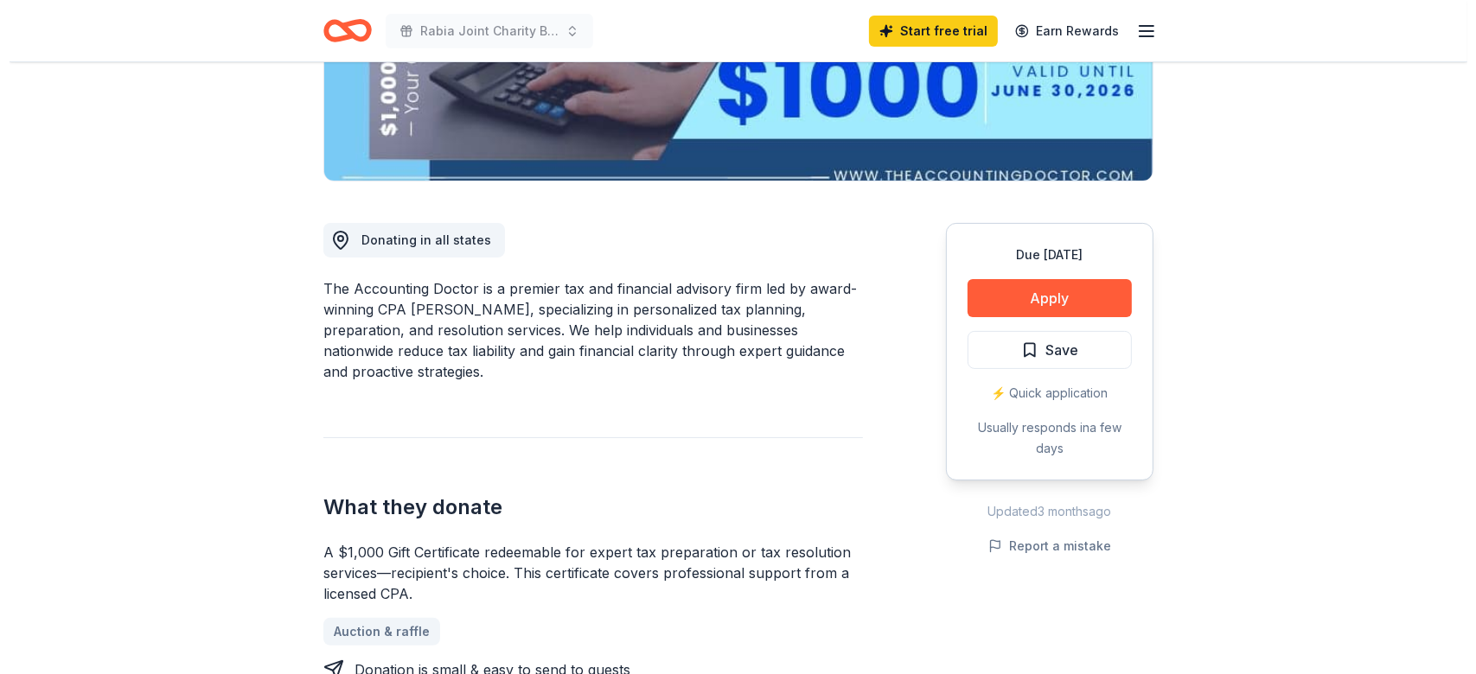
scroll to position [461, 0]
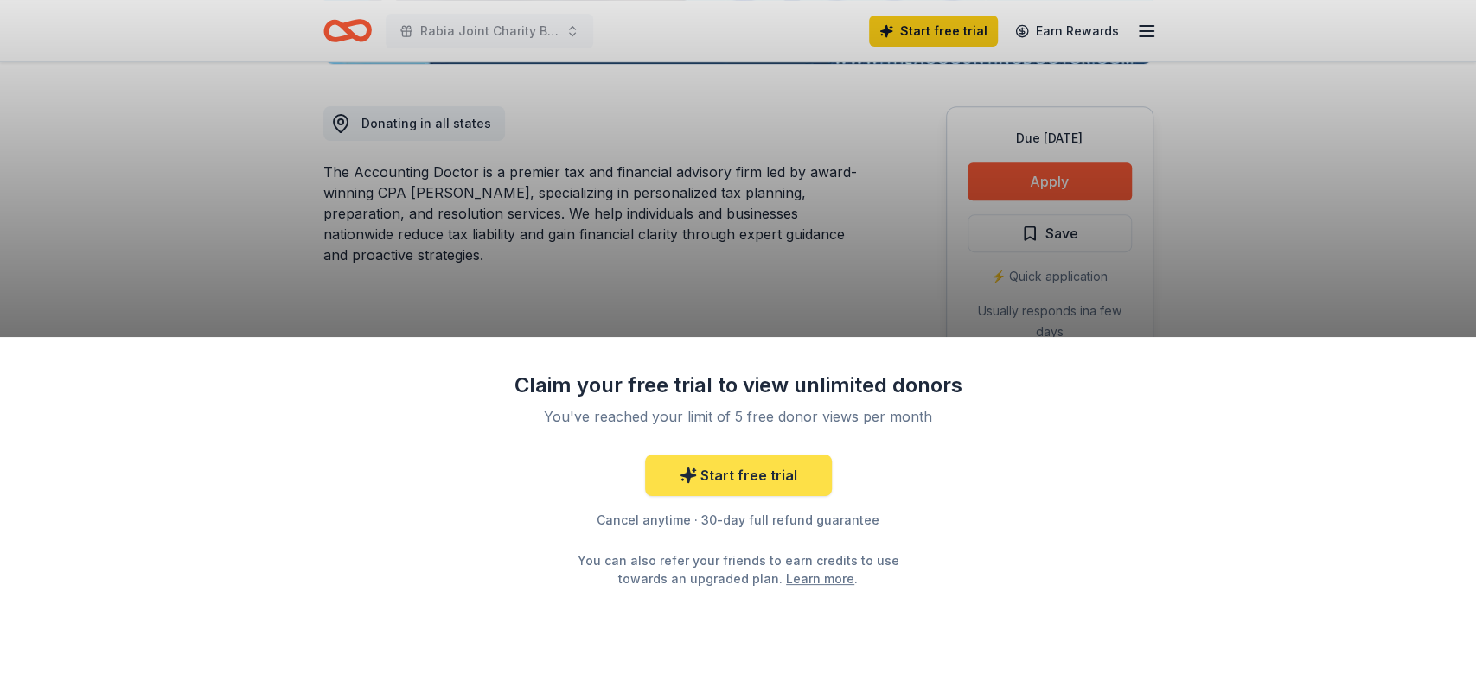
click at [781, 478] on link "Start free trial" at bounding box center [738, 475] width 187 height 41
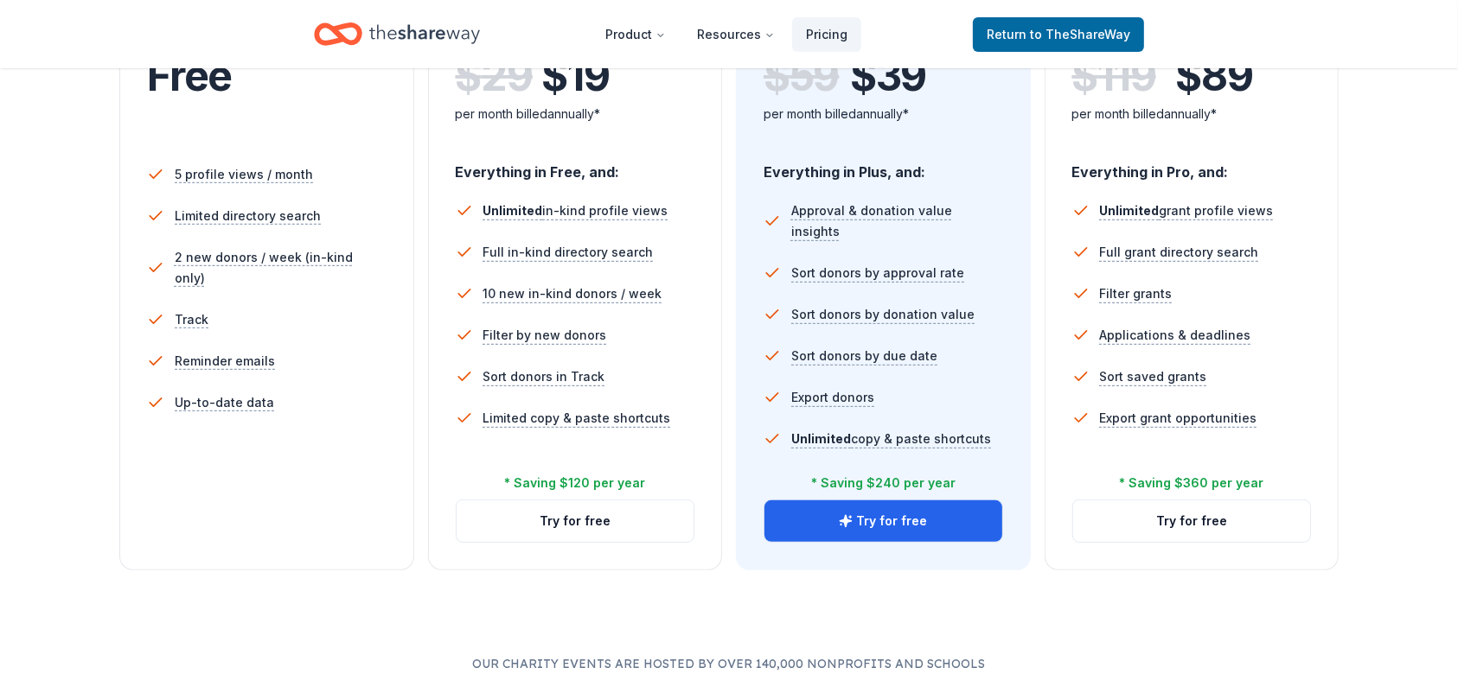
scroll to position [461, 0]
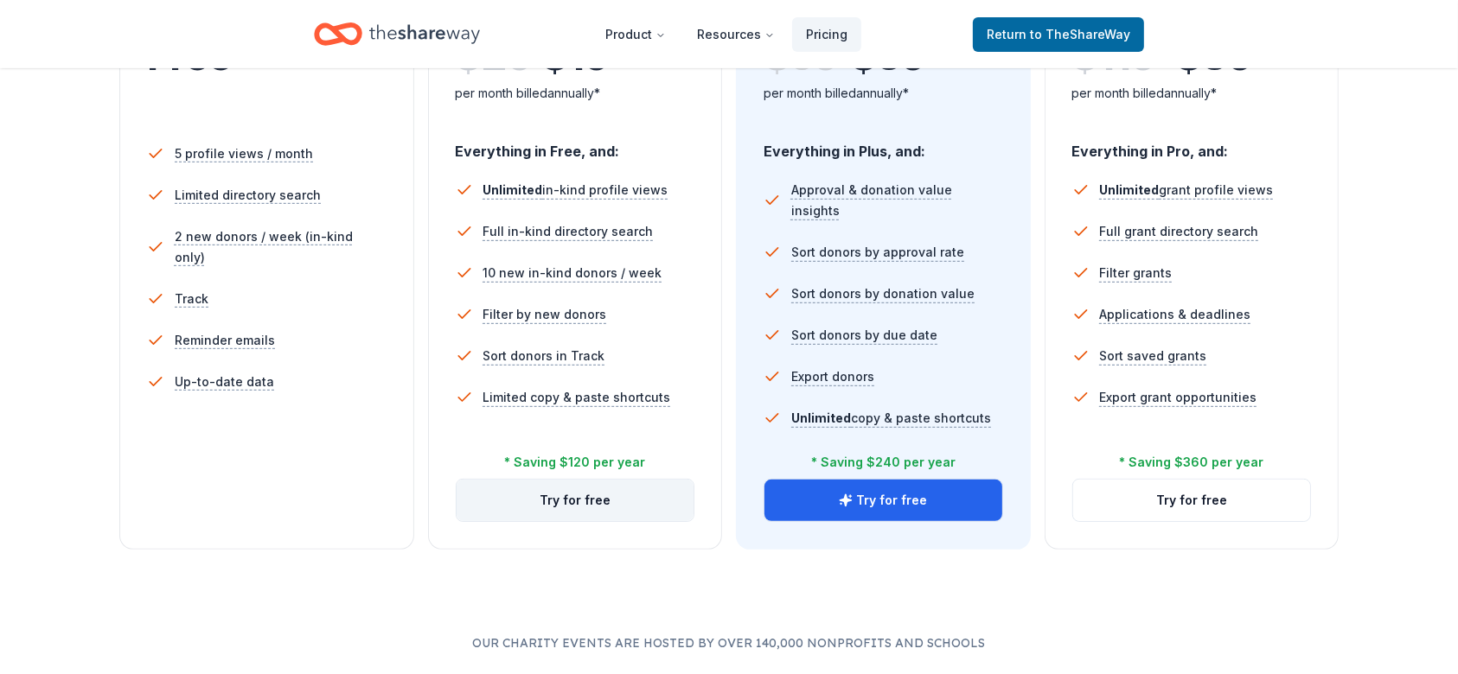
click at [614, 494] on button "Try for free" at bounding box center [575, 500] width 238 height 41
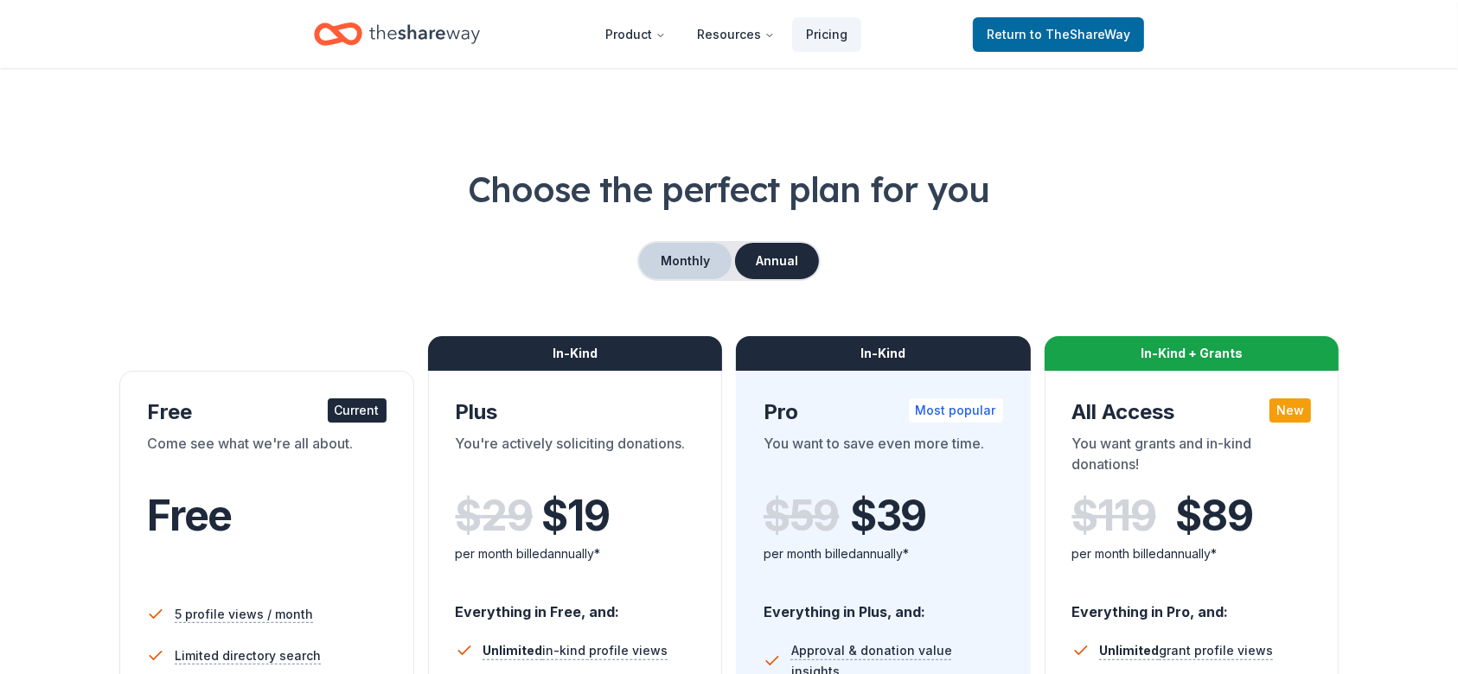
click at [669, 246] on button "Monthly" at bounding box center [685, 261] width 92 height 36
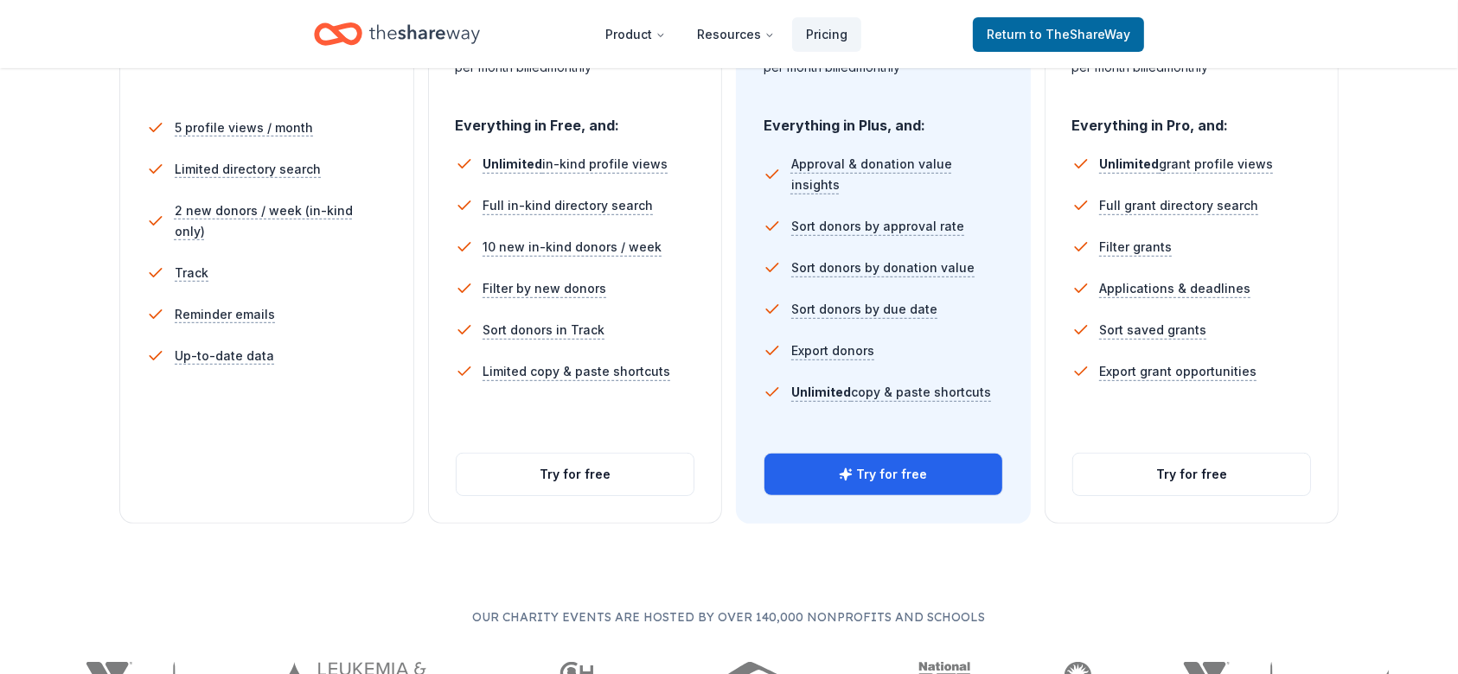
scroll to position [692, 0]
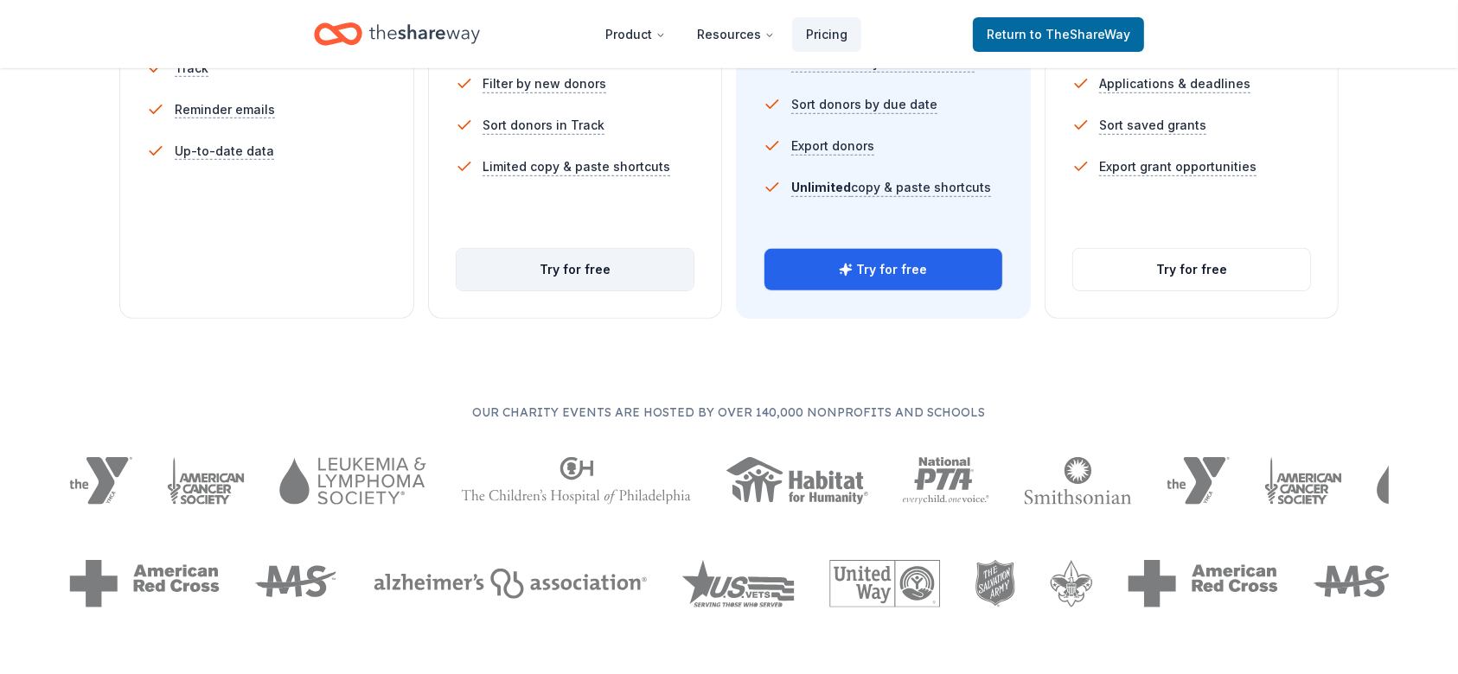
click at [622, 276] on button "Try for free" at bounding box center [575, 269] width 238 height 41
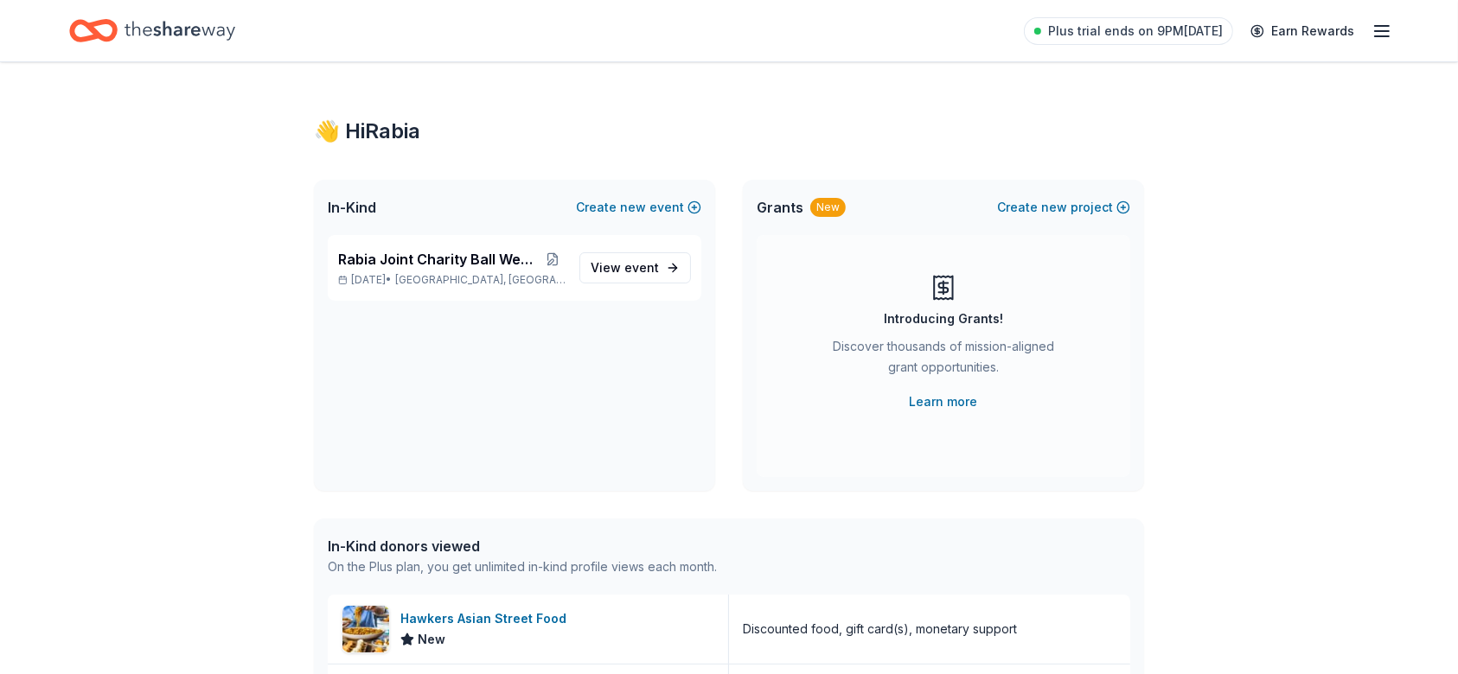
click at [405, 553] on div "In-Kind donors viewed" at bounding box center [522, 546] width 389 height 21
click at [1388, 34] on icon "button" at bounding box center [1381, 31] width 21 height 21
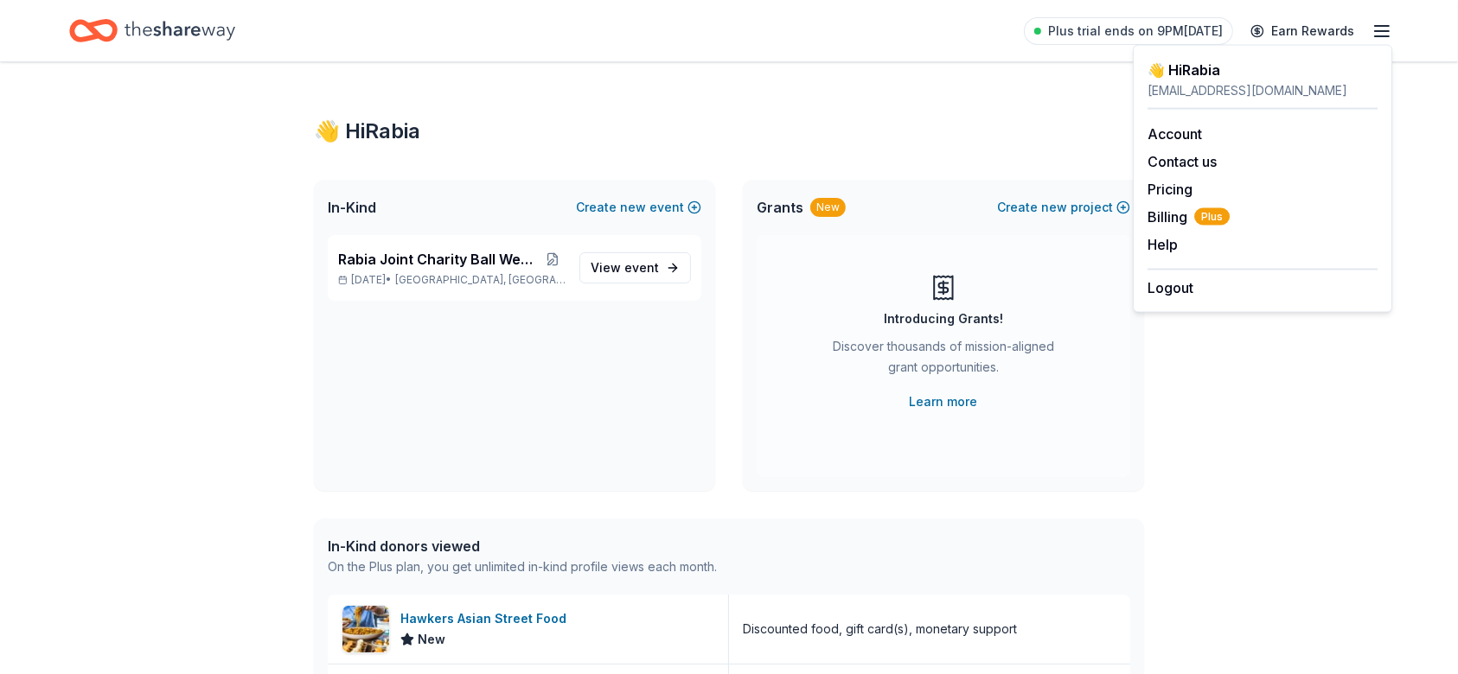
click at [1388, 34] on icon "button" at bounding box center [1381, 31] width 21 height 21
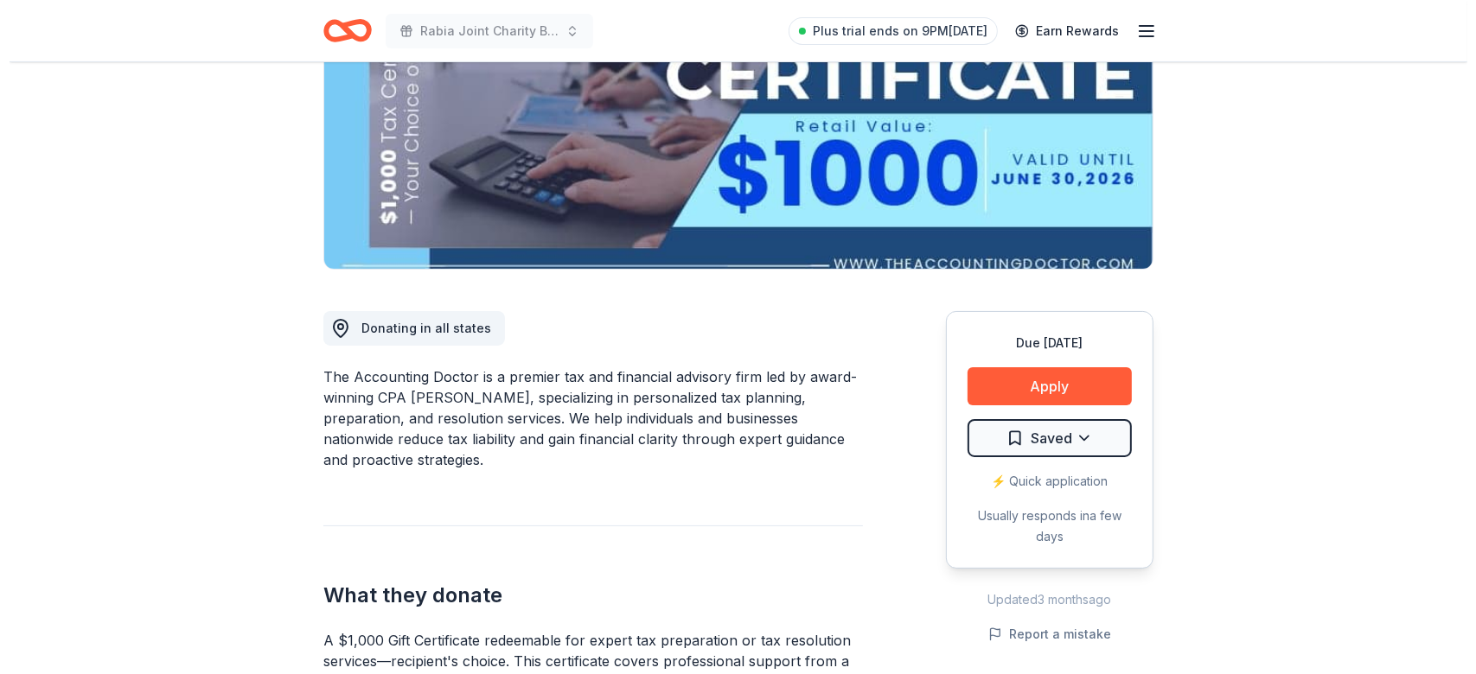
scroll to position [461, 0]
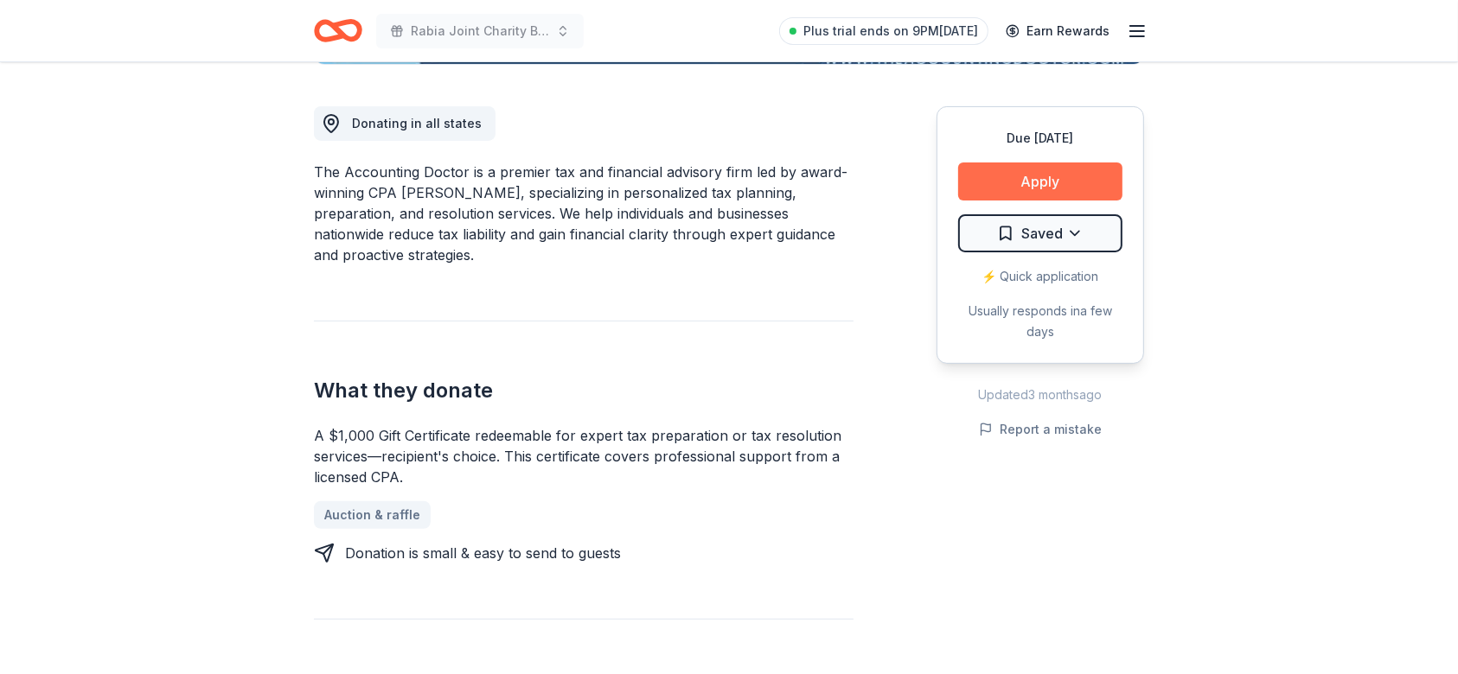
click at [1075, 190] on button "Apply" at bounding box center [1040, 182] width 164 height 38
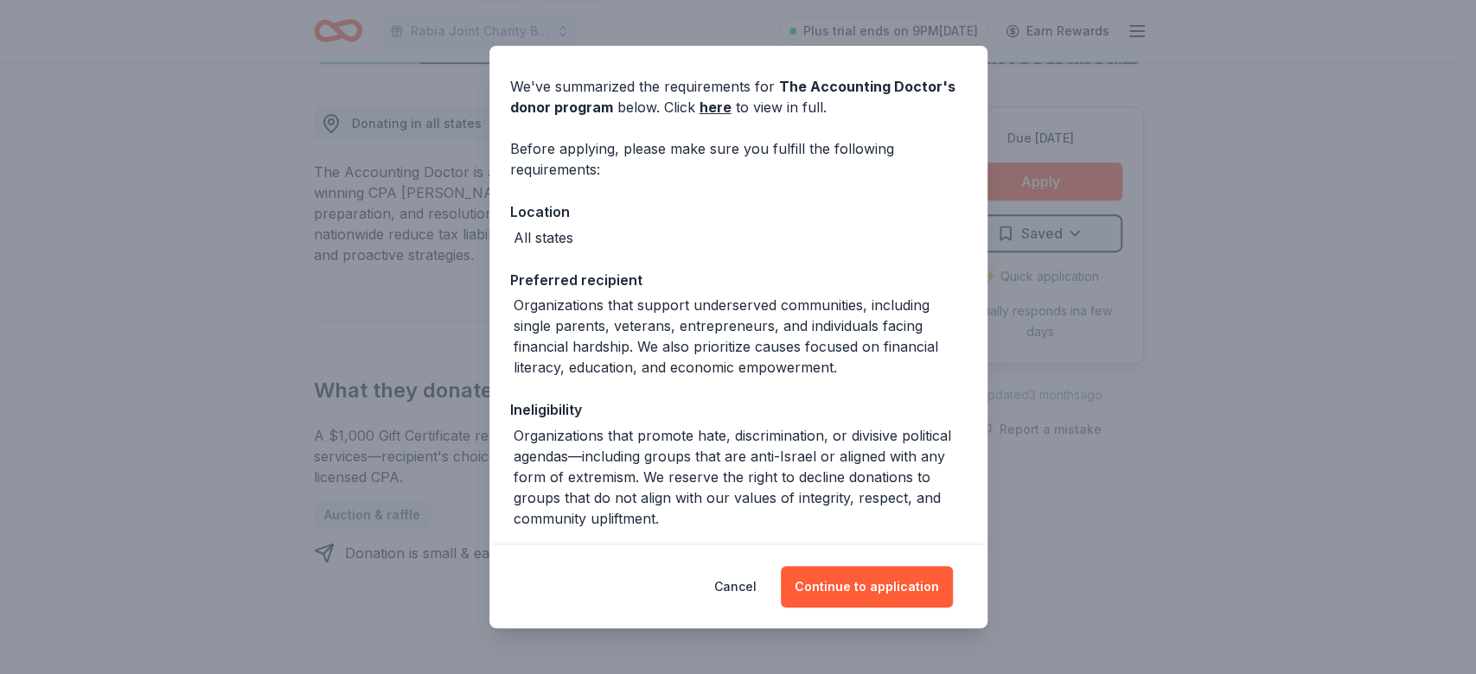
scroll to position [128, 0]
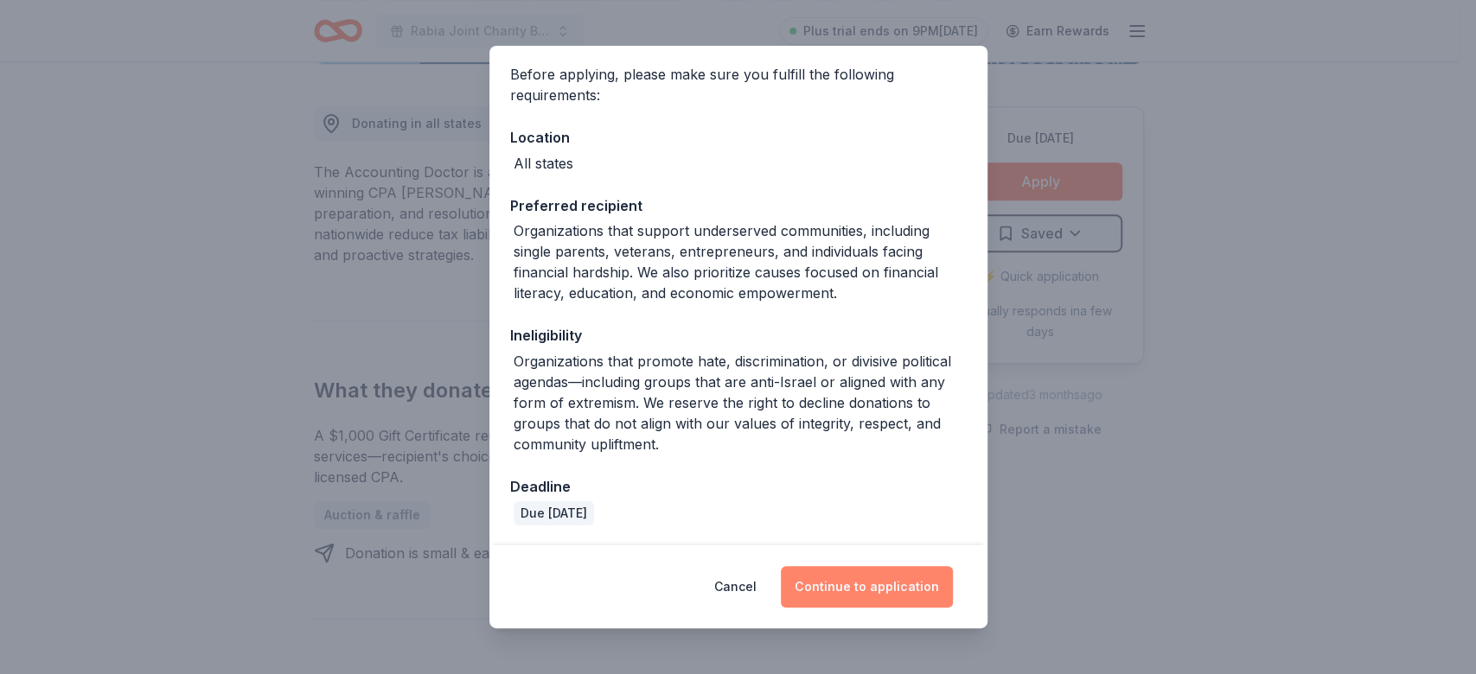
click at [871, 582] on button "Continue to application" at bounding box center [867, 586] width 172 height 41
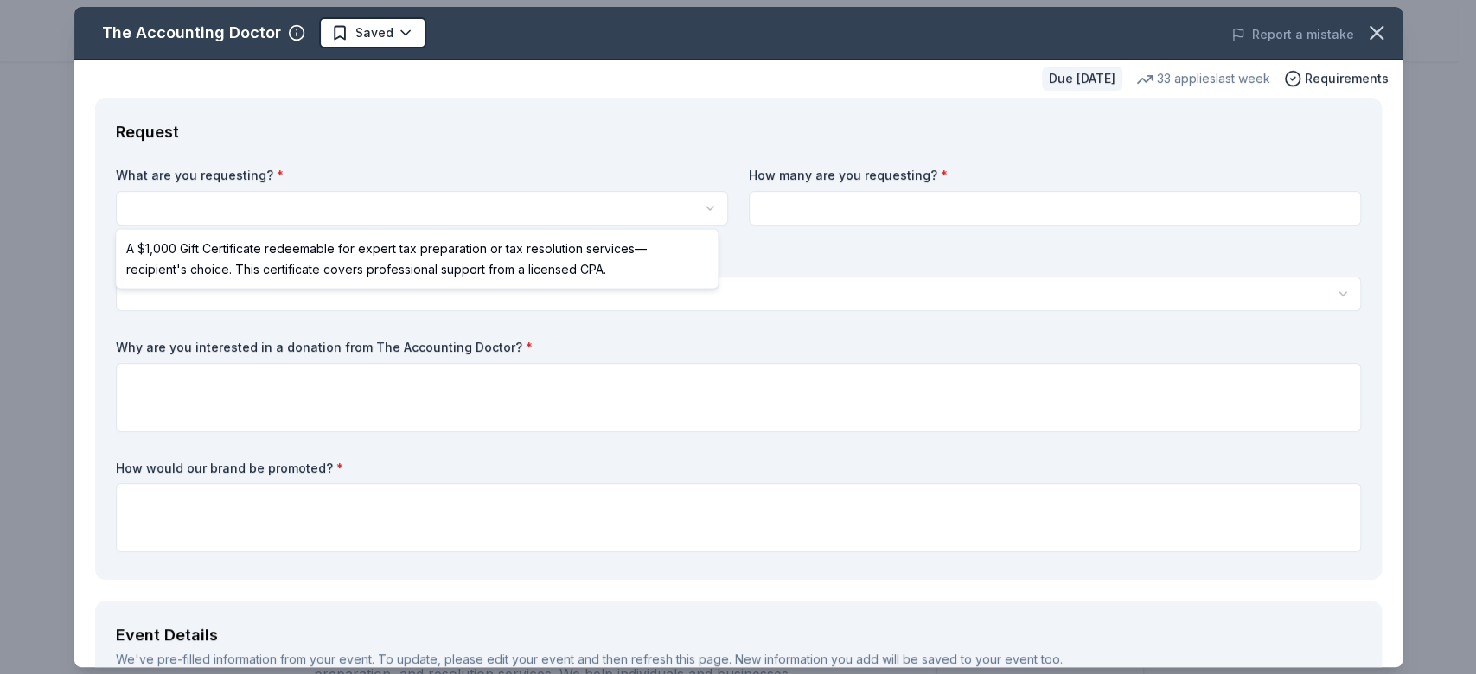
scroll to position [0, 0]
select select "A $1,000 Gift Certificate redeemable for expert tax preparation or tax resoluti…"
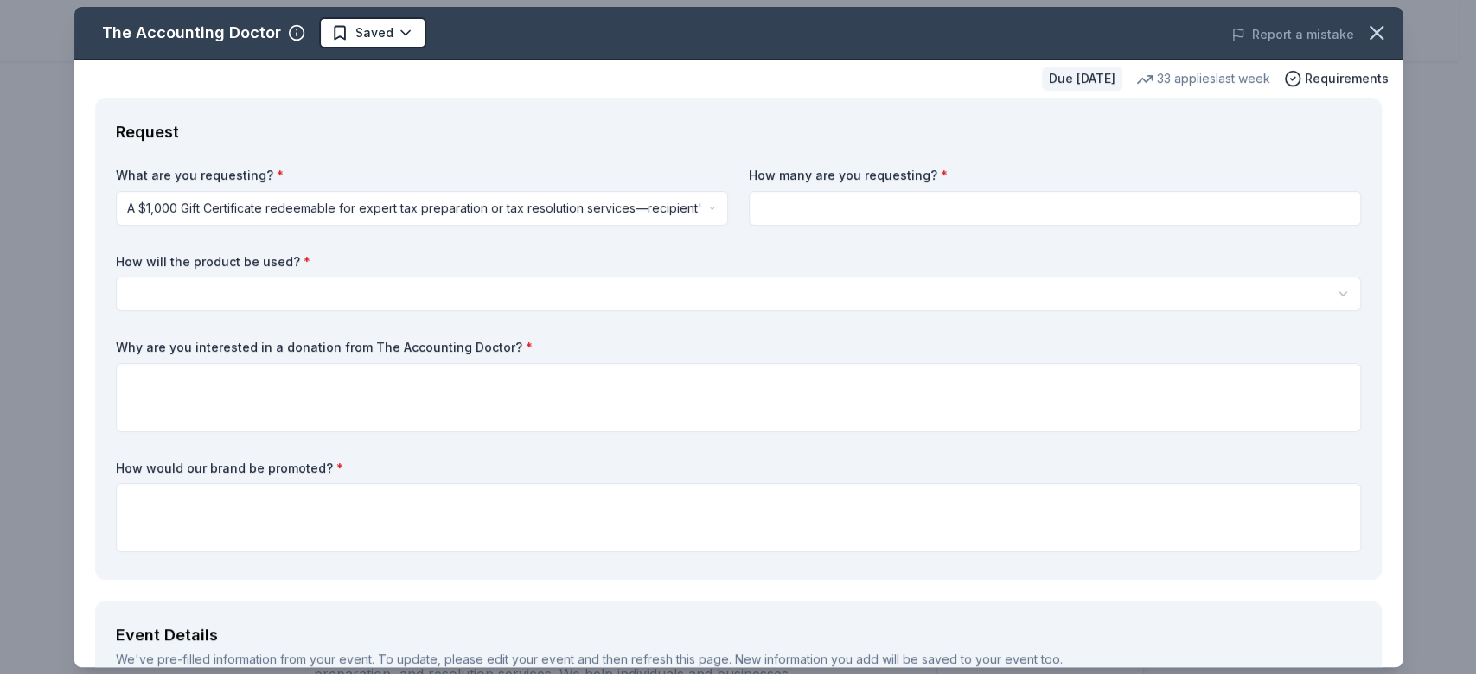
click at [970, 209] on input at bounding box center [1055, 208] width 612 height 35
type input "1"
click at [566, 272] on div "How will the product be used? * Silent auction Live auction Raffle / Door prize…" at bounding box center [738, 282] width 1245 height 59
click at [553, 288] on html "Rabia Joint Charity Ball Weekend 2025 Plus trial ends on 9PM[DATE] Earn Rewards…" at bounding box center [738, 337] width 1476 height 674
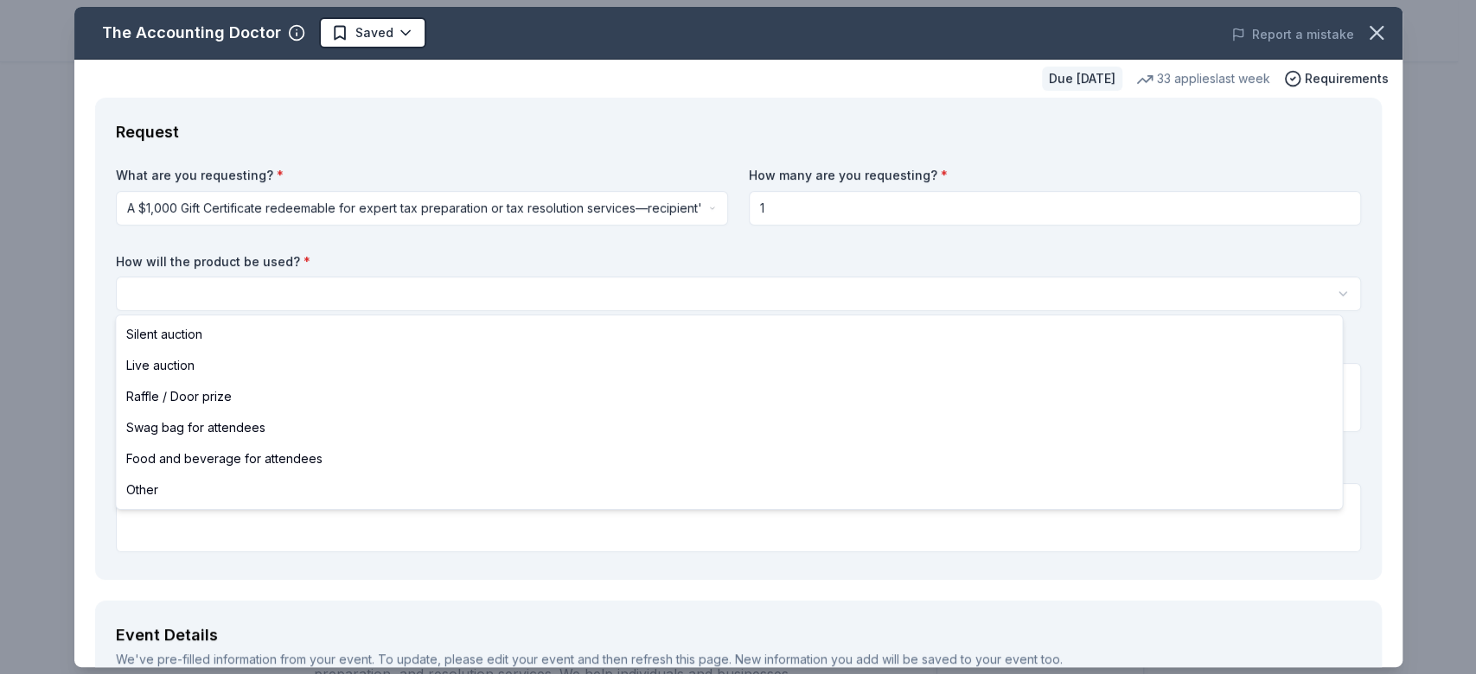
select select "silentAuction"
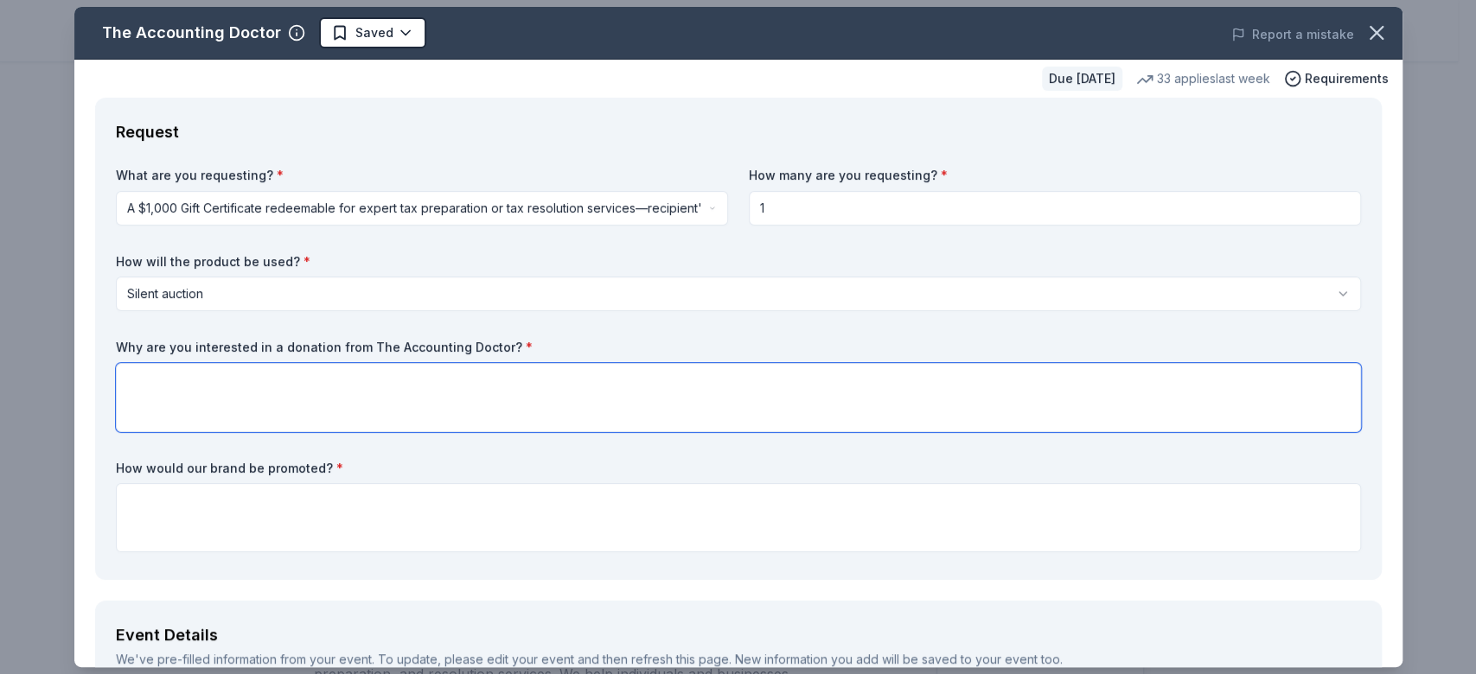
click at [314, 392] on textarea at bounding box center [738, 397] width 1245 height 69
